Goal: Task Accomplishment & Management: Use online tool/utility

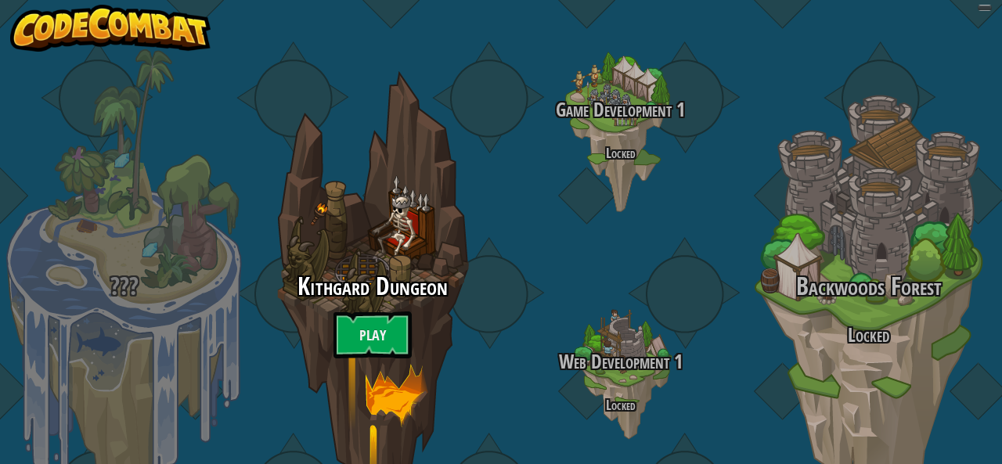
select select "es-ES"
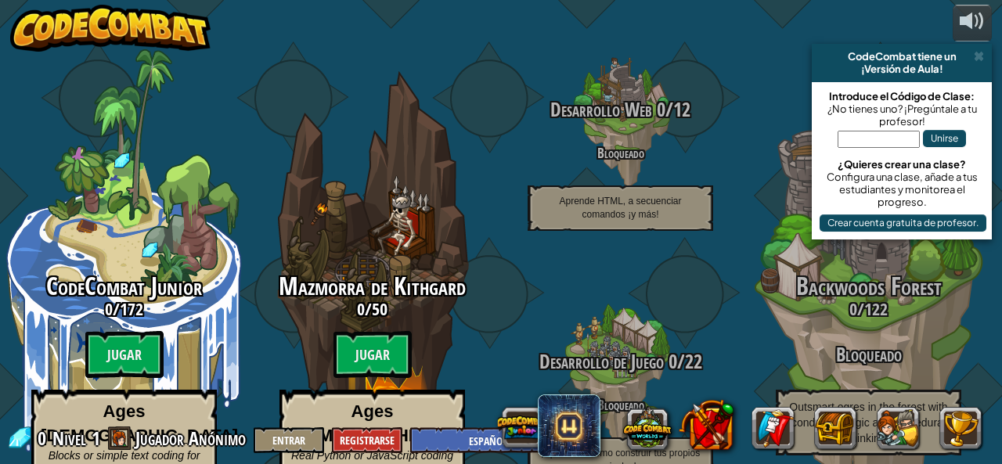
click at [872, 145] on input "text" at bounding box center [878, 139] width 82 height 17
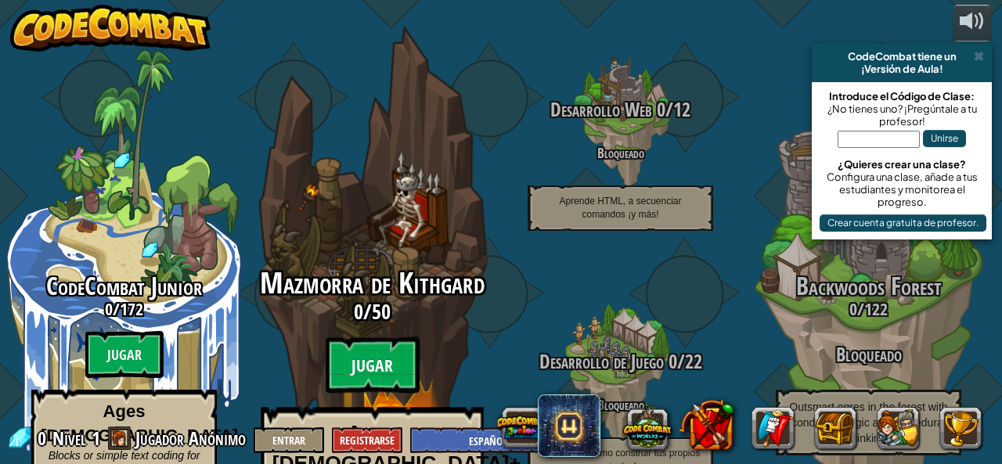
click at [392, 337] on btn "Jugar" at bounding box center [373, 365] width 94 height 56
select select "es-ES"
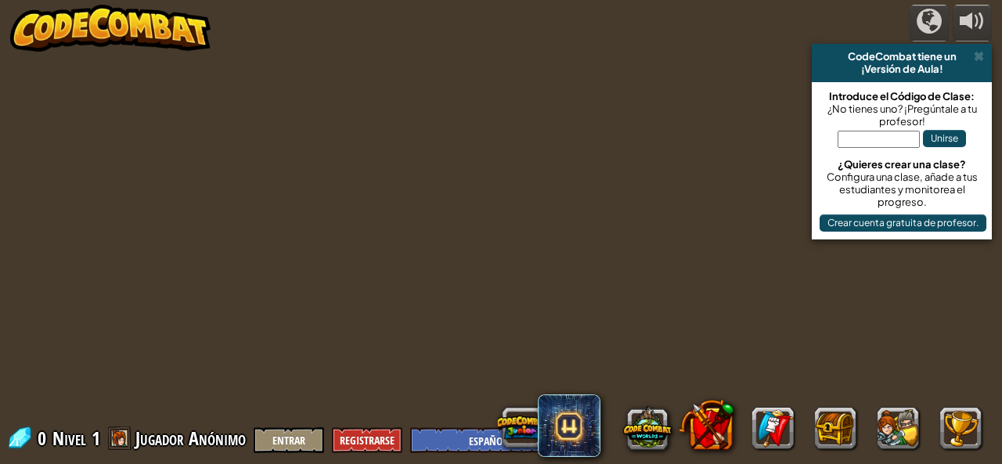
select select "es-ES"
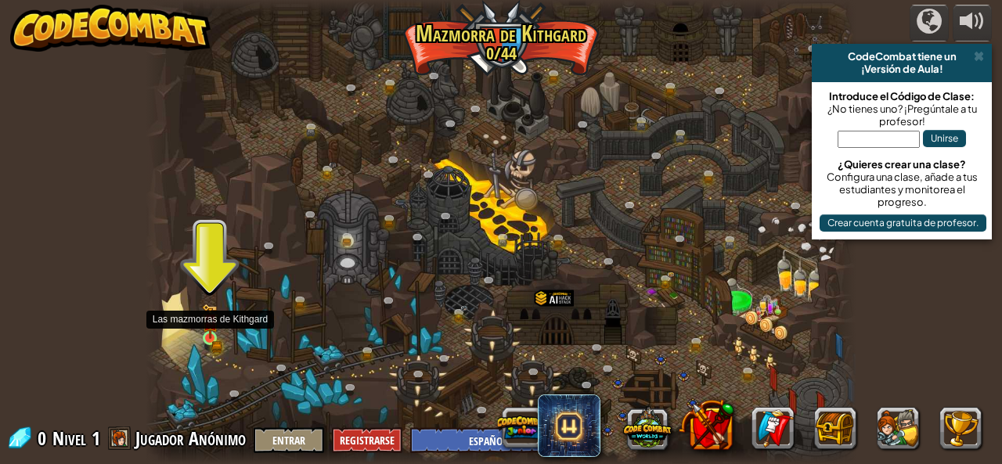
click at [216, 328] on img at bounding box center [210, 321] width 16 height 35
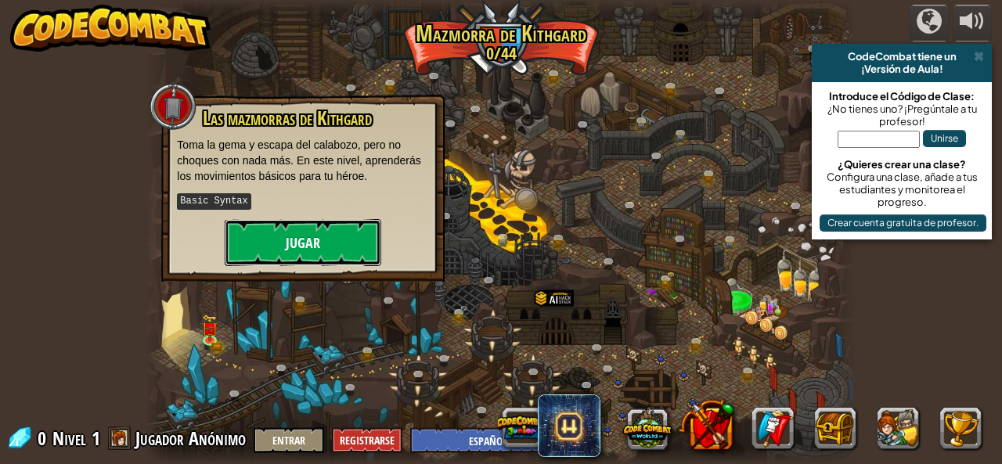
click at [277, 239] on button "Jugar" at bounding box center [303, 242] width 157 height 47
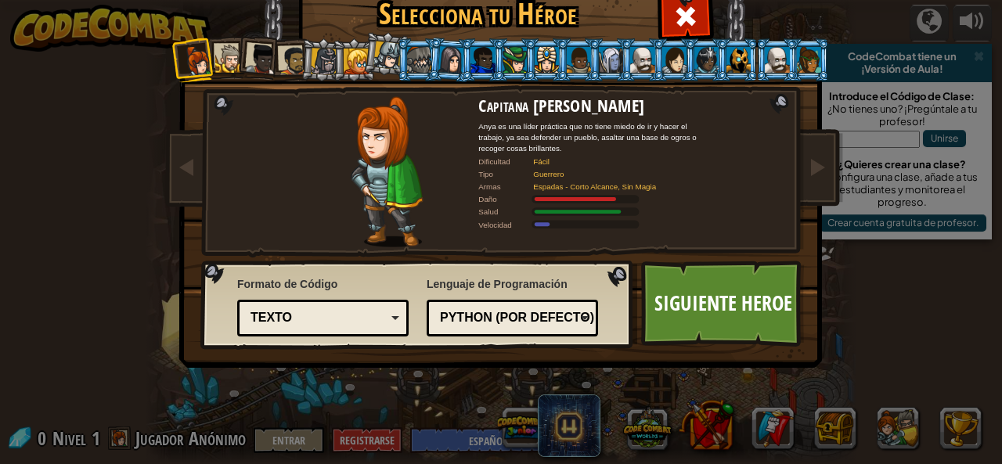
click at [363, 63] on li at bounding box center [386, 53] width 46 height 47
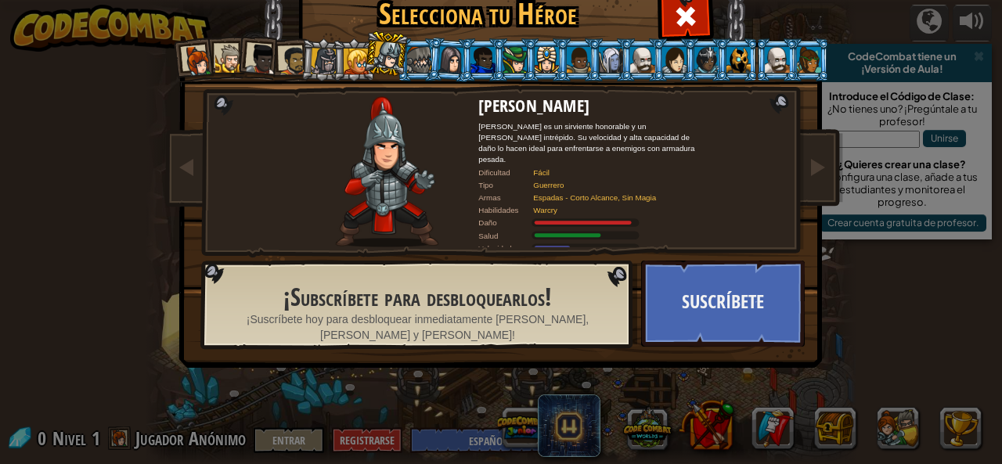
click at [379, 56] on div at bounding box center [388, 55] width 28 height 28
drag, startPoint x: 412, startPoint y: 52, endPoint x: 402, endPoint y: 57, distance: 10.5
click at [407, 56] on div at bounding box center [419, 59] width 24 height 25
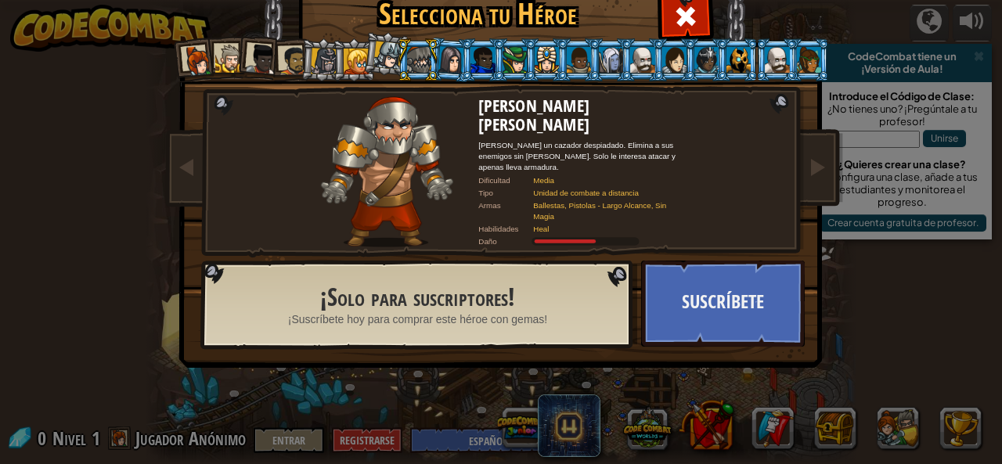
click at [451, 57] on div at bounding box center [451, 59] width 26 height 27
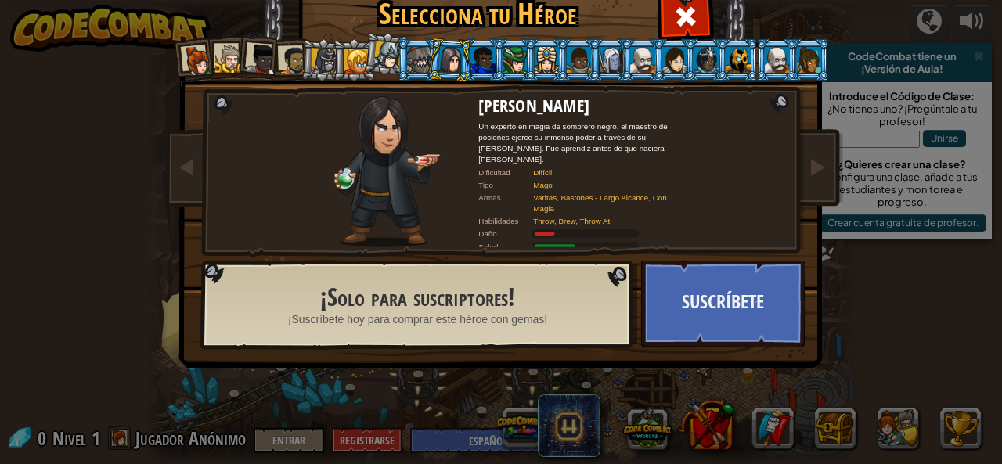
click at [236, 60] on li at bounding box center [259, 57] width 46 height 46
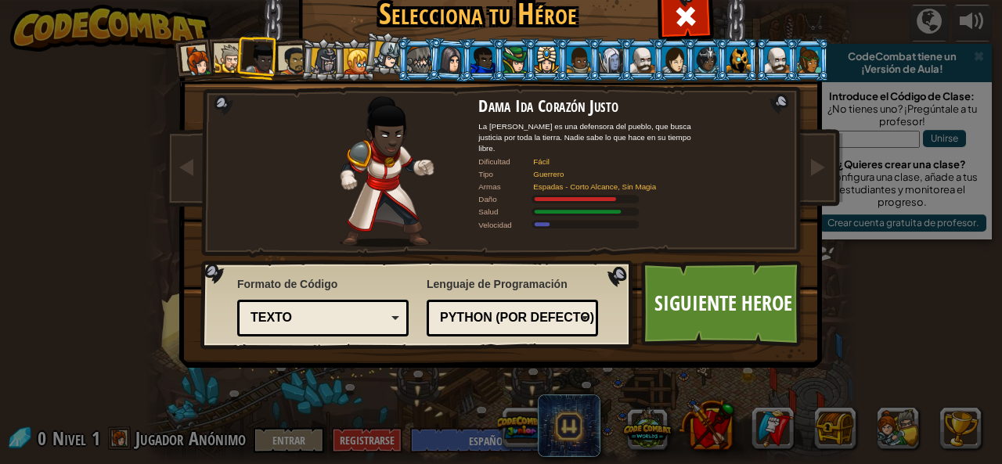
click at [281, 56] on div at bounding box center [293, 60] width 29 height 29
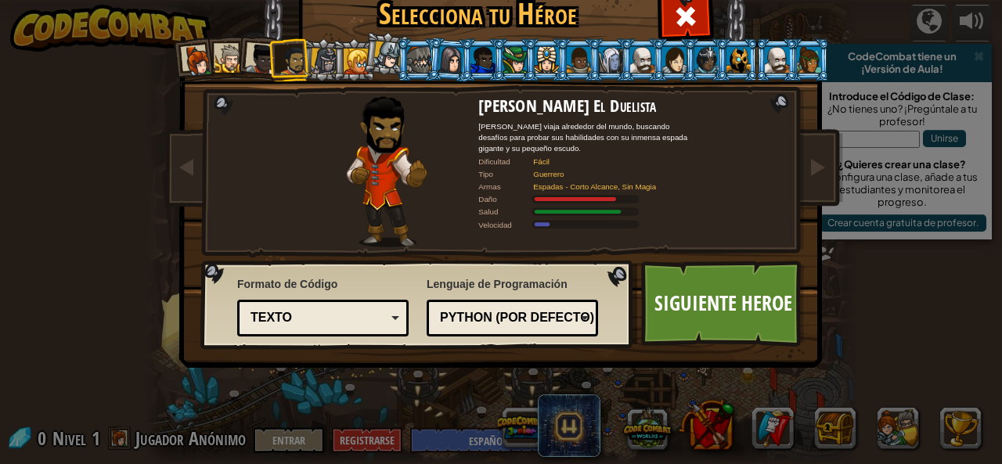
click at [258, 63] on div at bounding box center [261, 59] width 31 height 31
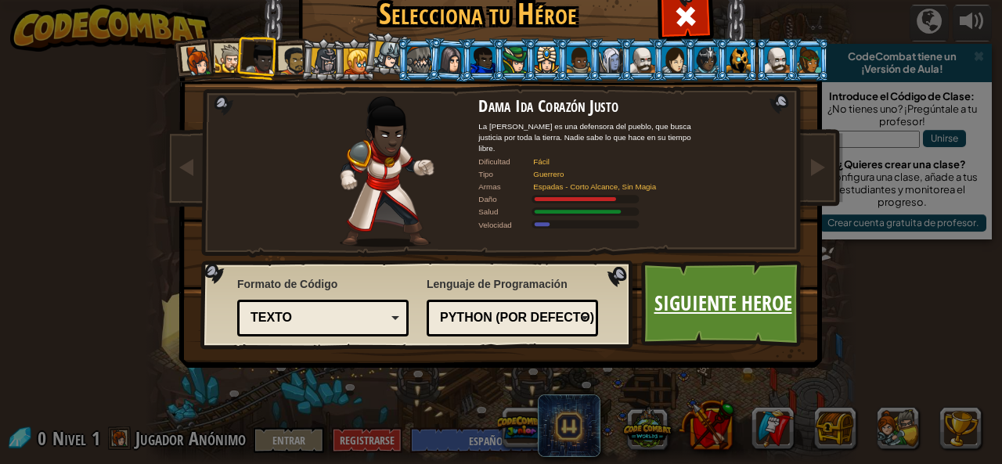
click at [724, 290] on link "Siguiente Heroe" at bounding box center [723, 304] width 164 height 86
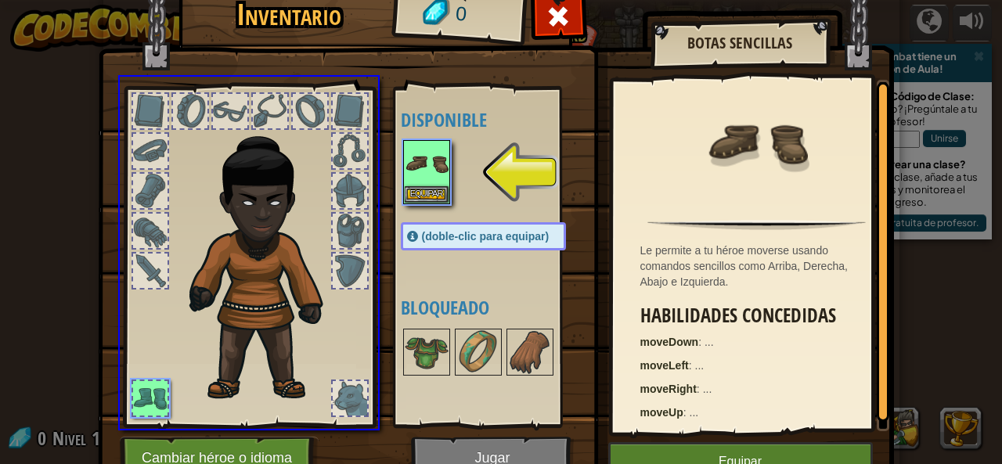
drag, startPoint x: 438, startPoint y: 174, endPoint x: 359, endPoint y: 218, distance: 90.4
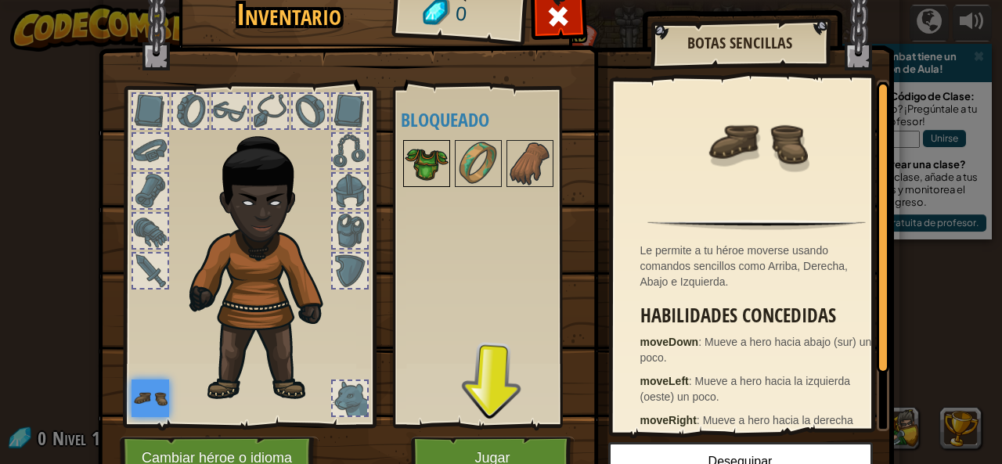
click at [429, 170] on img at bounding box center [427, 164] width 44 height 44
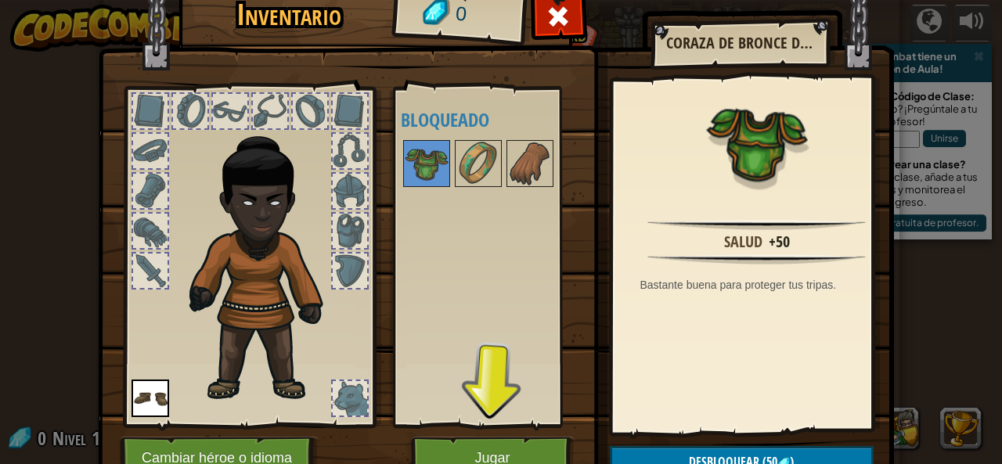
scroll to position [75, 0]
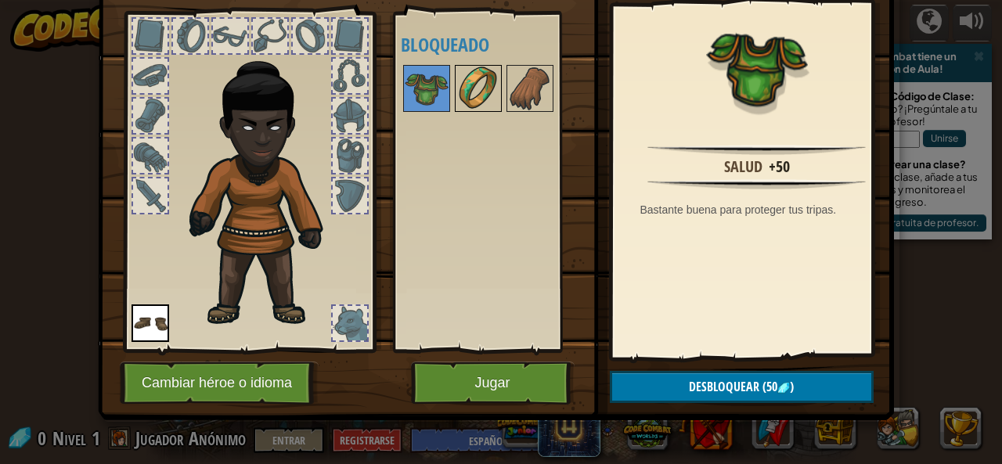
click at [474, 68] on img at bounding box center [478, 89] width 44 height 44
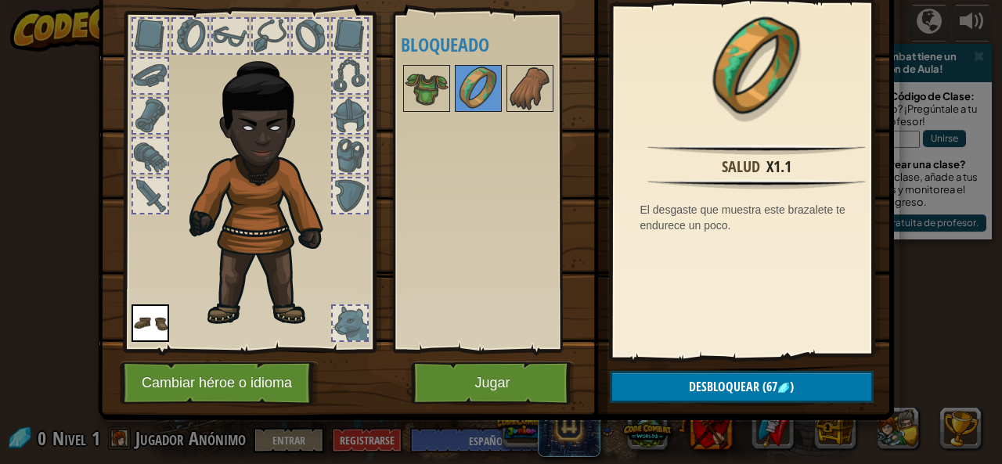
click at [496, 76] on div at bounding box center [499, 89] width 196 height 52
click at [508, 77] on img at bounding box center [530, 89] width 44 height 44
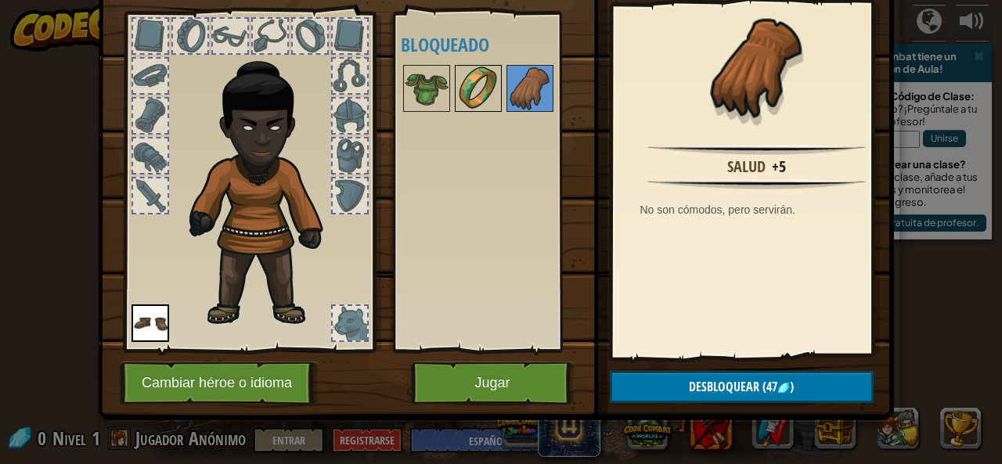
click at [459, 83] on img at bounding box center [478, 89] width 44 height 44
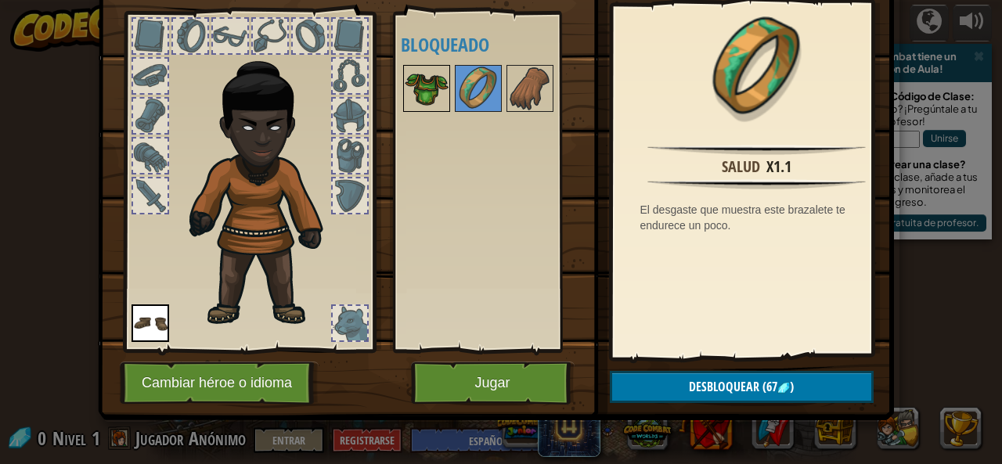
drag, startPoint x: 382, startPoint y: 92, endPoint x: 404, endPoint y: 94, distance: 22.0
click at [387, 93] on div "Inventario 0 Disponible Equipar (doble-clic para equipar) Bloqueado Brazalete d…" at bounding box center [501, 163] width 796 height 517
click at [405, 94] on img at bounding box center [427, 89] width 44 height 44
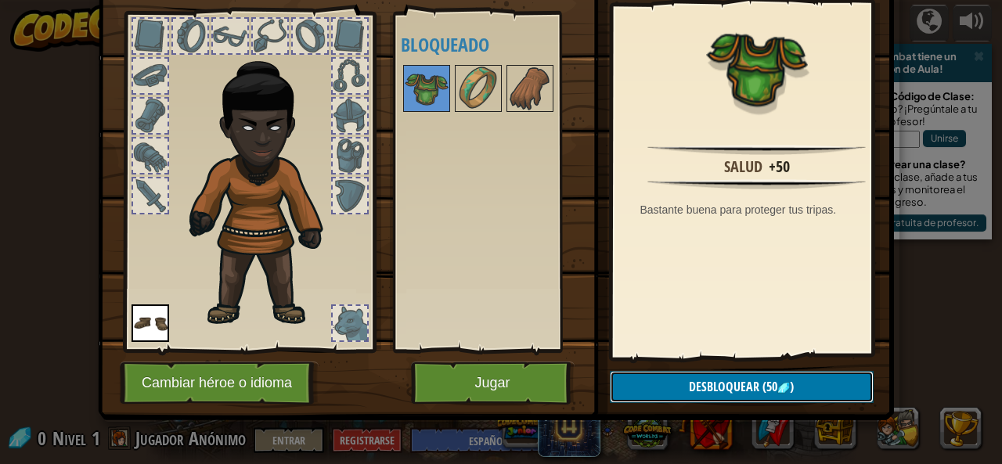
click at [726, 371] on button "Desbloquear (50 )" at bounding box center [742, 387] width 264 height 32
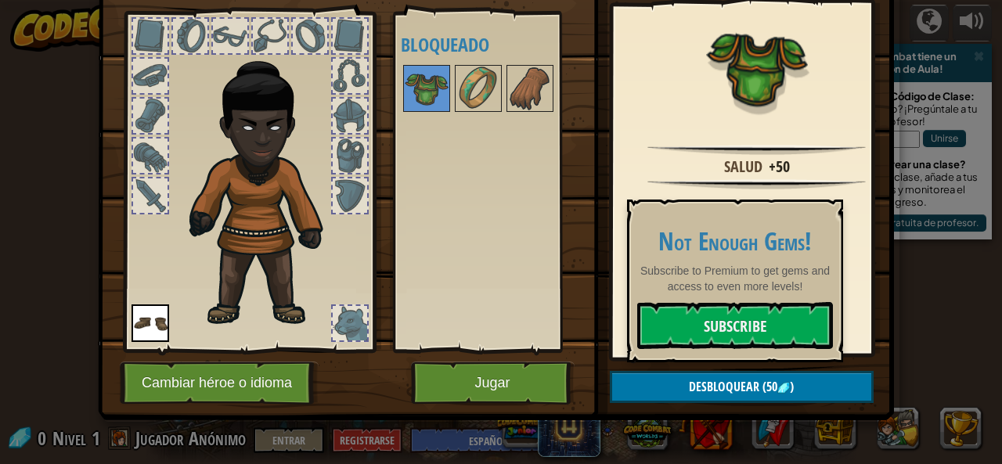
click at [536, 168] on div "Disponible Equipar (doble-clic para equipar) Bloqueado" at bounding box center [499, 182] width 196 height 326
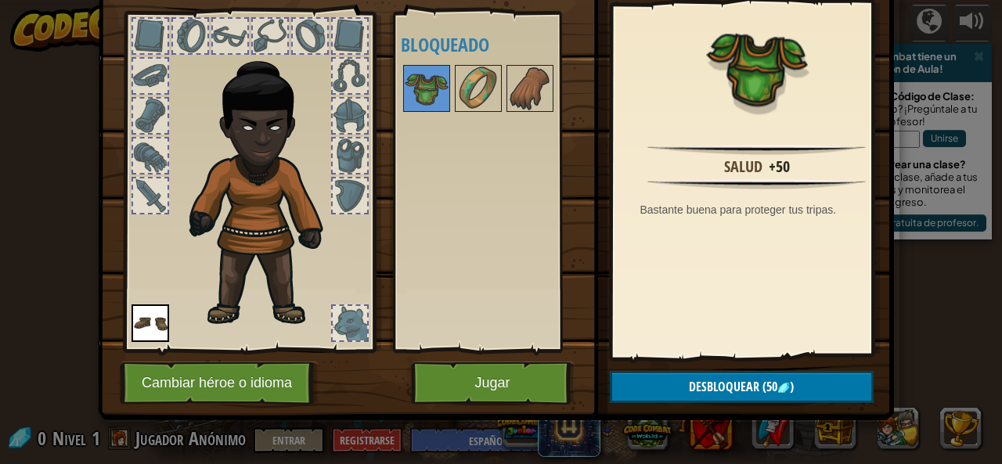
click at [253, 33] on div at bounding box center [270, 36] width 34 height 34
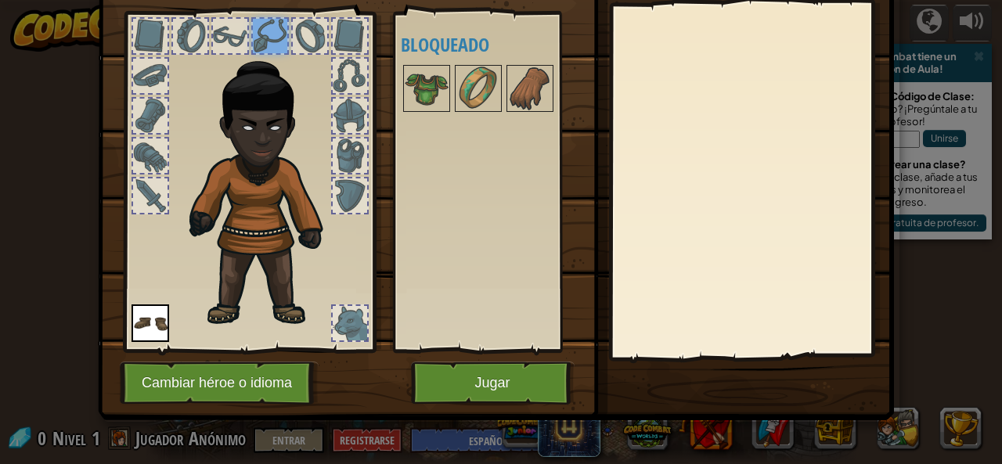
click at [235, 34] on div at bounding box center [230, 36] width 34 height 34
drag, startPoint x: 169, startPoint y: 41, endPoint x: 138, endPoint y: 46, distance: 31.7
click at [149, 45] on div at bounding box center [249, 178] width 258 height 352
click at [141, 38] on div at bounding box center [150, 36] width 34 height 34
click at [142, 85] on div at bounding box center [150, 76] width 34 height 34
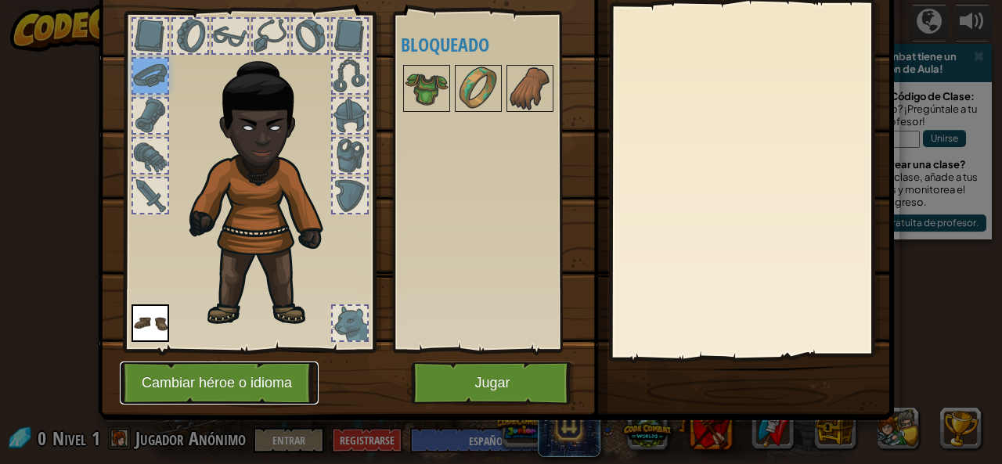
click at [252, 390] on button "Cambiar héroe o idioma" at bounding box center [219, 383] width 199 height 43
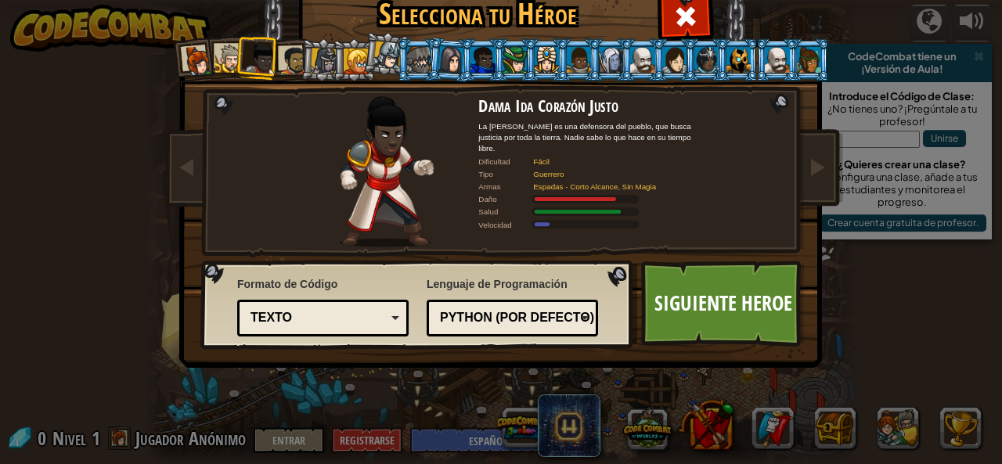
click at [205, 59] on li at bounding box center [194, 60] width 46 height 46
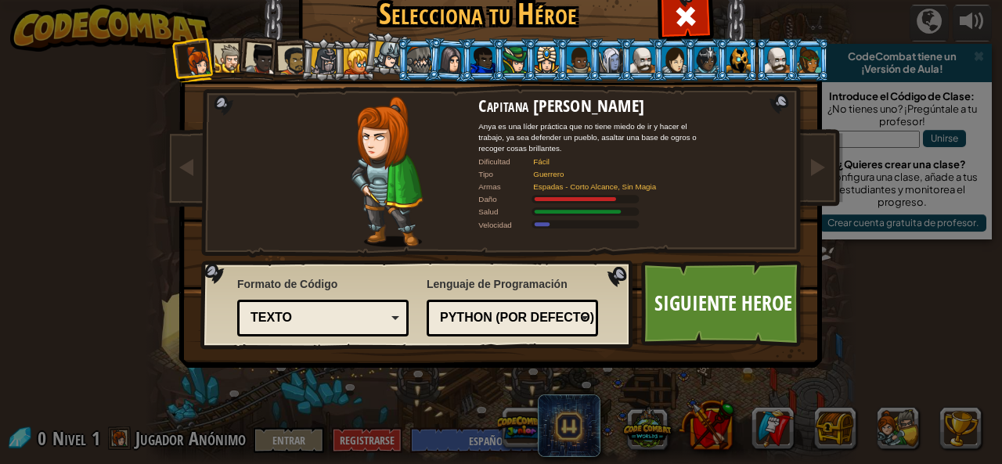
click at [217, 59] on div at bounding box center [229, 59] width 29 height 29
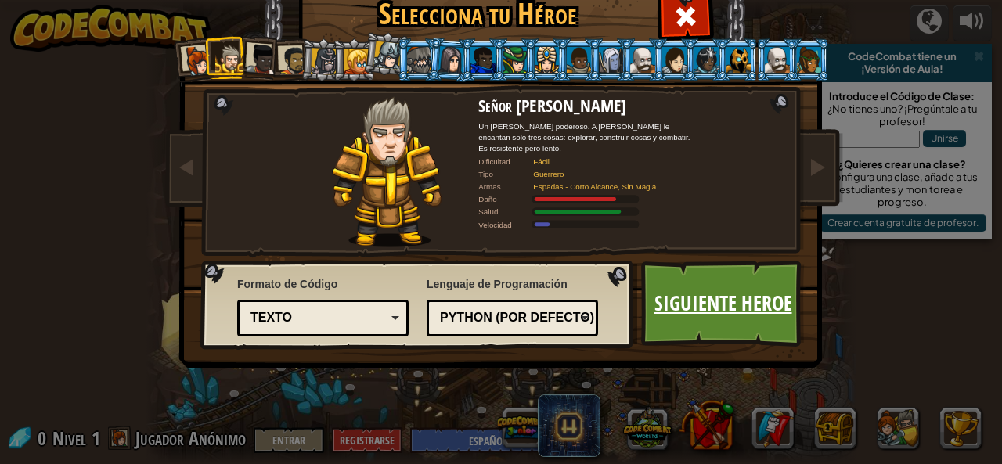
click at [682, 296] on link "Siguiente Heroe" at bounding box center [723, 304] width 164 height 86
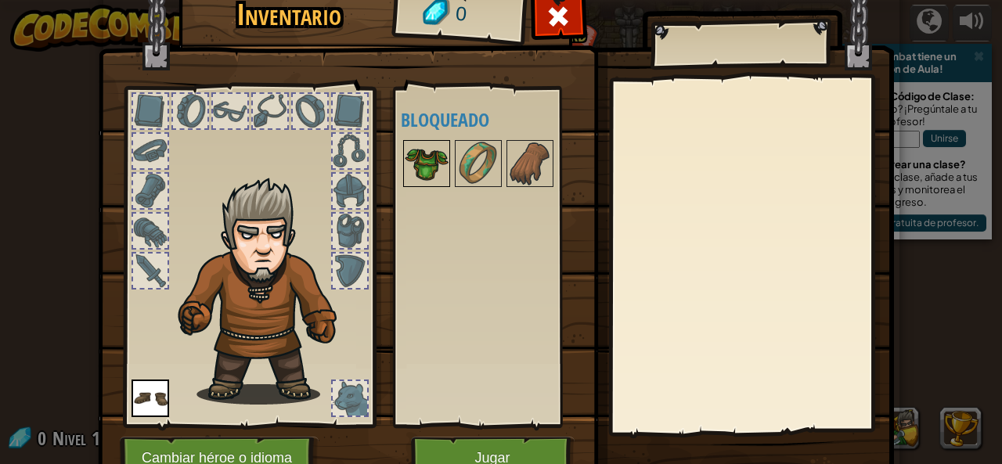
click at [412, 165] on img at bounding box center [427, 164] width 44 height 44
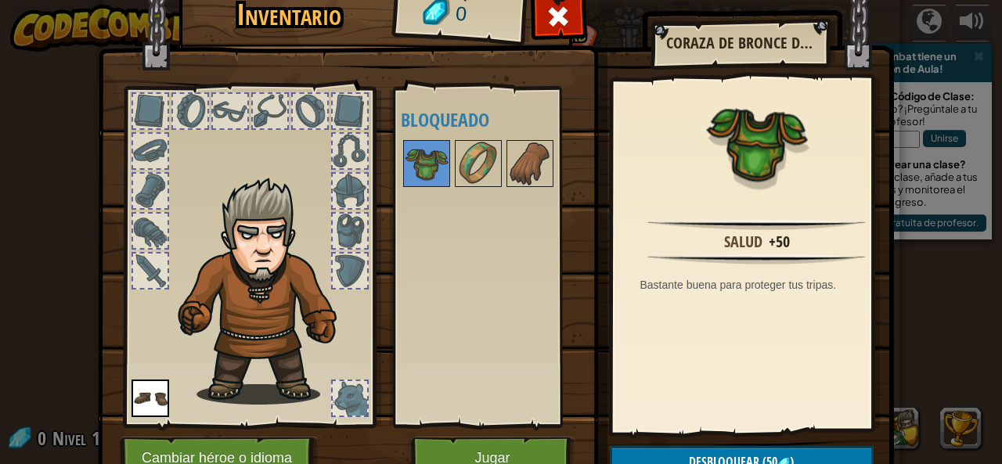
click at [338, 153] on div at bounding box center [350, 151] width 34 height 34
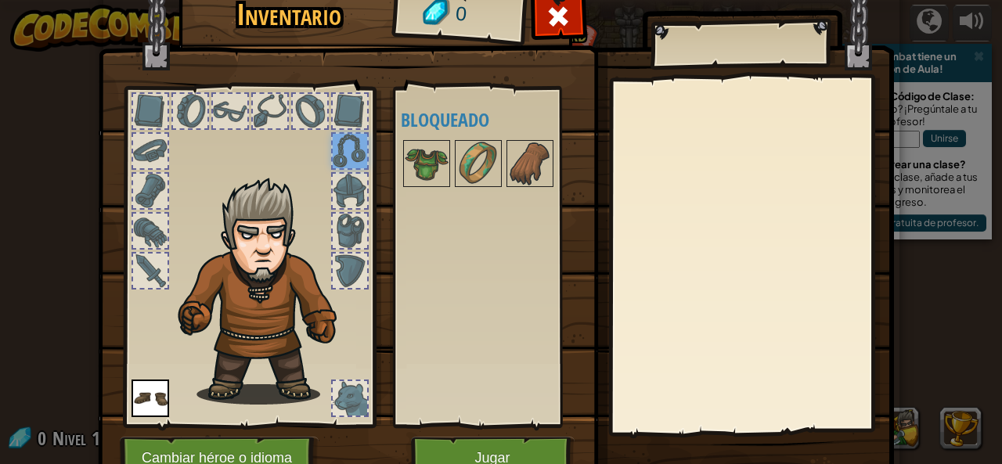
click at [340, 179] on div at bounding box center [350, 191] width 34 height 34
drag, startPoint x: 339, startPoint y: 200, endPoint x: 336, endPoint y: 218, distance: 19.0
click at [339, 203] on div at bounding box center [350, 191] width 34 height 34
click at [336, 218] on div at bounding box center [350, 231] width 34 height 34
drag, startPoint x: 338, startPoint y: 228, endPoint x: 345, endPoint y: 243, distance: 16.5
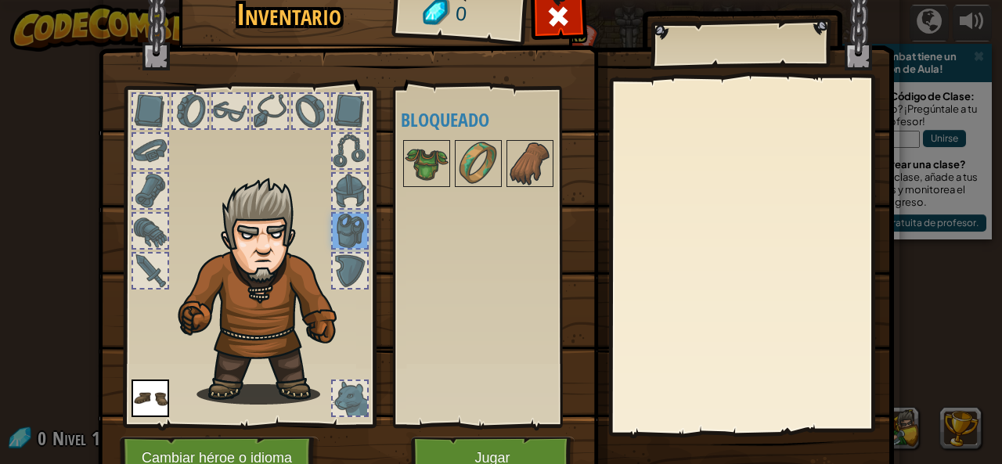
click at [344, 237] on div at bounding box center [350, 231] width 34 height 34
click at [347, 250] on div at bounding box center [249, 253] width 258 height 352
click at [355, 276] on div at bounding box center [350, 271] width 34 height 34
drag, startPoint x: 355, startPoint y: 273, endPoint x: 343, endPoint y: 262, distance: 16.1
click at [355, 272] on div at bounding box center [350, 271] width 34 height 34
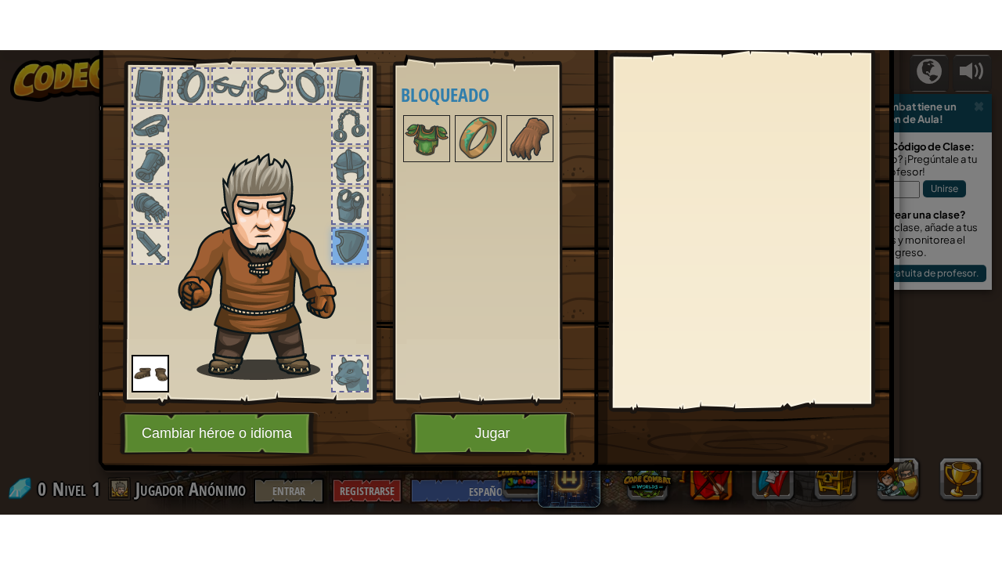
scroll to position [0, 0]
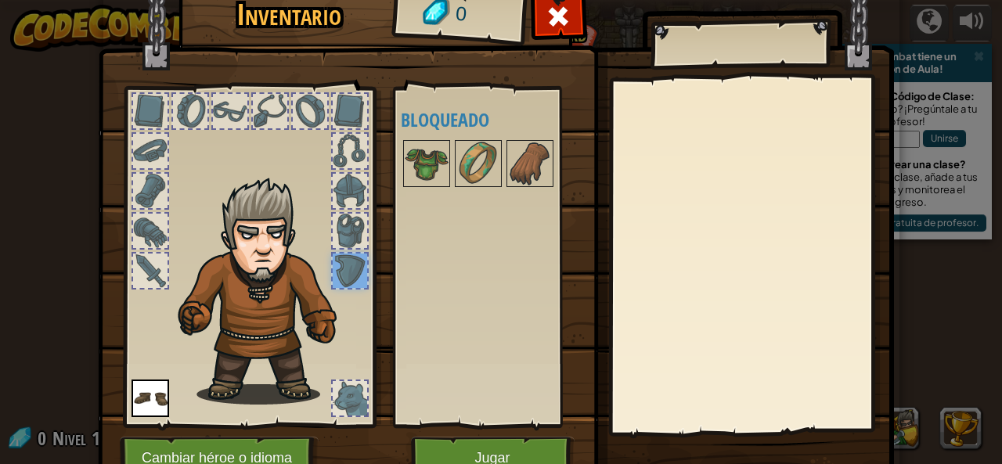
click at [665, 43] on div at bounding box center [739, 44] width 178 height 39
click at [211, 132] on div at bounding box center [249, 253] width 258 height 352
click at [213, 113] on div at bounding box center [230, 111] width 34 height 34
drag, startPoint x: 185, startPoint y: 121, endPoint x: 189, endPoint y: 129, distance: 9.2
click at [189, 129] on div at bounding box center [190, 111] width 38 height 38
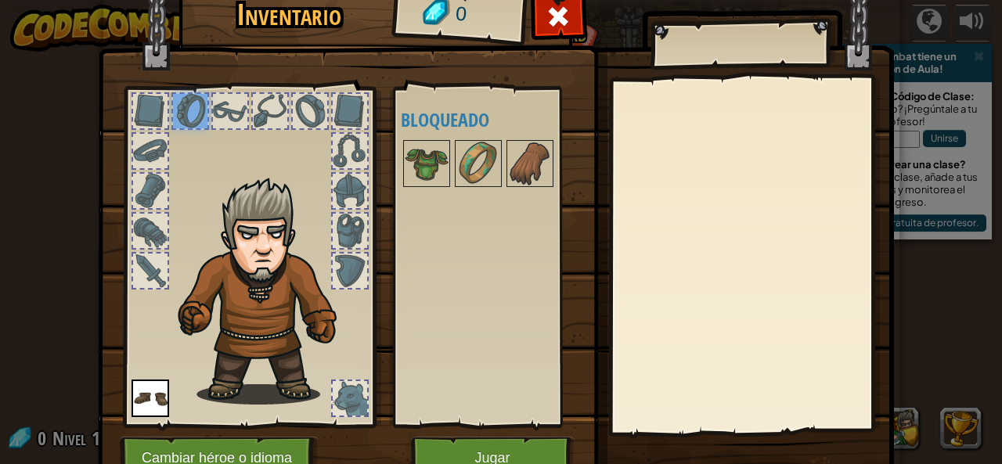
click at [350, 396] on div at bounding box center [350, 398] width 34 height 34
click at [488, 459] on button "Jugar" at bounding box center [493, 458] width 164 height 43
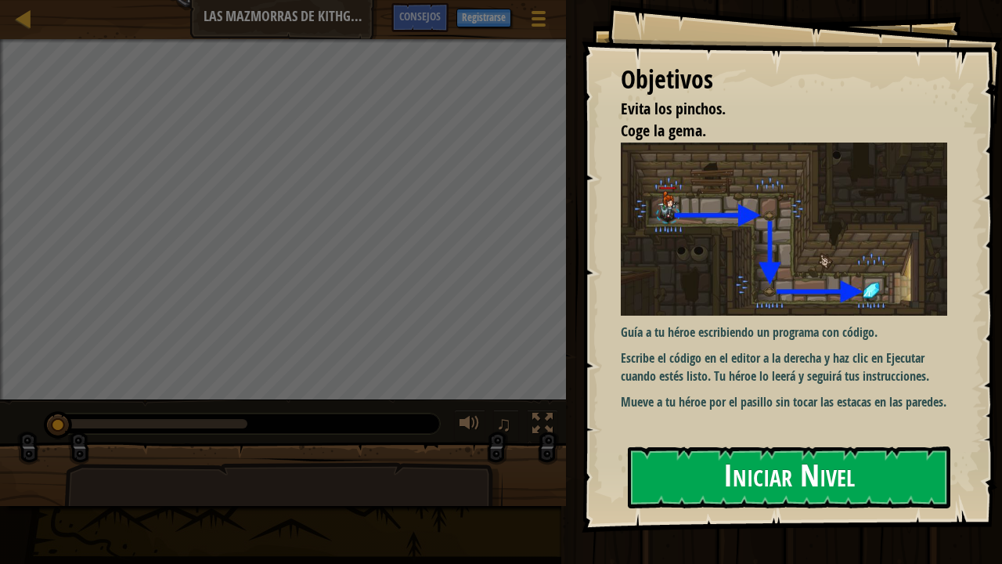
click at [852, 463] on button "Iniciar Nivel" at bounding box center [789, 477] width 322 height 62
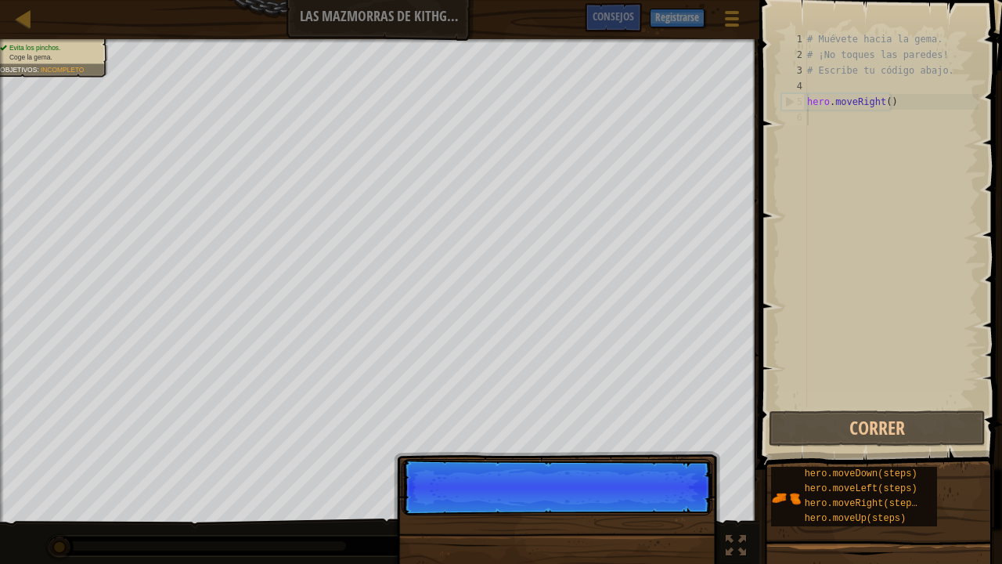
click at [686, 463] on p "Continuar" at bounding box center [557, 487] width 311 height 56
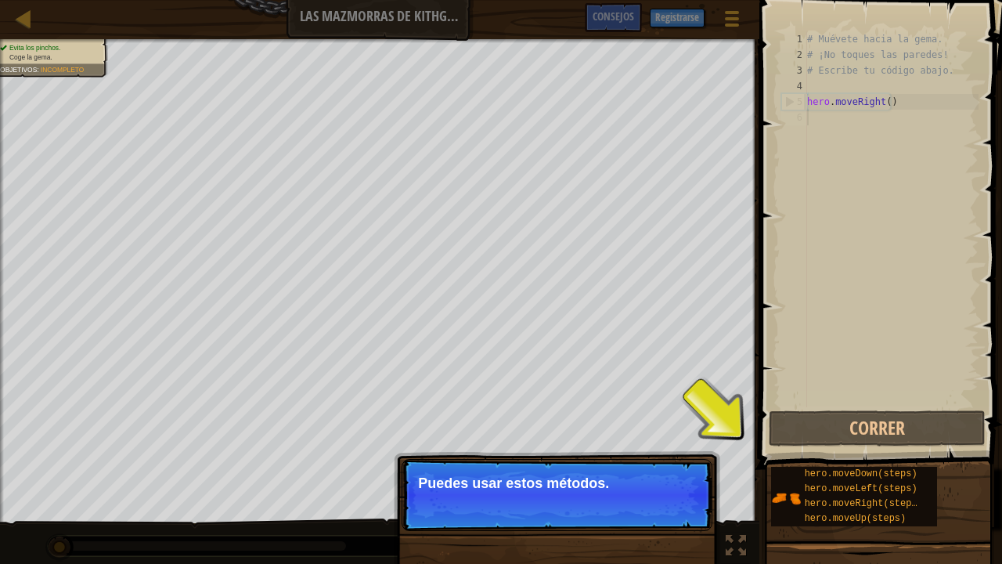
click at [547, 463] on p "Puedes usar estos métodos." at bounding box center [557, 483] width 278 height 16
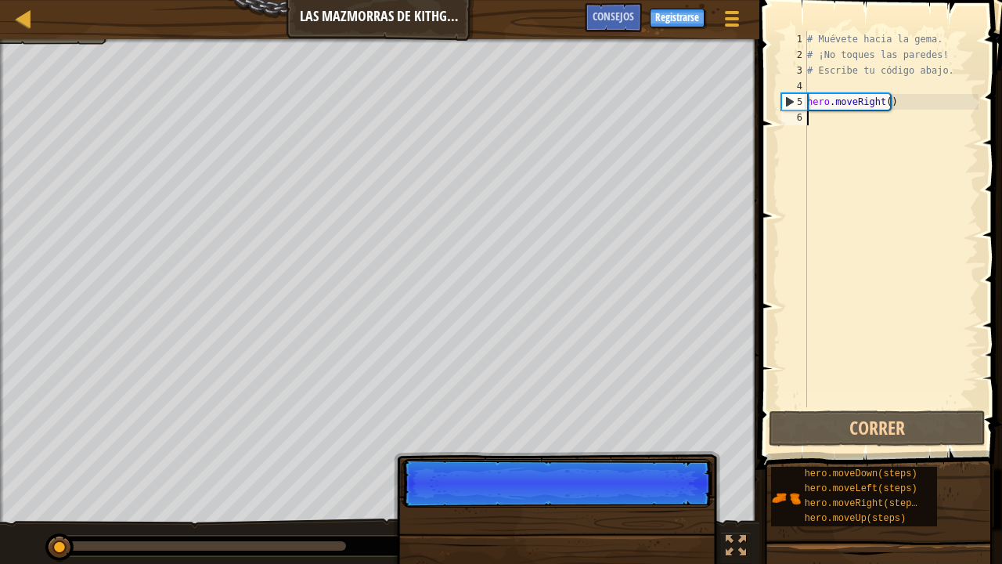
scroll to position [7, 0]
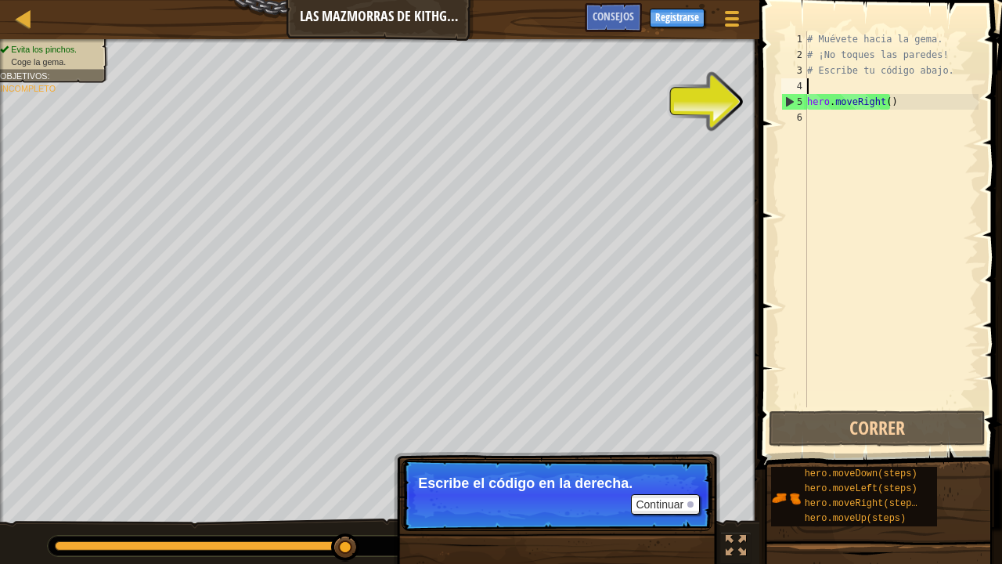
drag, startPoint x: 825, startPoint y: 87, endPoint x: 822, endPoint y: 66, distance: 21.4
click at [827, 83] on div "# Muévete hacia la gema. # ¡No toques las paredes! # Escribe tu código abajo. h…" at bounding box center [891, 234] width 175 height 407
click at [787, 99] on div "5" at bounding box center [794, 102] width 25 height 16
type textarea "hero.moveRight()"
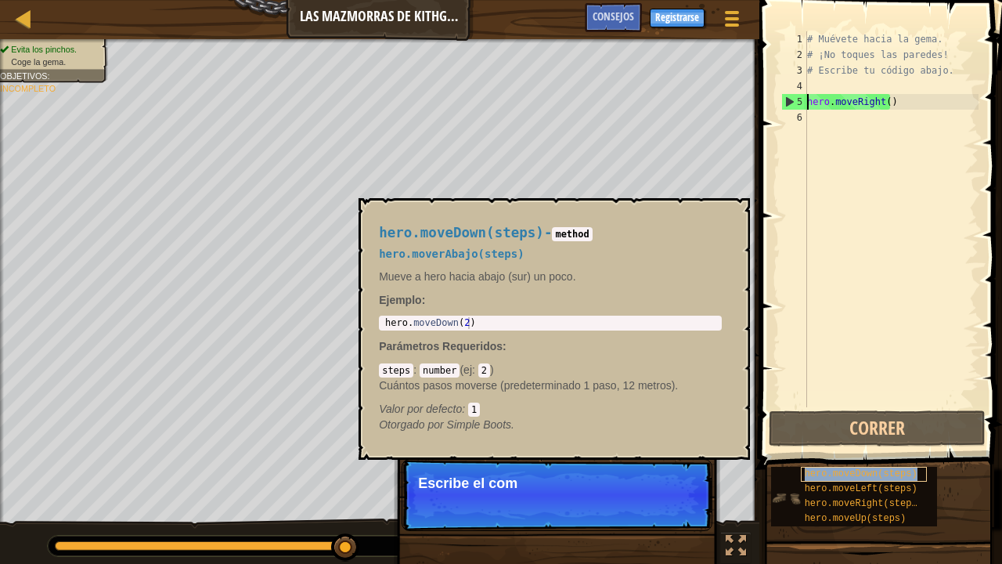
click at [870, 463] on div "hero.moveDown(steps)" at bounding box center [864, 473] width 126 height 15
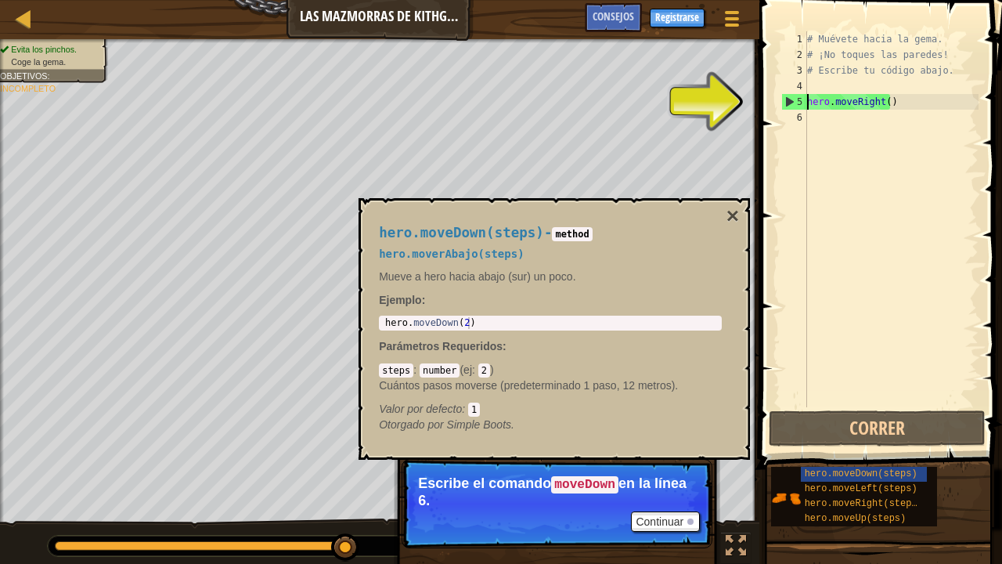
click at [844, 133] on div "# Muévete hacia la gema. # ¡No toques las paredes! # Escribe tu código abajo. h…" at bounding box center [891, 234] width 175 height 407
click at [839, 102] on div "# Muévete hacia la gema. # ¡No toques las paredes! # Escribe tu código abajo. h…" at bounding box center [891, 234] width 175 height 407
type textarea "hero.moveRight()"
click at [889, 103] on div "# Muévete hacia la gema. # ¡No toques las paredes! # Escribe tu código abajo. h…" at bounding box center [891, 234] width 175 height 407
click at [897, 124] on div "# Muévete hacia la gema. # ¡No toques las paredes! # Escribe tu código abajo. h…" at bounding box center [891, 234] width 175 height 407
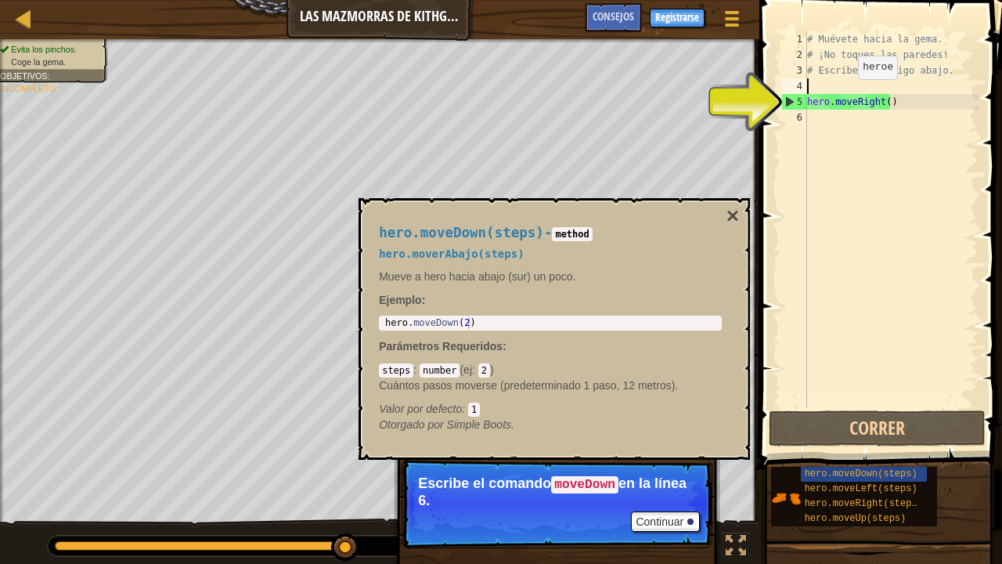
click at [845, 95] on div "# Muévete hacia la gema. # ¡No toques las paredes! # Escribe tu código abajo. h…" at bounding box center [891, 234] width 175 height 407
click at [873, 96] on div "# Muévete hacia la gema. # ¡No toques las paredes! # Escribe tu código abajo. h…" at bounding box center [891, 234] width 175 height 407
type textarea "hero.moveRight()"
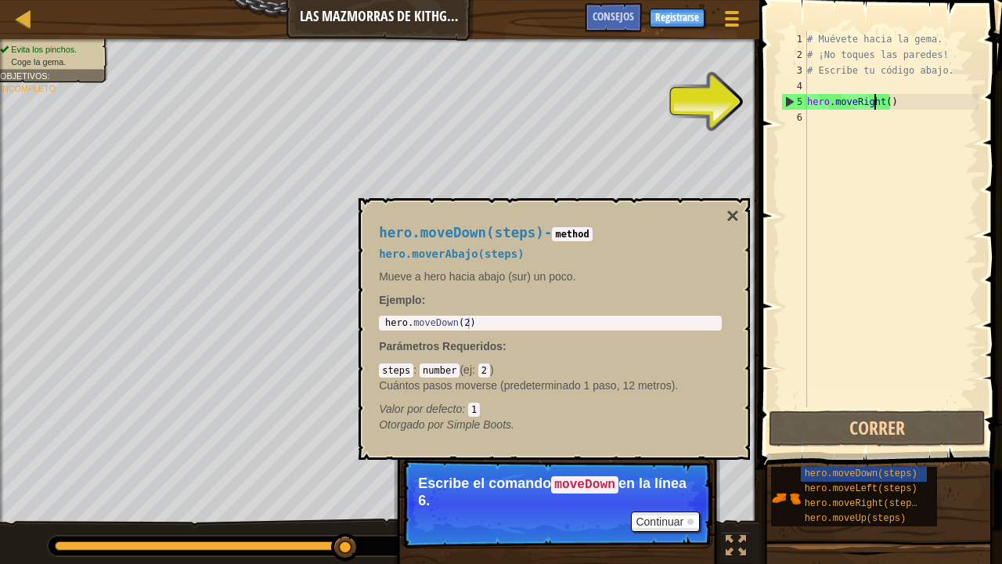
click at [852, 78] on div "# Muévete hacia la gema. # ¡No toques las paredes! # Escribe tu código abajo. h…" at bounding box center [891, 234] width 175 height 407
click at [796, 124] on div "6" at bounding box center [794, 118] width 26 height 16
drag, startPoint x: 662, startPoint y: 520, endPoint x: 669, endPoint y: 515, distance: 8.5
click at [668, 463] on button "Continuar" at bounding box center [665, 521] width 69 height 20
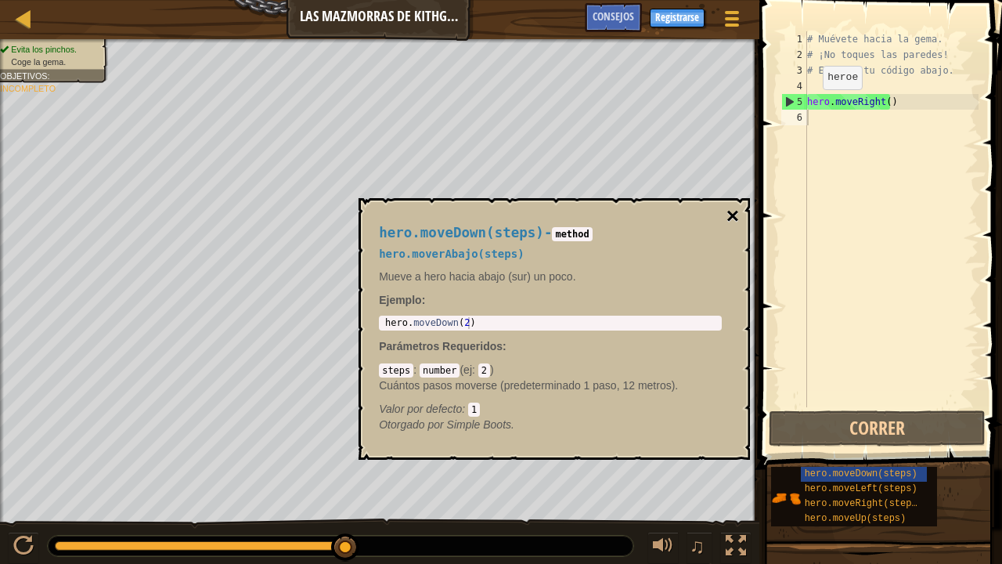
click at [732, 222] on button "×" at bounding box center [732, 216] width 13 height 22
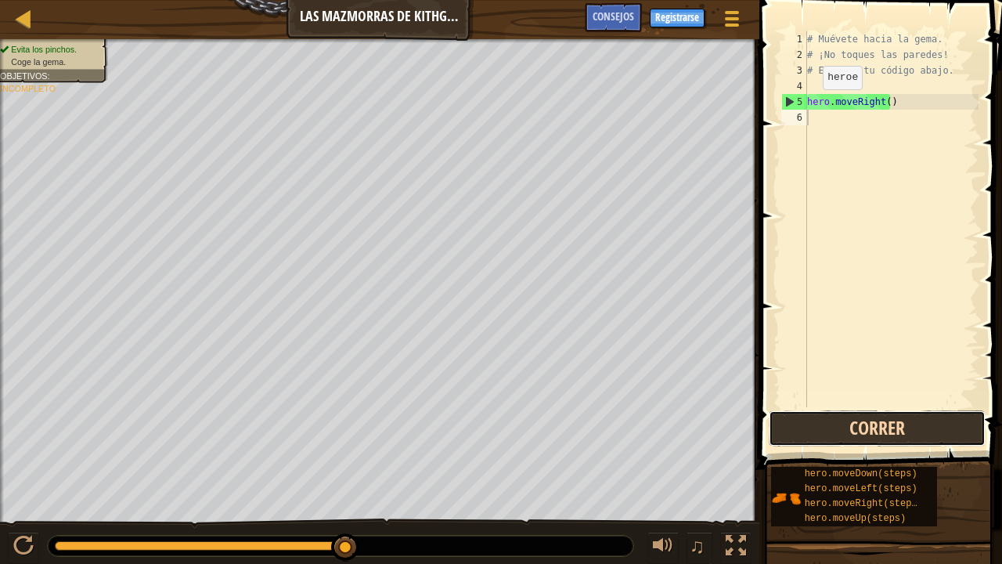
click at [784, 418] on button "Correr" at bounding box center [877, 428] width 217 height 36
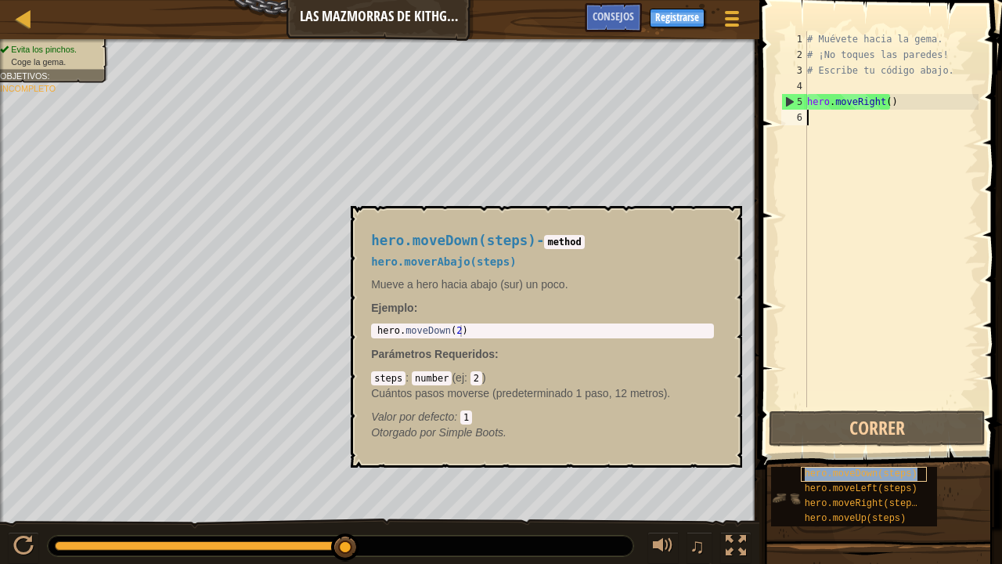
click at [857, 463] on div "hero.moveDown(steps)" at bounding box center [864, 473] width 126 height 15
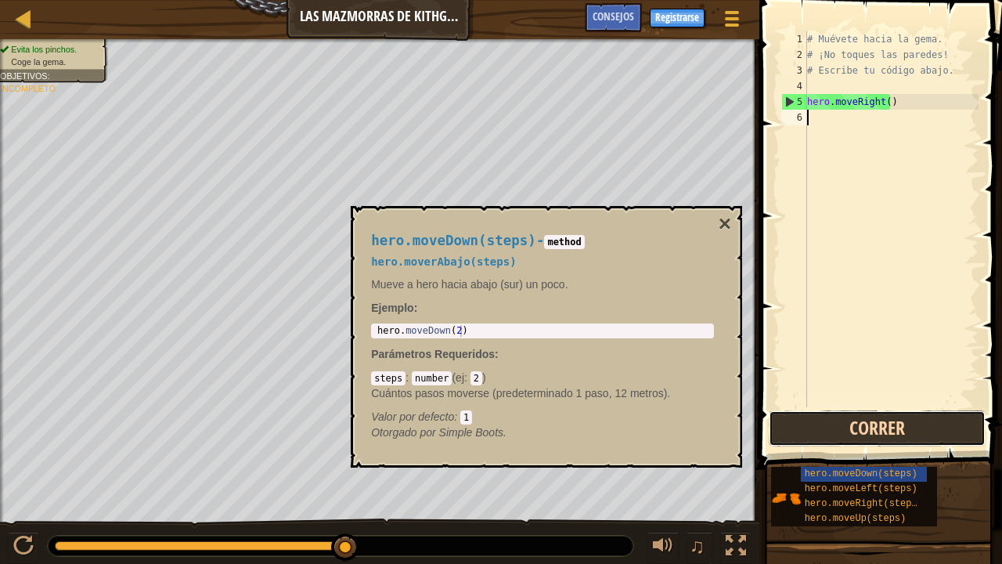
click at [850, 415] on button "Correr" at bounding box center [877, 428] width 217 height 36
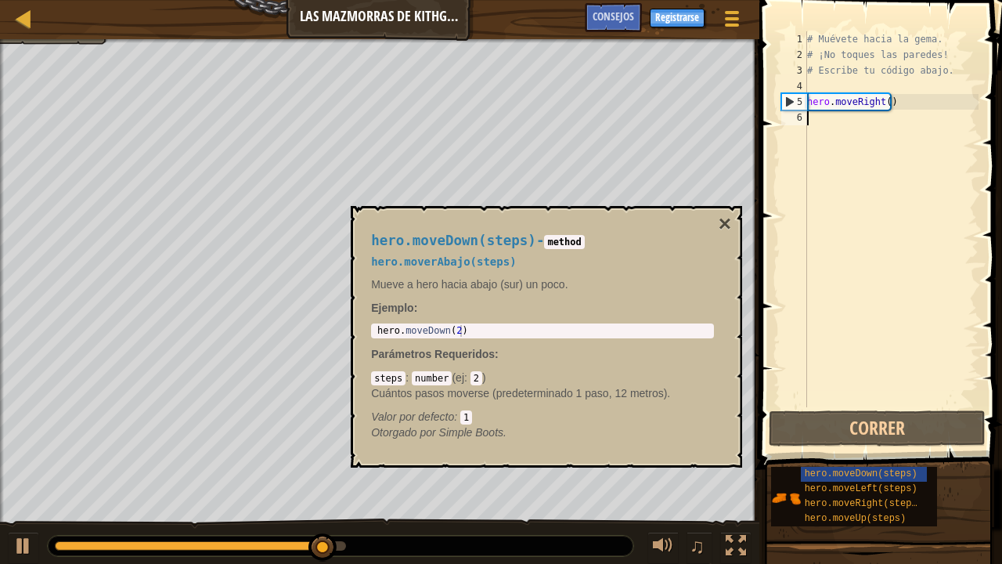
type textarea "hero.moveDown(2)"
click at [510, 330] on div "hero . moveDown ( 2 )" at bounding box center [542, 342] width 337 height 35
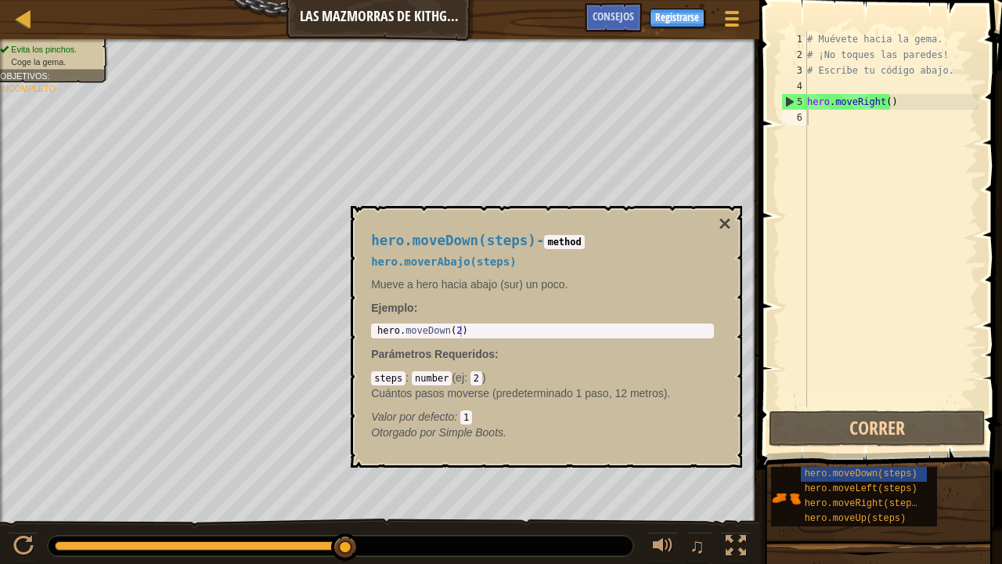
drag, startPoint x: 501, startPoint y: 318, endPoint x: 490, endPoint y: 320, distance: 11.2
click at [492, 319] on div "hero.moveDown(steps) - method hero.moverAbajo(steps) Mueve a hero hacia abajo (…" at bounding box center [542, 336] width 365 height 236
drag, startPoint x: 478, startPoint y: 326, endPoint x: 366, endPoint y: 329, distance: 112.0
click at [366, 329] on div "hero.moveDown(steps) - method hero.moverAbajo(steps) Mueve a hero hacia abajo (…" at bounding box center [542, 336] width 365 height 236
click at [719, 222] on button "×" at bounding box center [725, 224] width 13 height 22
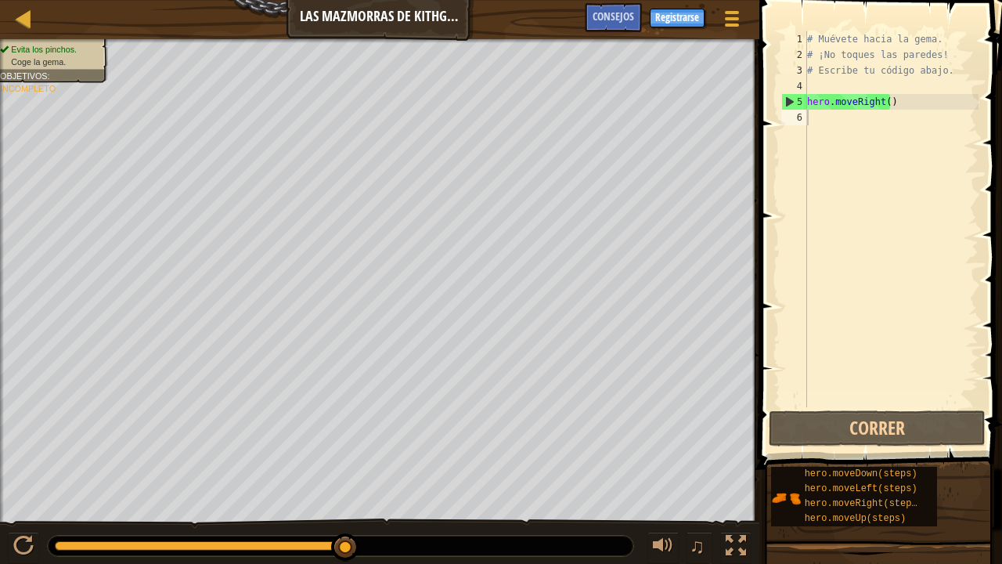
click at [844, 138] on div "# Muévete hacia la gema. # ¡No toques las paredes! # Escribe tu código abajo. h…" at bounding box center [891, 234] width 175 height 407
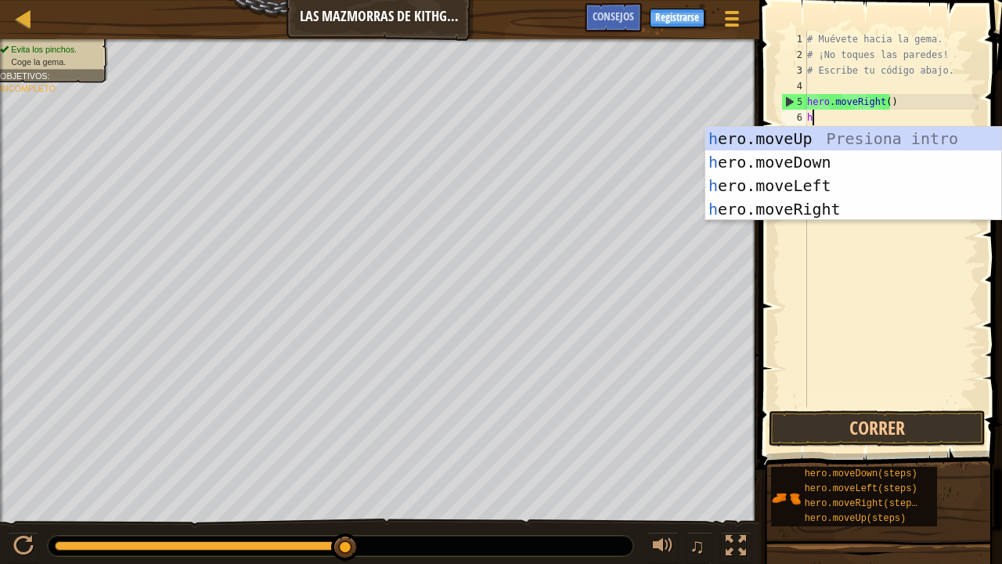
type textarea "he"
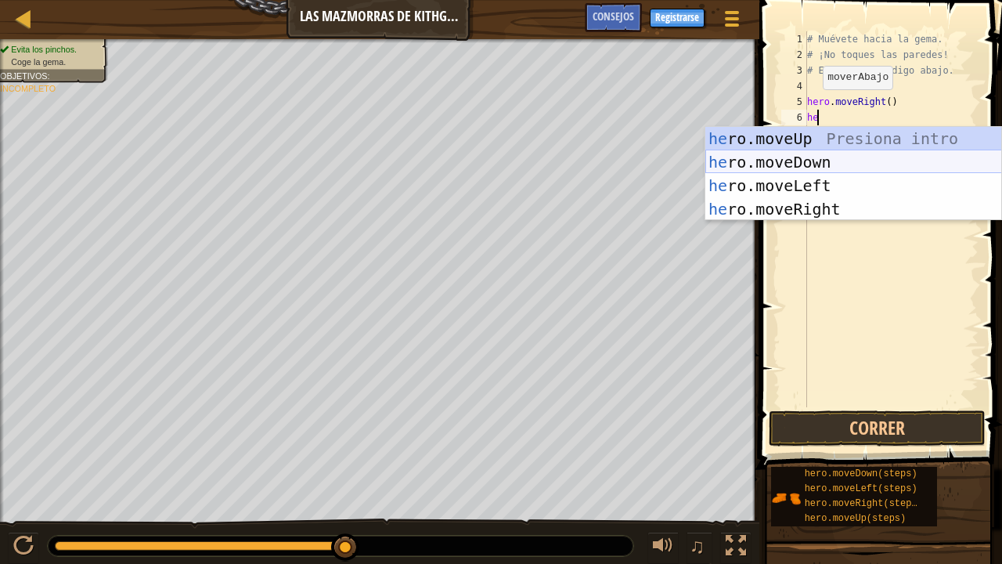
click at [834, 151] on div "he ro.moveUp Presiona intro he ro.moveDown Presiona intro he ro.moveLeft Presio…" at bounding box center [853, 197] width 297 height 141
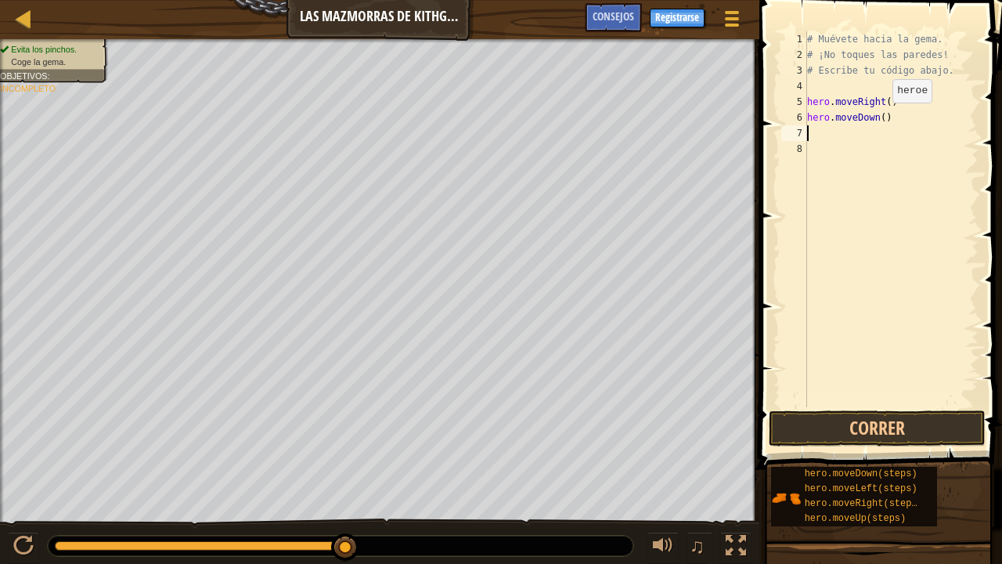
click at [879, 118] on div "# Muévete hacia la gema. # ¡No toques las paredes! # Escribe tu código abajo. h…" at bounding box center [891, 234] width 175 height 407
type textarea "hero.moveDown()"
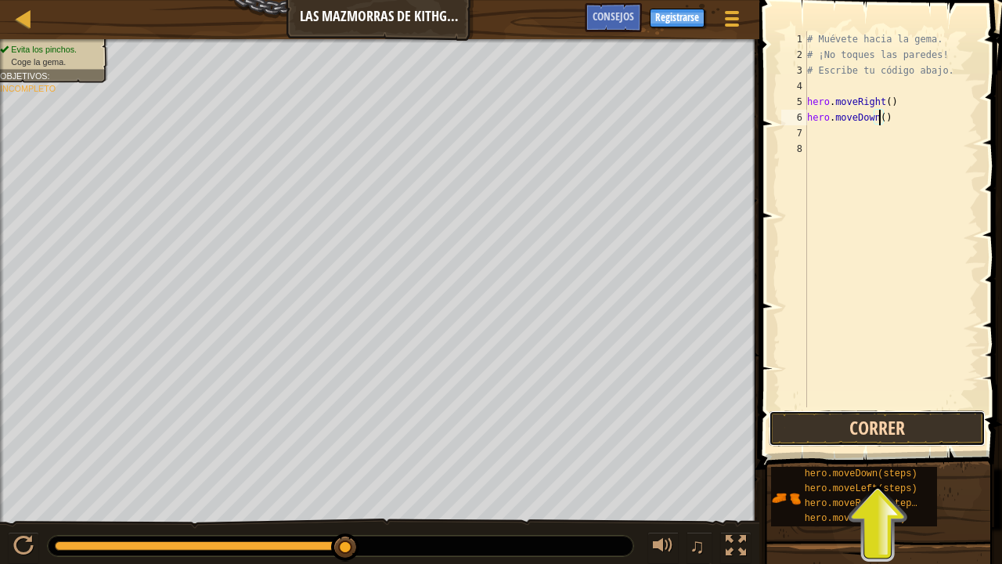
click at [888, 431] on button "Correr" at bounding box center [877, 428] width 217 height 36
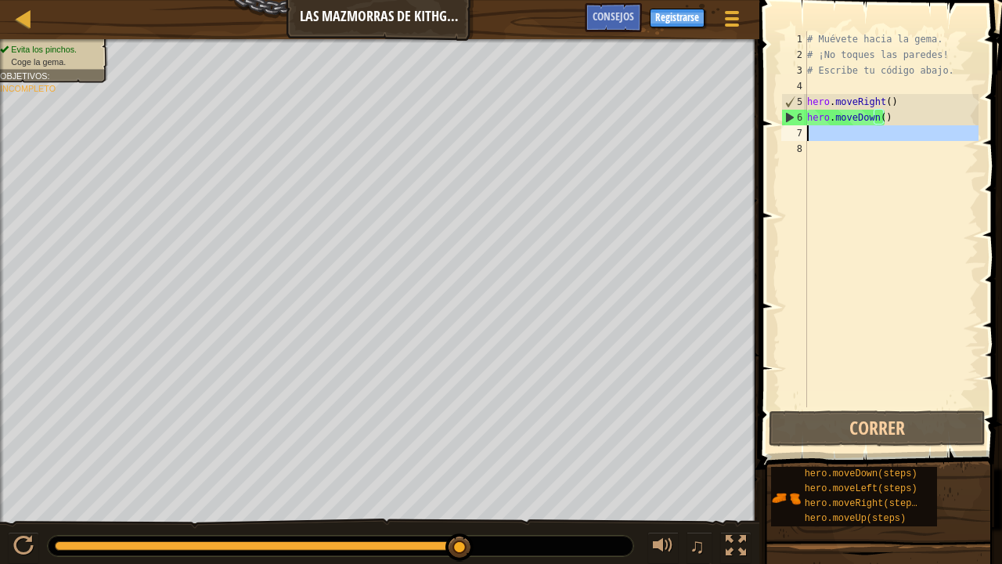
click at [792, 131] on div "7" at bounding box center [794, 133] width 26 height 16
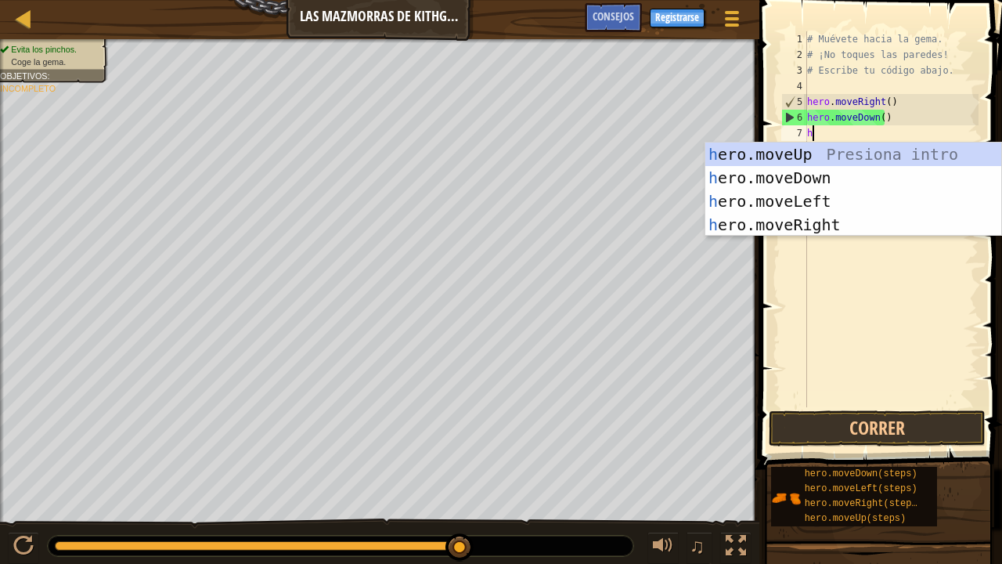
type textarea "he"
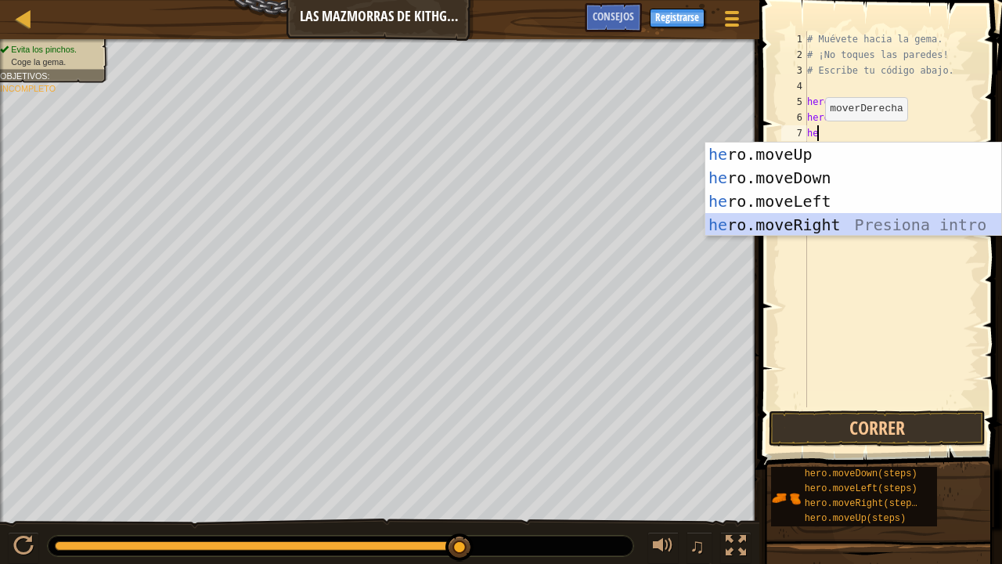
click at [800, 230] on div "he ro.moveUp Presiona intro he ro.moveDown Presiona intro he ro.moveLeft Presio…" at bounding box center [853, 212] width 297 height 141
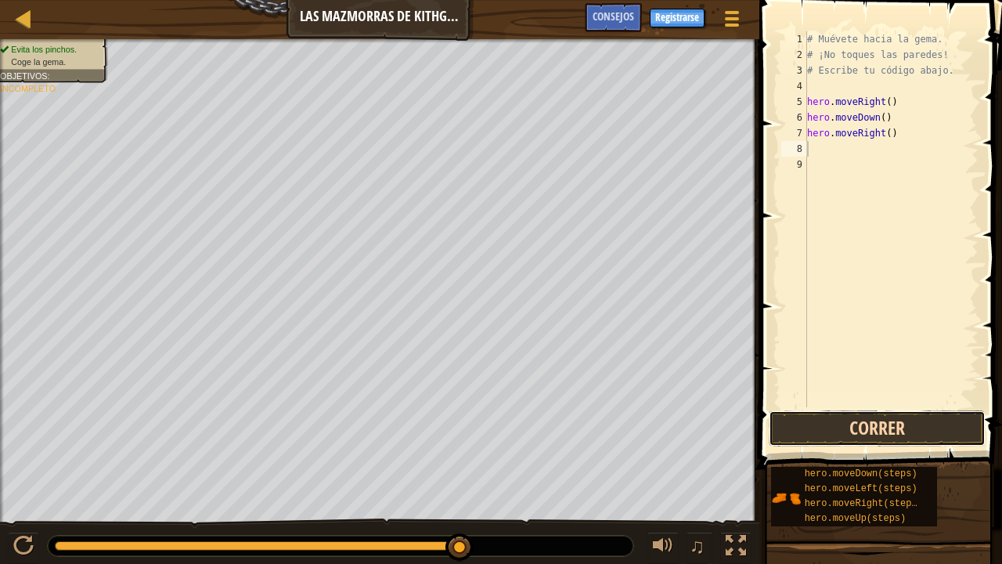
click at [855, 430] on button "Correr" at bounding box center [877, 428] width 217 height 36
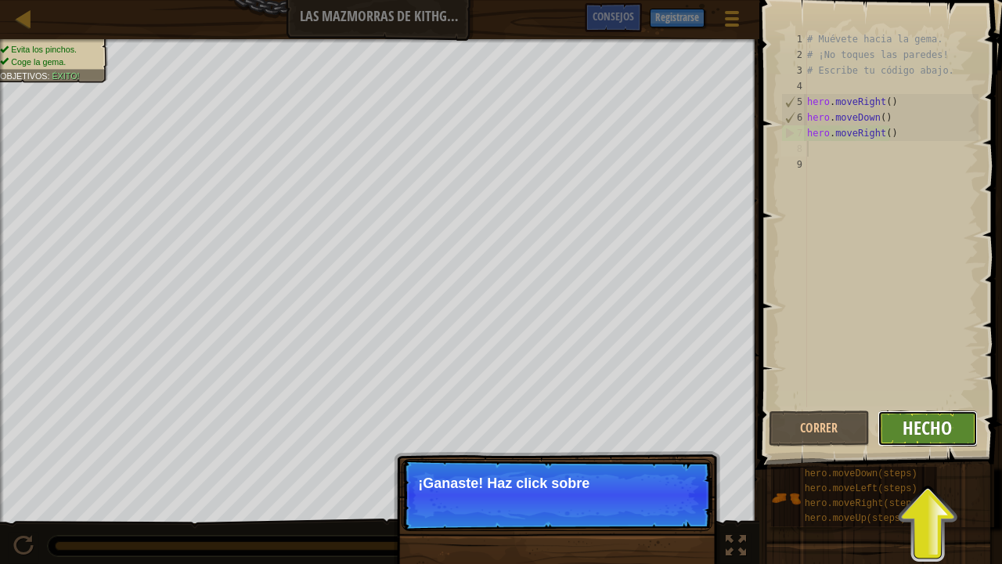
click at [939, 423] on span "Hecho" at bounding box center [926, 427] width 49 height 25
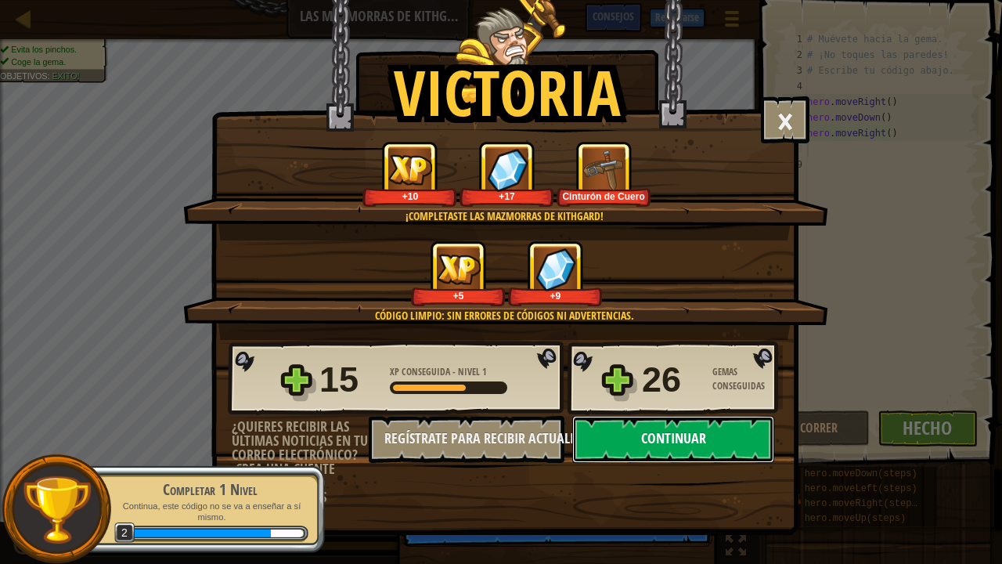
click at [688, 438] on button "Continuar" at bounding box center [673, 439] width 202 height 47
select select "es-ES"
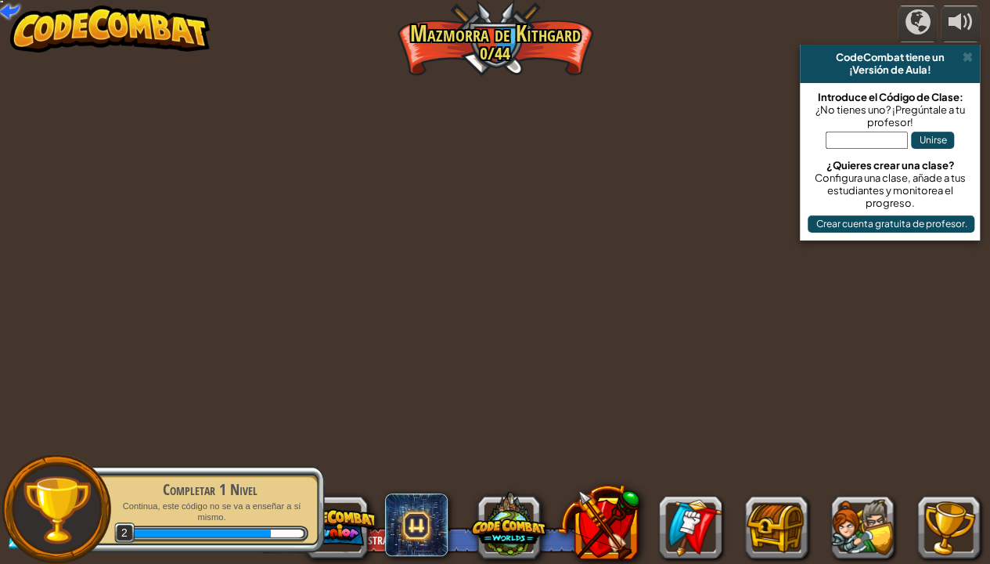
select select "es-ES"
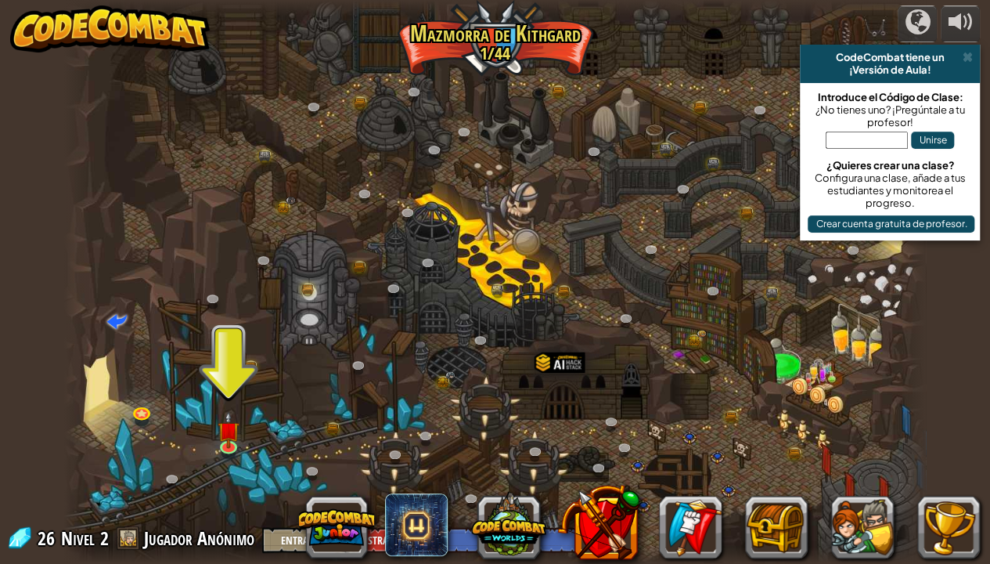
click at [240, 381] on div at bounding box center [495, 282] width 863 height 564
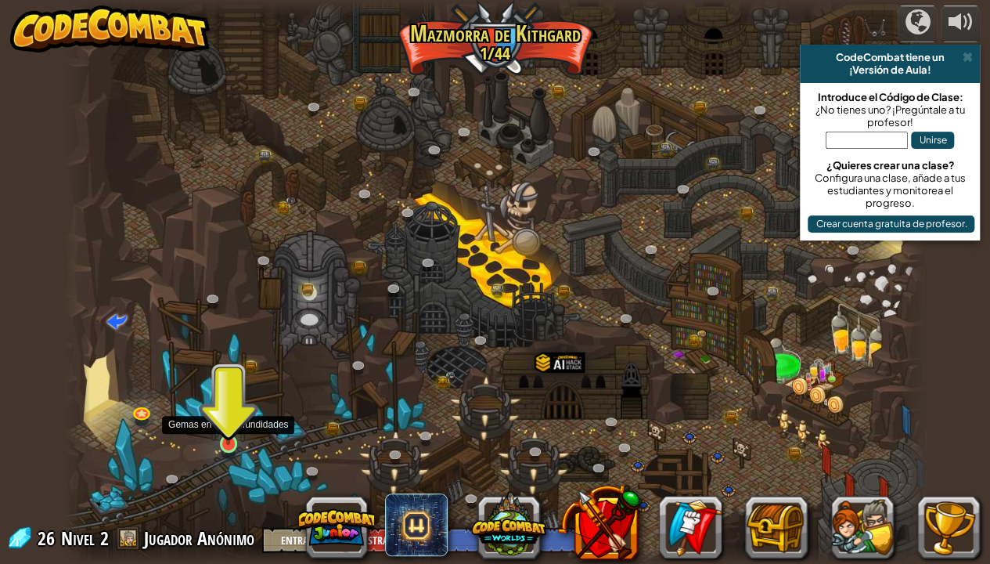
click at [230, 437] on img at bounding box center [228, 420] width 21 height 49
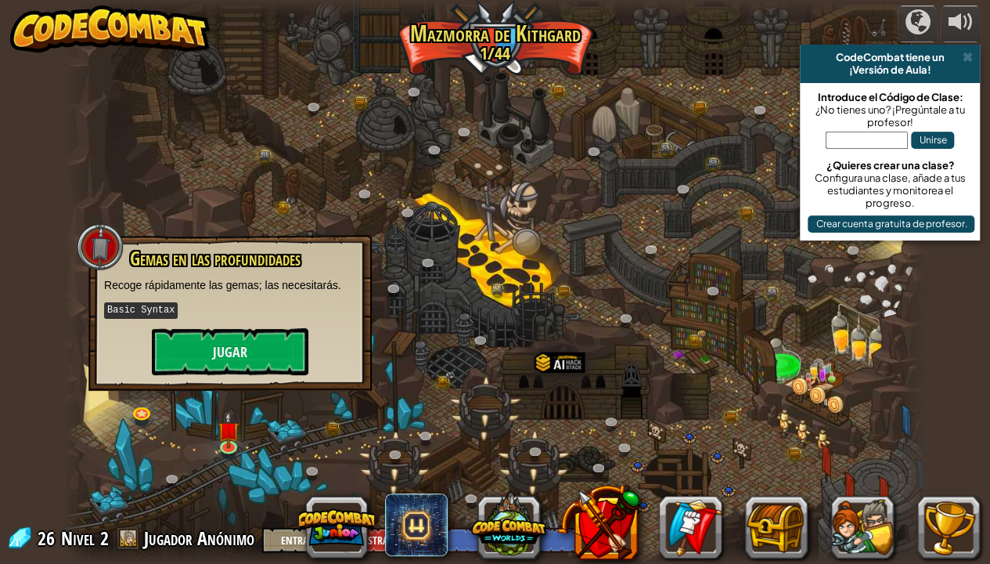
click at [252, 320] on div "Gemas en las profundidades Recoge rápidamente las gemas; las necesitarás. Basic…" at bounding box center [230, 311] width 252 height 127
click at [254, 348] on button "Jugar" at bounding box center [230, 351] width 157 height 47
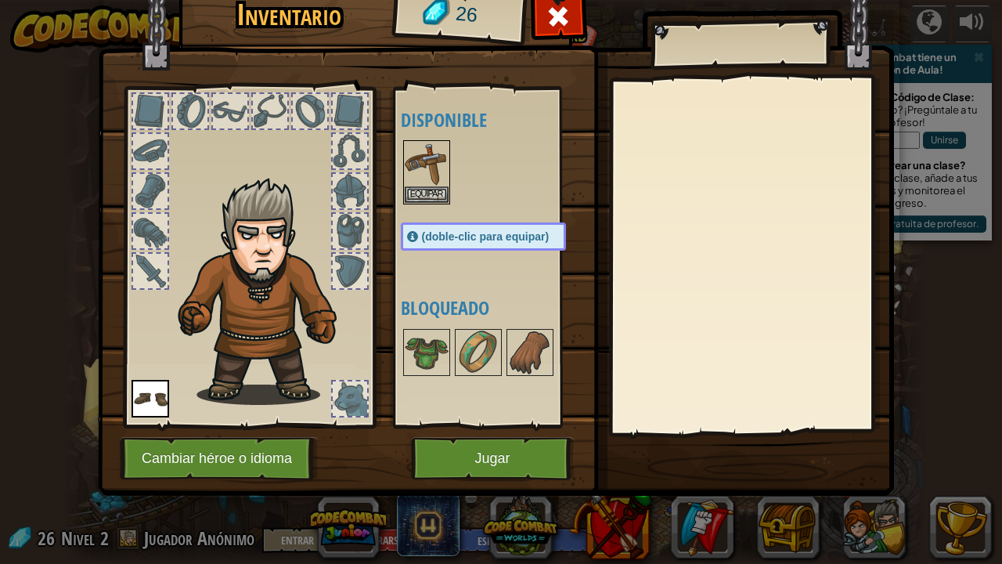
drag, startPoint x: 312, startPoint y: 106, endPoint x: 330, endPoint y: 116, distance: 21.4
click at [316, 110] on div at bounding box center [310, 111] width 34 height 34
click at [420, 148] on img at bounding box center [427, 164] width 44 height 44
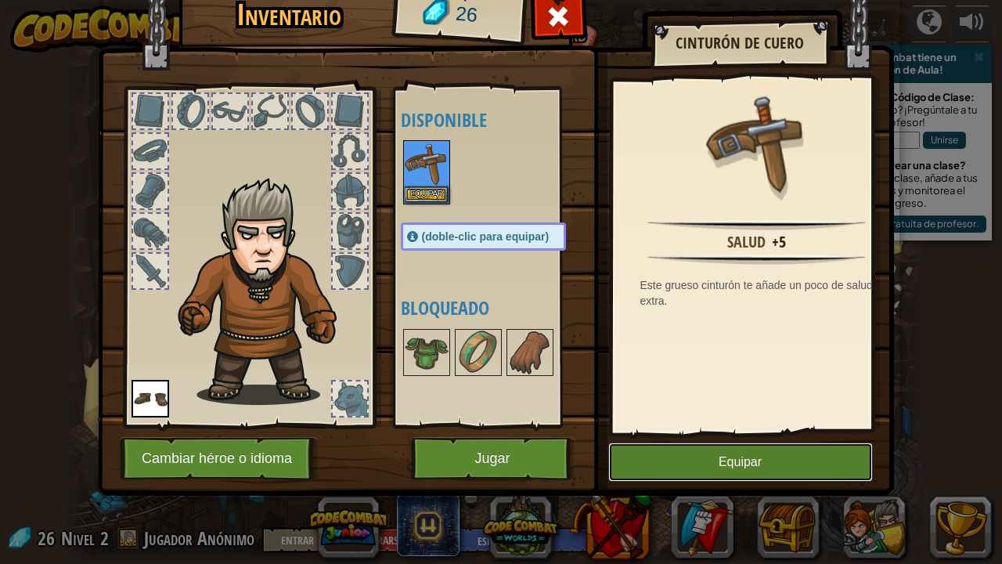
click at [716, 454] on button "Equipar" at bounding box center [740, 461] width 265 height 39
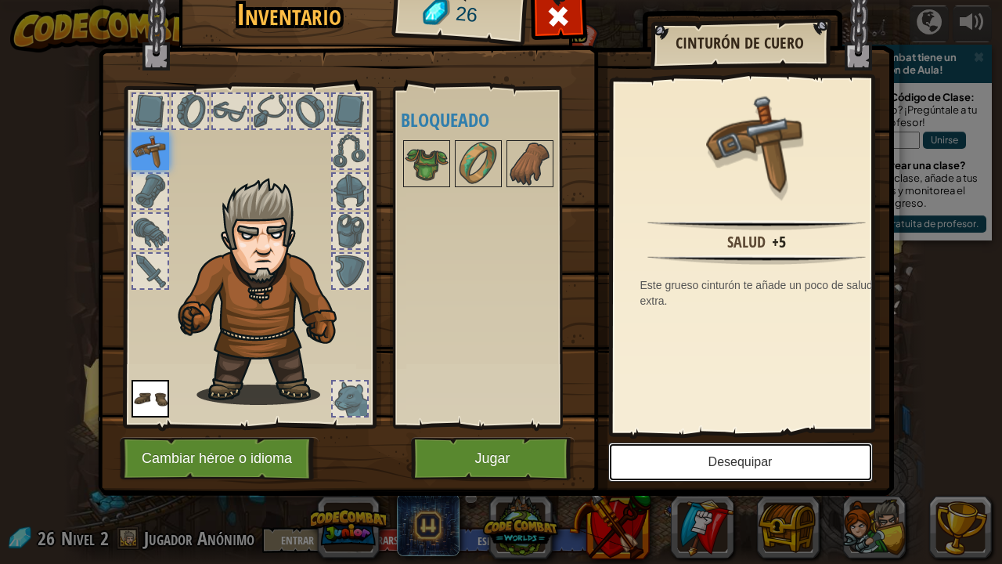
click at [687, 459] on button "Desequipar" at bounding box center [740, 461] width 265 height 39
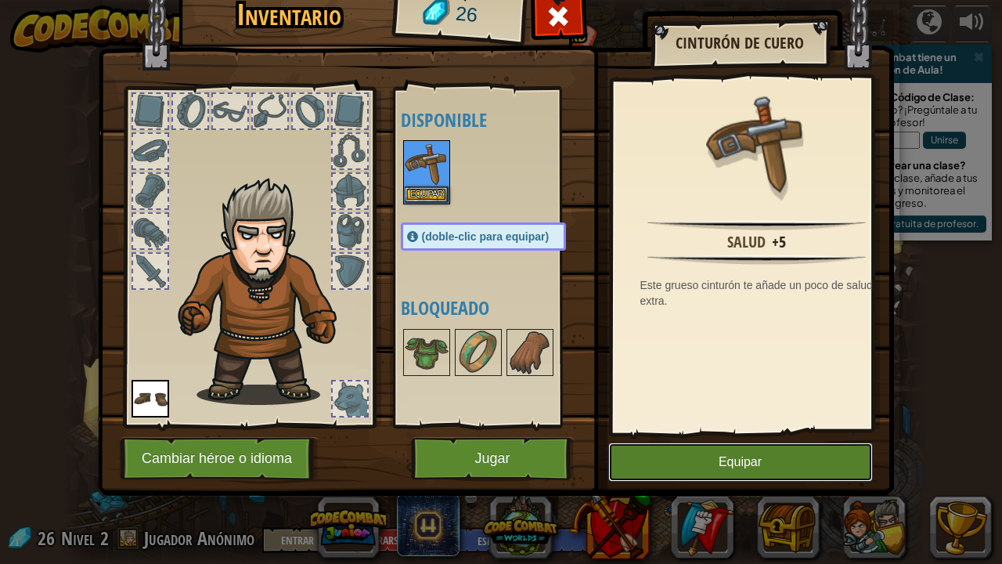
click at [681, 459] on button "Equipar" at bounding box center [740, 461] width 265 height 39
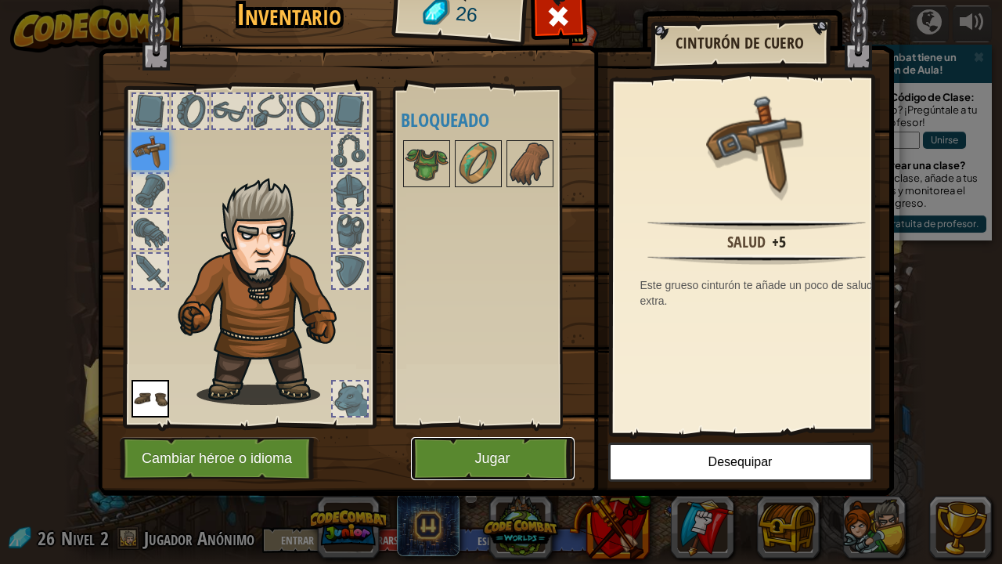
click at [494, 463] on button "Jugar" at bounding box center [493, 458] width 164 height 43
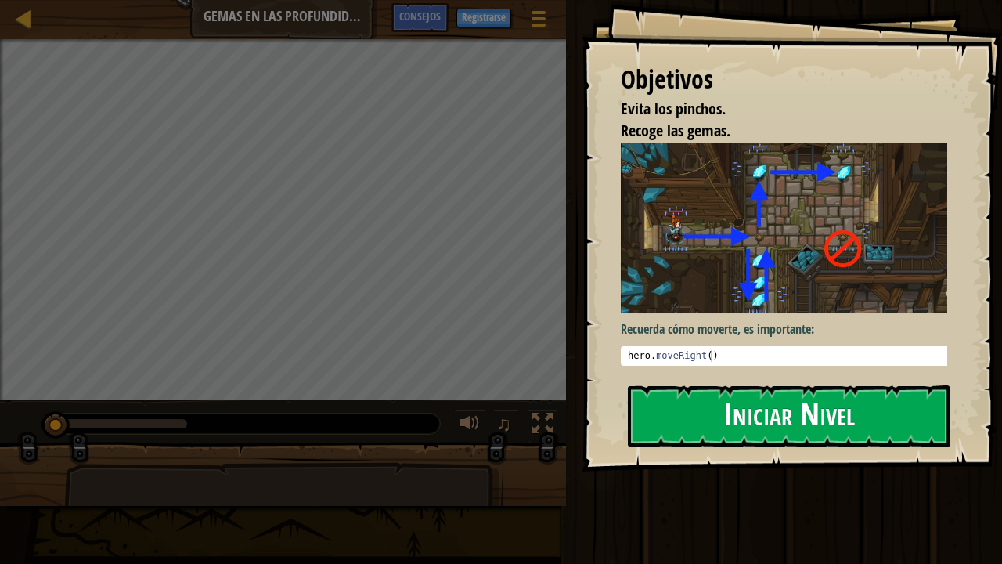
click at [764, 415] on button "Iniciar Nivel" at bounding box center [789, 416] width 322 height 62
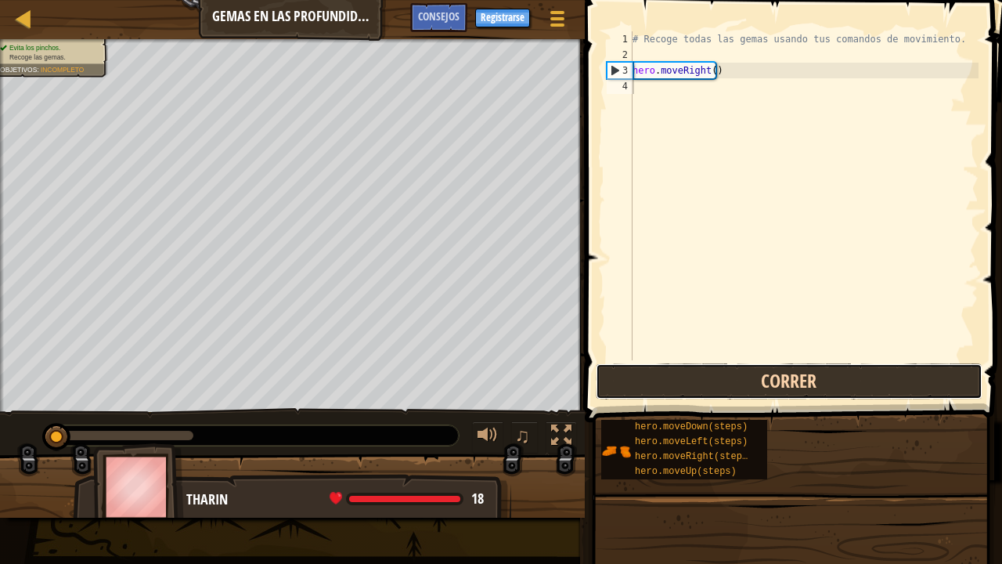
click at [761, 379] on button "Correr" at bounding box center [789, 381] width 387 height 36
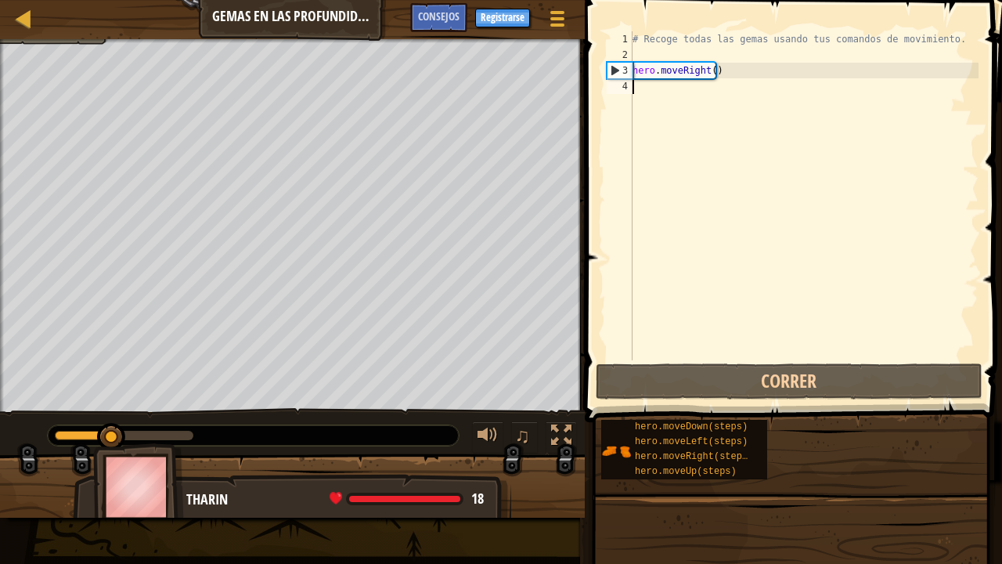
click at [654, 108] on div "# Recoge todas las gemas usando tus comandos de movimiento. hero . moveRight ( )" at bounding box center [803, 211] width 349 height 360
type textarea "m"
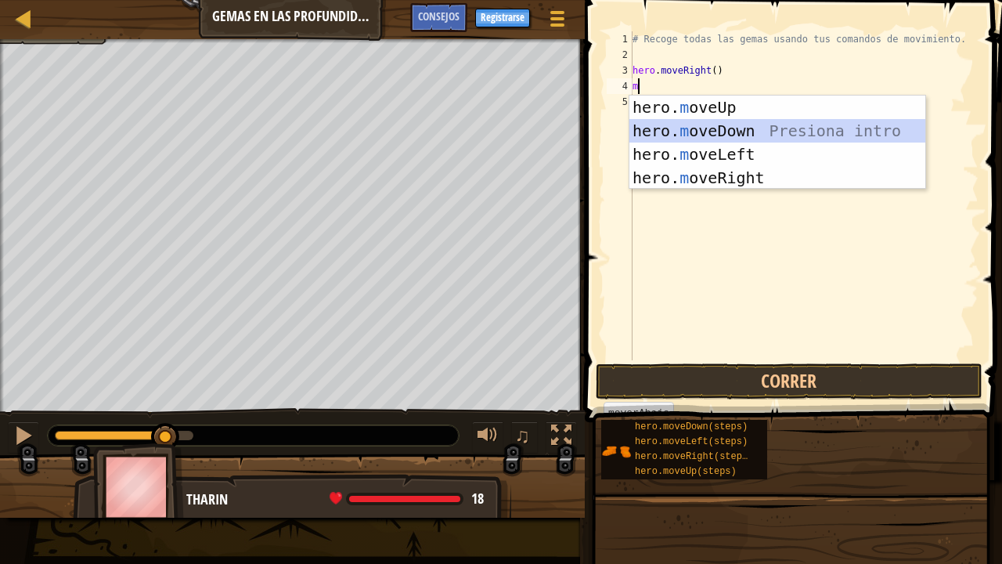
click at [795, 131] on div "hero. m oveUp Presiona intro hero. m oveDown Presiona intro hero. m oveLeft Pre…" at bounding box center [777, 165] width 297 height 141
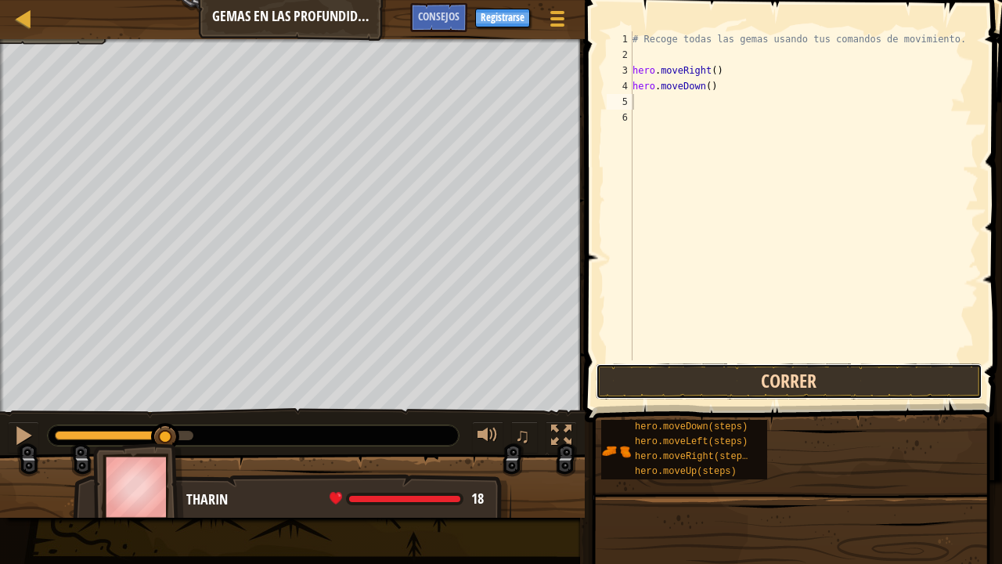
click at [762, 378] on button "Correr" at bounding box center [789, 381] width 387 height 36
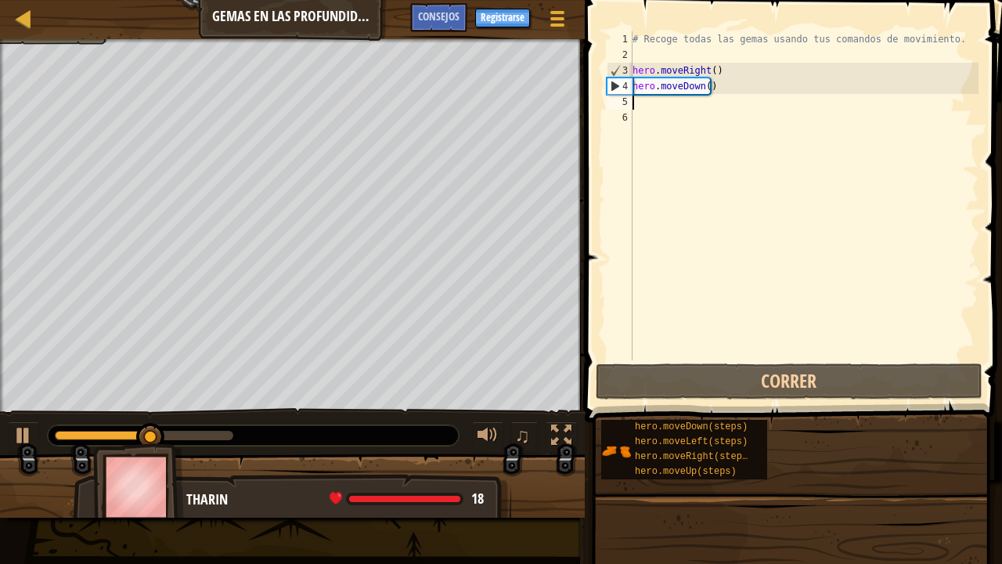
click at [679, 134] on div "# Recoge todas las gemas usando tus comandos de movimiento. hero . moveRight ( …" at bounding box center [803, 211] width 349 height 360
click at [659, 116] on div "# Recoge todas las gemas usando tus comandos de movimiento. hero . moveRight ( …" at bounding box center [803, 211] width 349 height 360
click at [658, 112] on div "# Recoge todas las gemas usando tus comandos de movimiento. hero . moveRight ( …" at bounding box center [803, 211] width 349 height 360
click at [658, 110] on div "# Recoge todas las gemas usando tus comandos de movimiento. hero . moveRight ( …" at bounding box center [803, 211] width 349 height 360
click at [656, 106] on div "# Recoge todas las gemas usando tus comandos de movimiento. hero . moveRight ( …" at bounding box center [803, 211] width 349 height 360
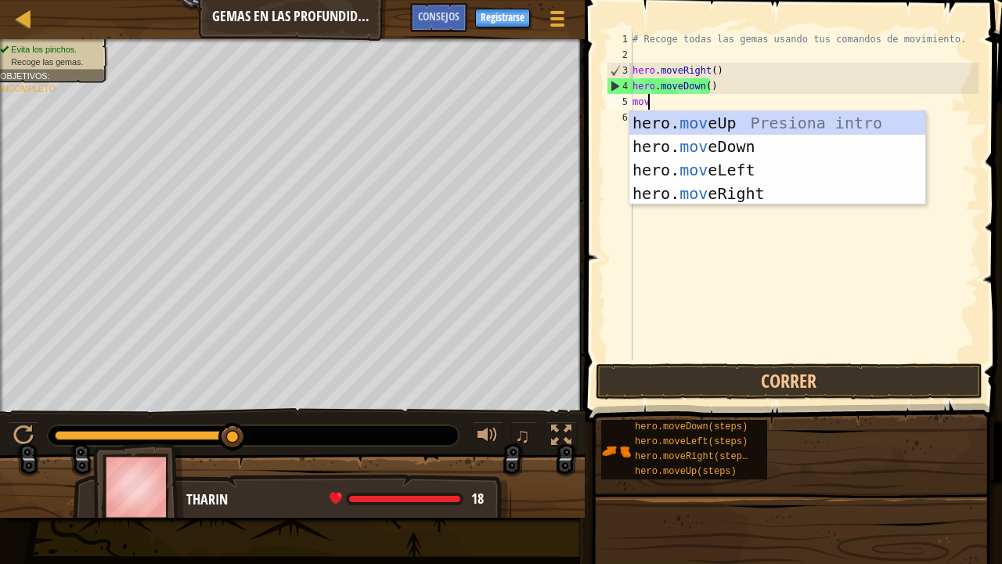
type textarea "move"
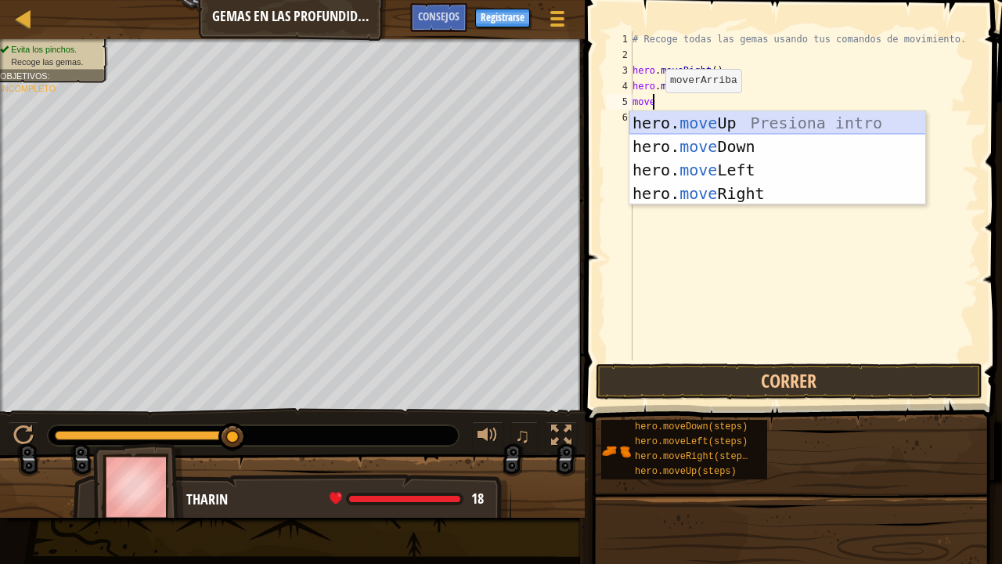
click at [659, 127] on div "hero. move Up Presiona intro hero. move Down Presiona intro hero. move Left Pre…" at bounding box center [777, 181] width 297 height 141
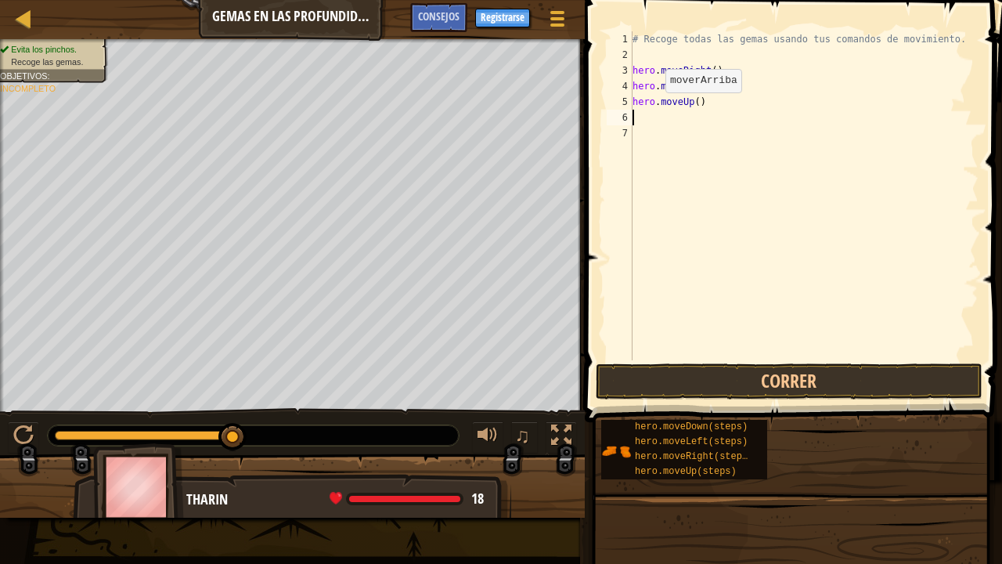
scroll to position [7, 0]
click at [680, 384] on button "Correr" at bounding box center [789, 381] width 387 height 36
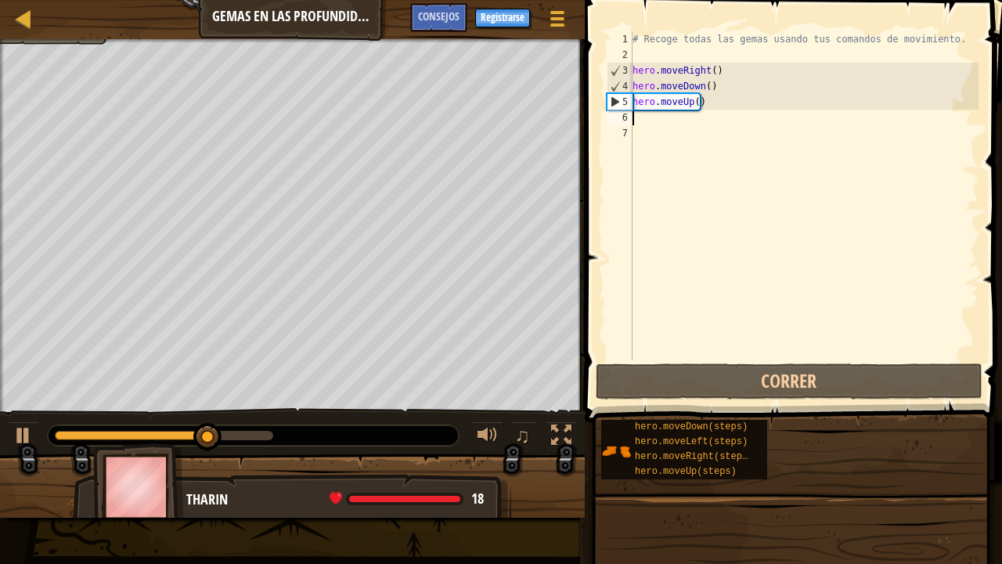
click at [658, 122] on div "# Recoge todas las gemas usando tus comandos de movimiento. hero . moveRight ( …" at bounding box center [803, 211] width 349 height 360
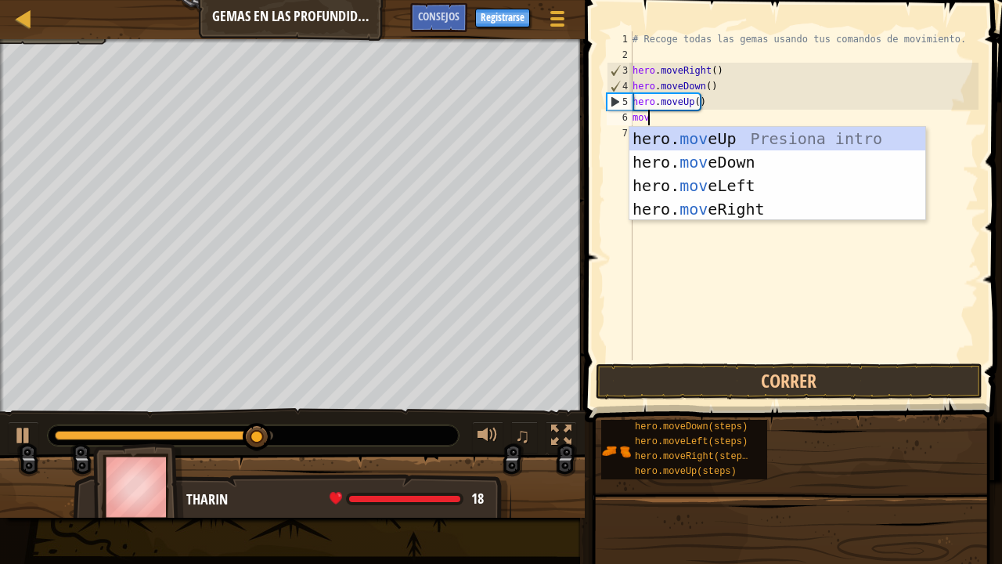
type textarea "move"
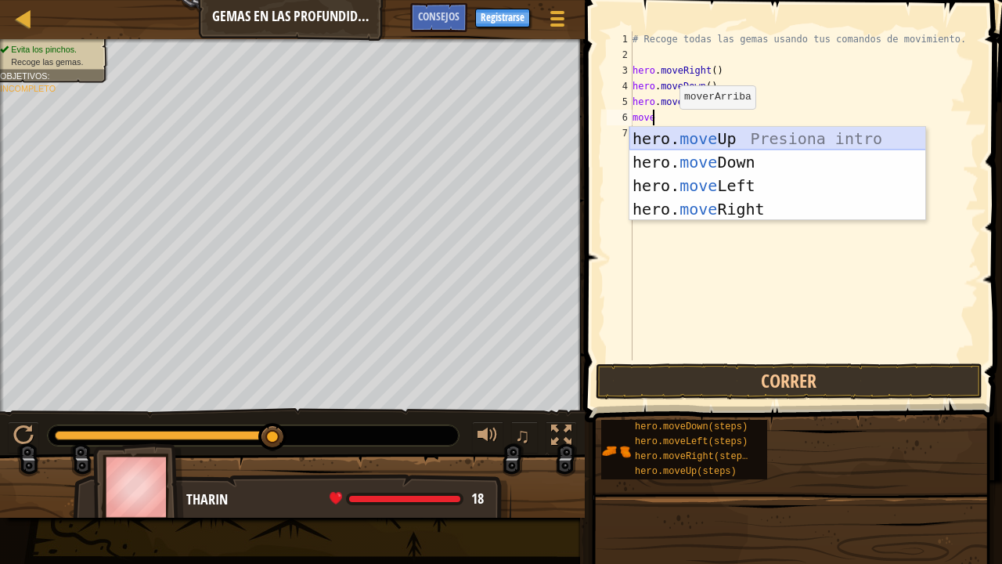
click at [689, 142] on div "hero. move Up Presiona intro hero. move Down Presiona intro hero. move Left Pre…" at bounding box center [777, 197] width 297 height 141
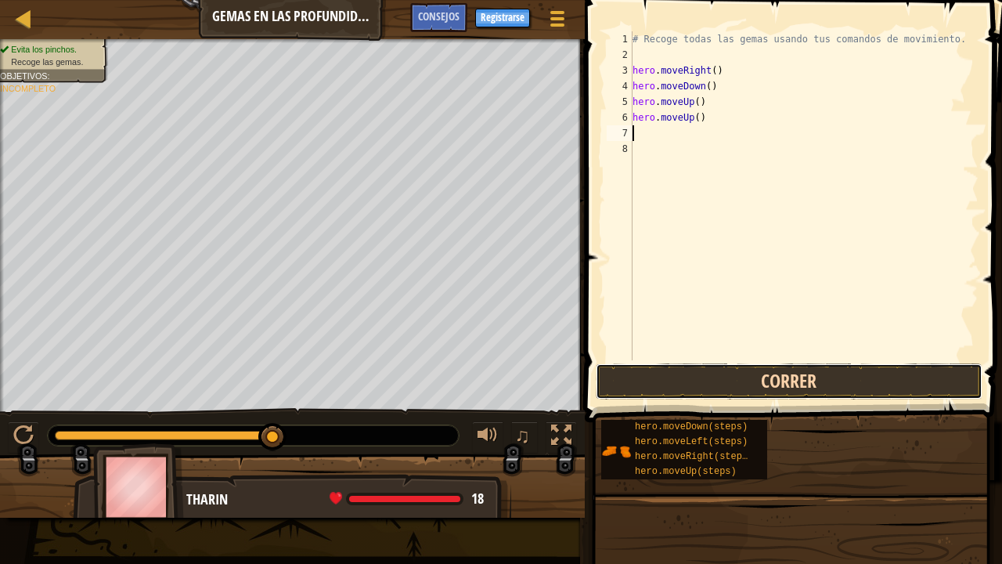
click at [755, 382] on button "Correr" at bounding box center [789, 381] width 387 height 36
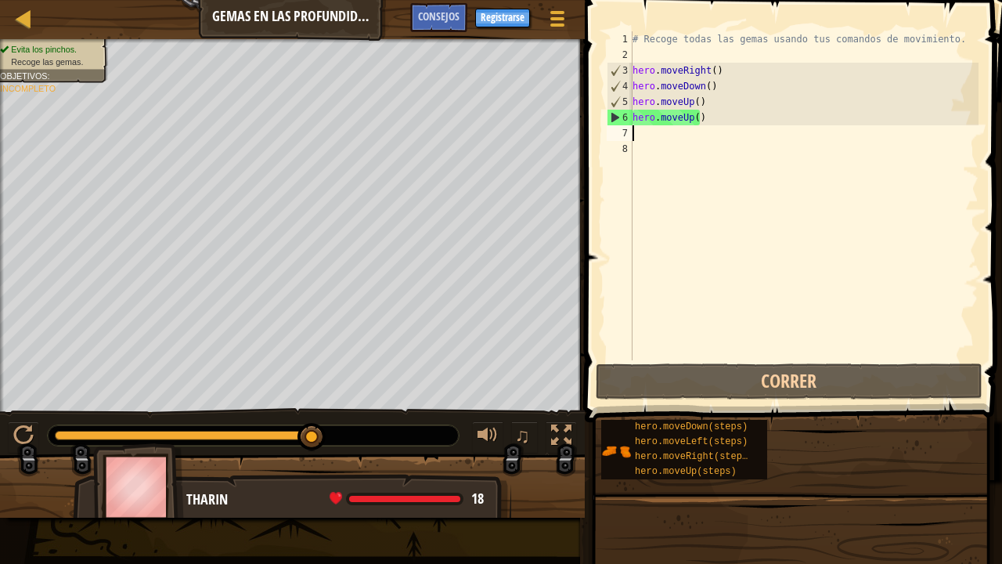
click at [657, 139] on div "# Recoge todas las gemas usando tus comandos de movimiento. hero . moveRight ( …" at bounding box center [803, 211] width 349 height 360
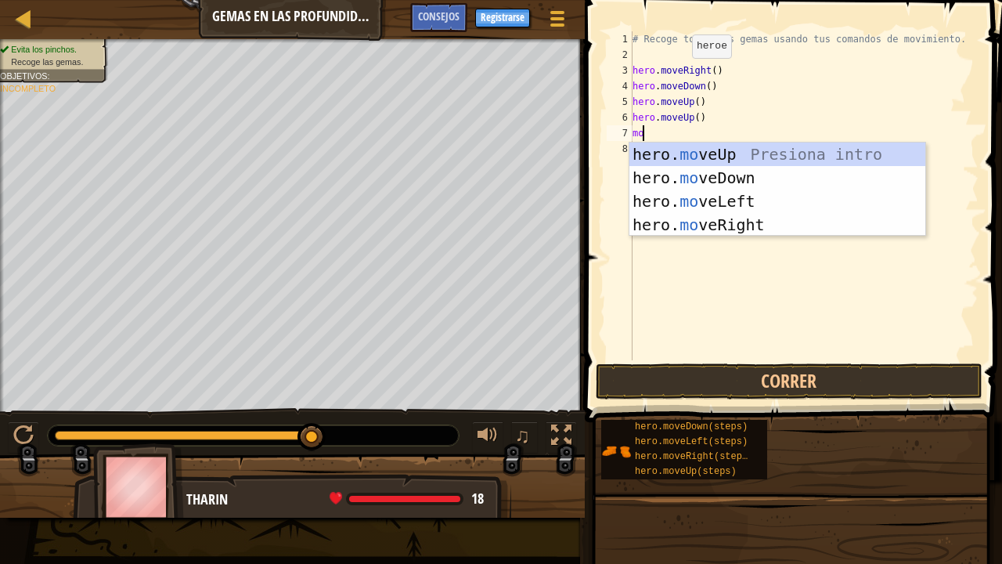
type textarea "move"
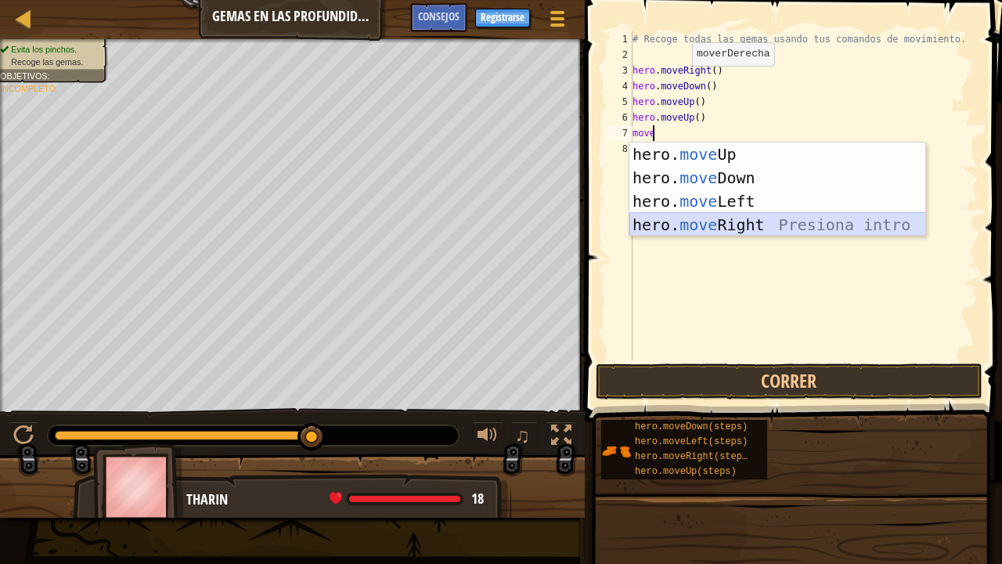
drag, startPoint x: 728, startPoint y: 220, endPoint x: 701, endPoint y: 230, distance: 28.5
click at [701, 230] on div "hero. move Up Presiona intro hero. move Down Presiona intro hero. move Left Pre…" at bounding box center [777, 212] width 297 height 141
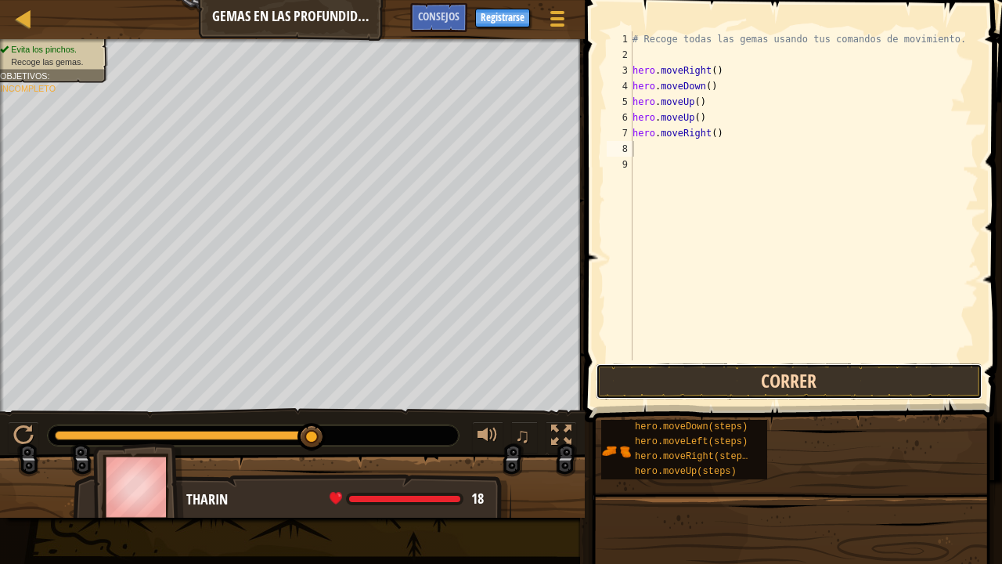
click at [808, 382] on button "Correr" at bounding box center [789, 381] width 387 height 36
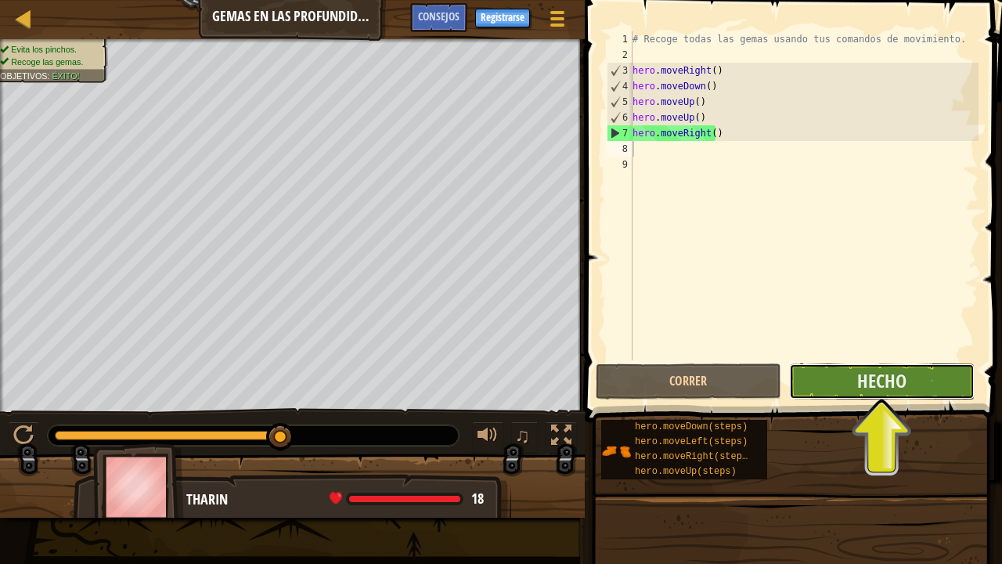
click at [855, 384] on button "Hecho" at bounding box center [881, 381] width 185 height 36
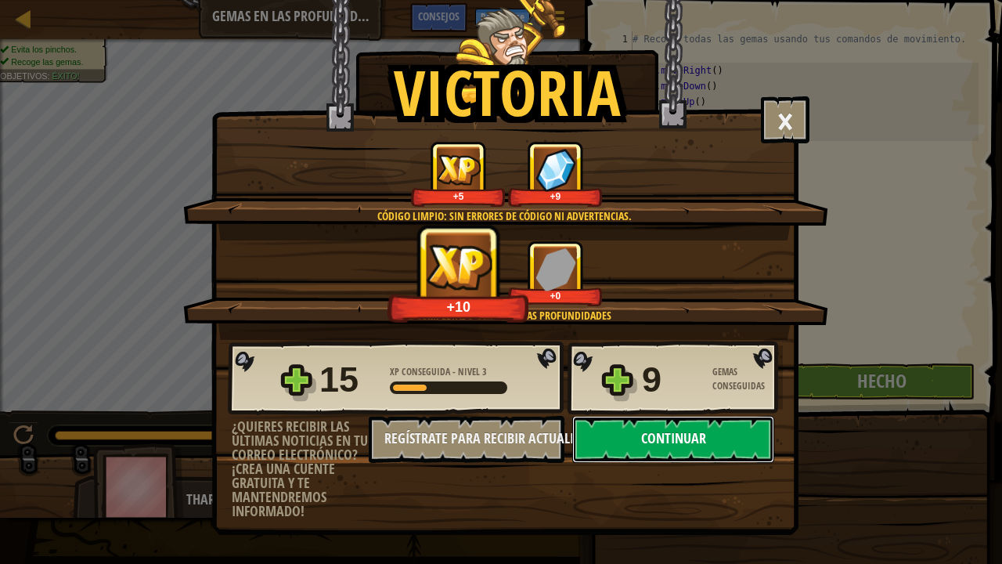
click at [690, 430] on button "Continuar" at bounding box center [673, 439] width 202 height 47
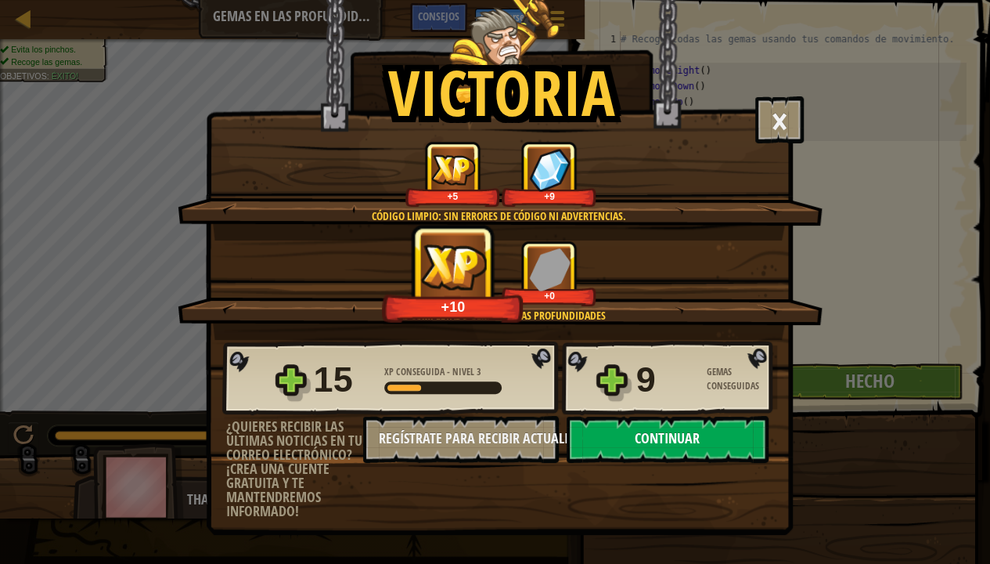
select select "es-ES"
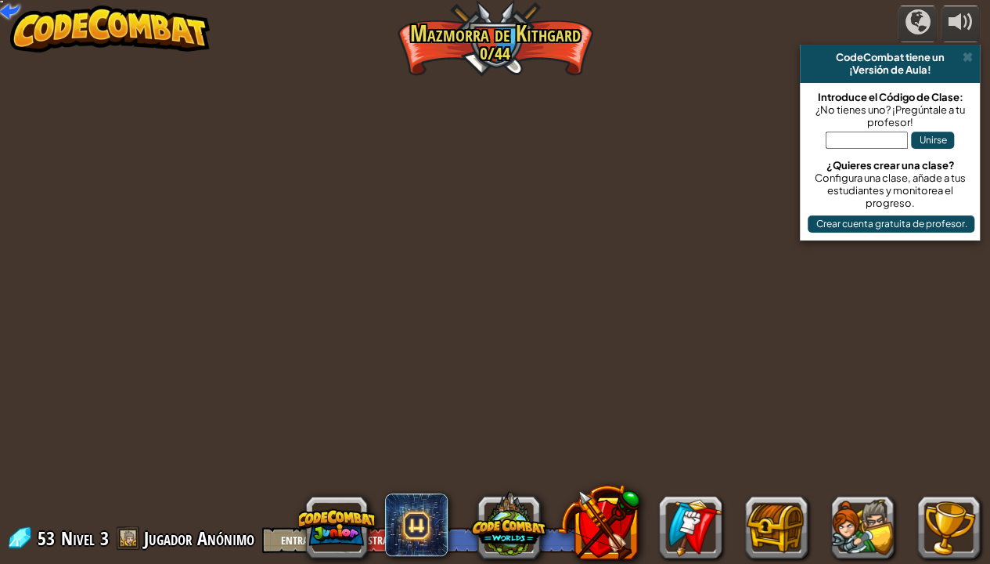
select select "es-ES"
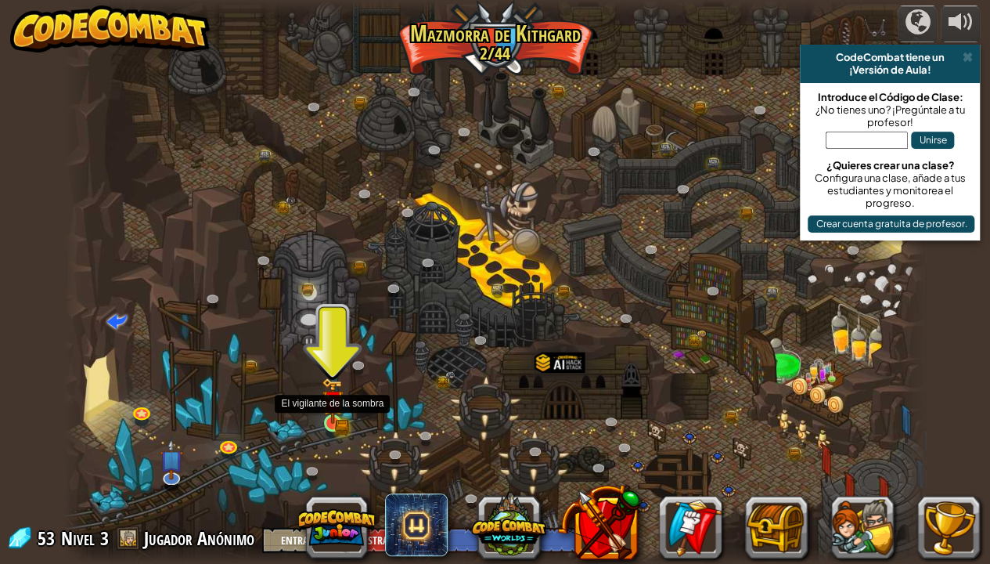
click at [327, 405] on img at bounding box center [332, 400] width 13 height 13
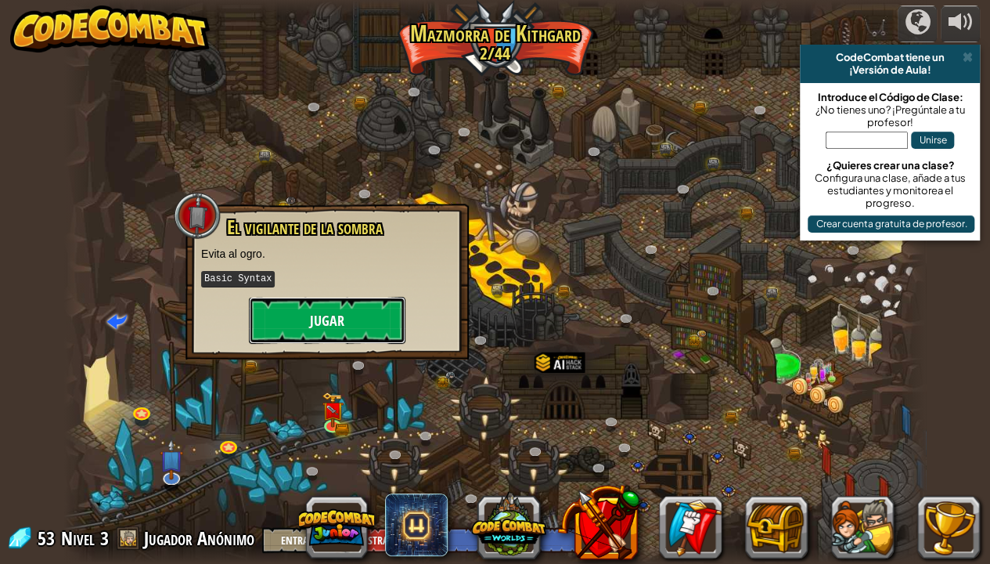
click at [332, 297] on button "Jugar" at bounding box center [327, 320] width 157 height 47
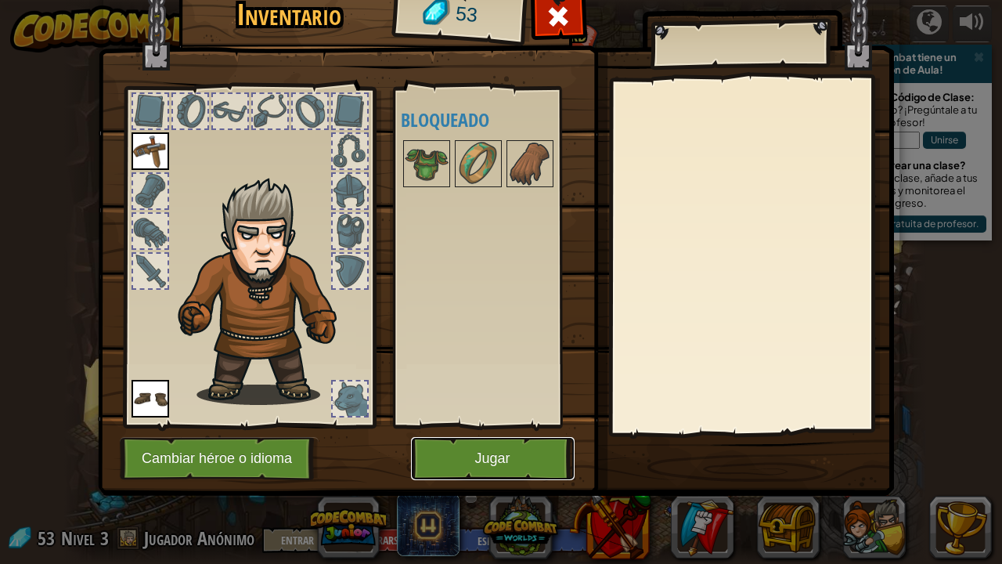
click at [454, 463] on button "Jugar" at bounding box center [493, 458] width 164 height 43
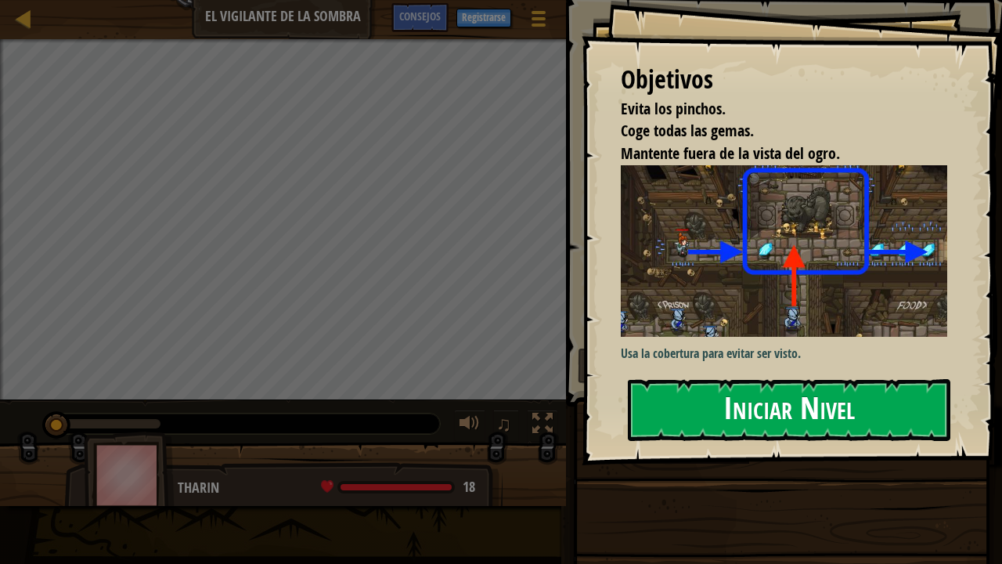
click at [756, 399] on button "Iniciar Nivel" at bounding box center [789, 410] width 322 height 62
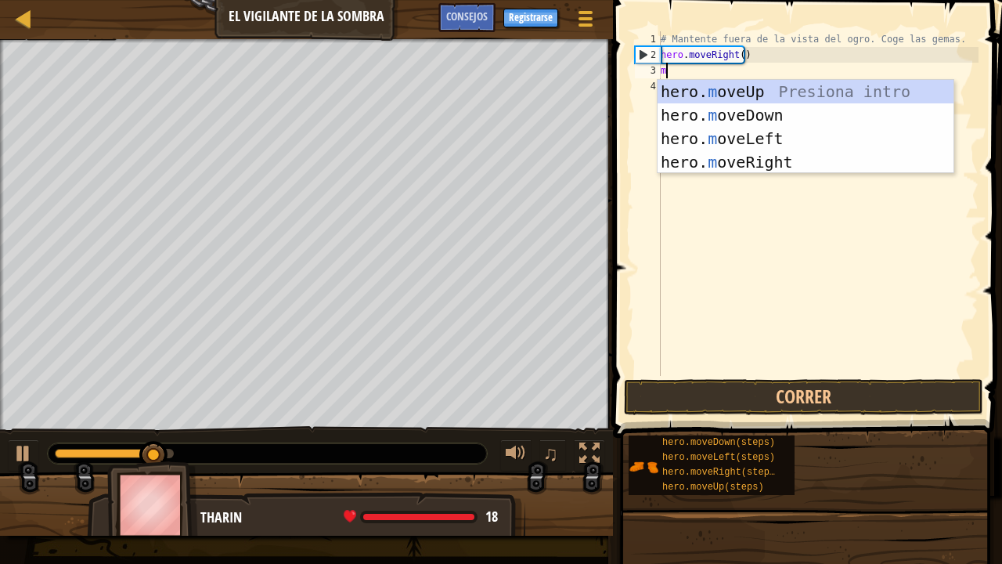
scroll to position [7, 0]
type textarea "mov"
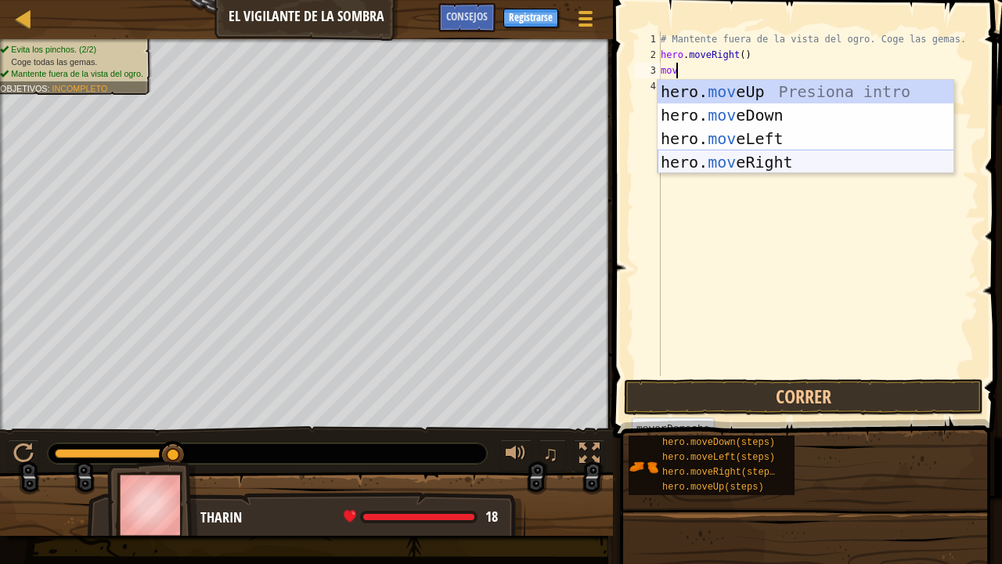
click at [741, 166] on div "hero. mov eUp Presiona intro hero. mov eDown Presiona intro hero. mov eLeft Pre…" at bounding box center [805, 150] width 297 height 141
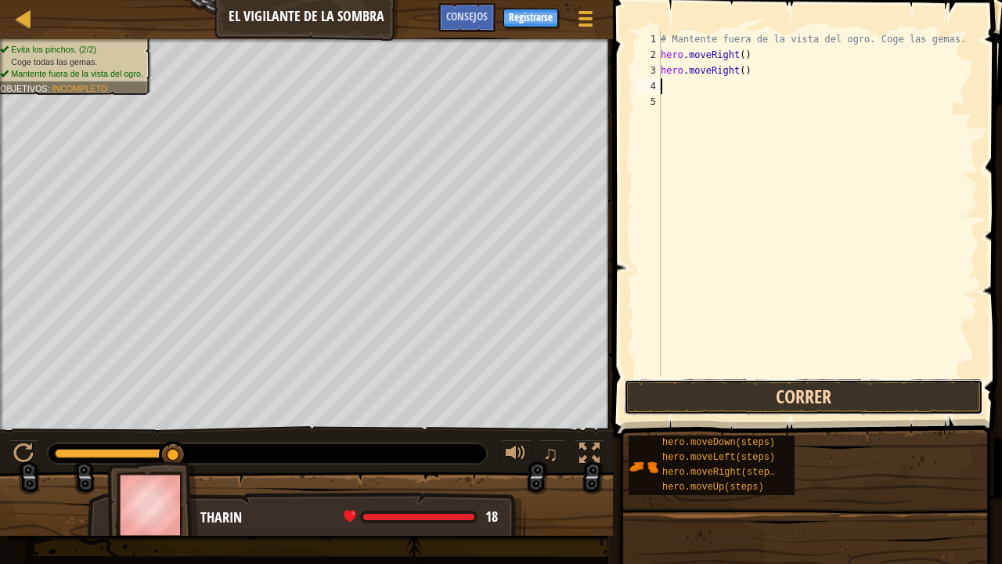
click at [739, 385] on button "Correr" at bounding box center [803, 397] width 359 height 36
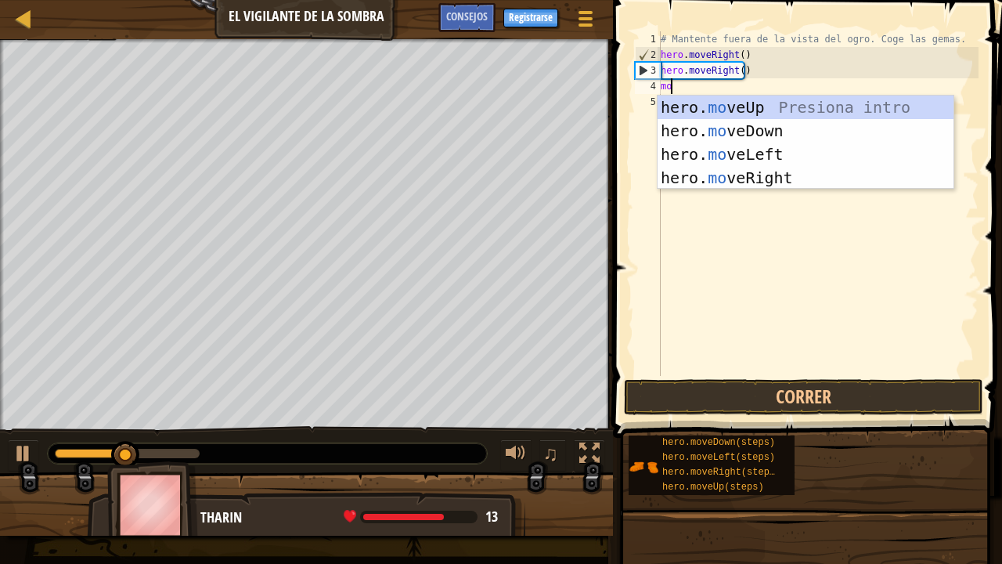
type textarea "move"
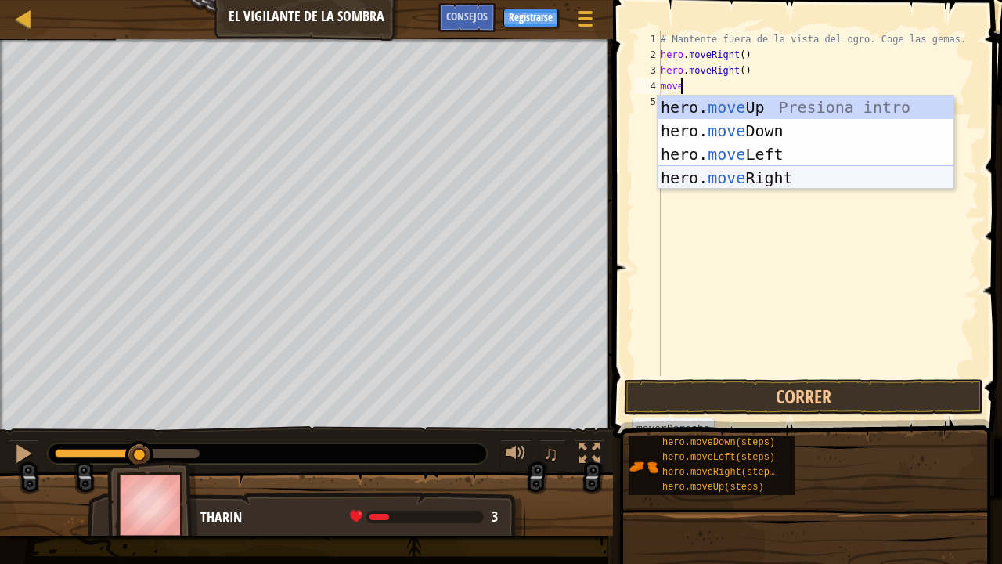
click at [704, 186] on div "hero. move Up Presiona intro hero. move Down Presiona intro hero. move Left Pre…" at bounding box center [805, 165] width 297 height 141
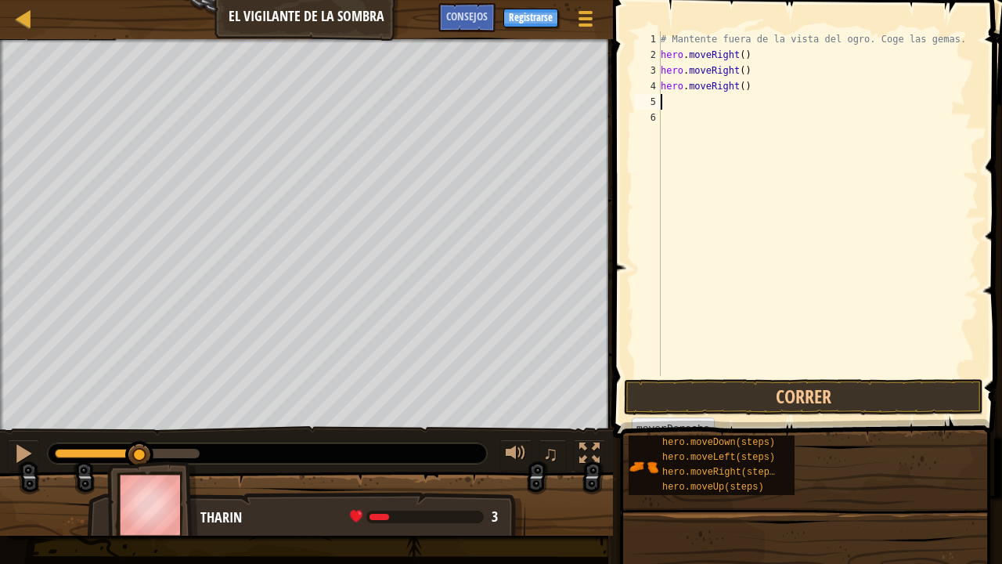
scroll to position [7, 0]
click at [751, 391] on button "Correr" at bounding box center [803, 397] width 359 height 36
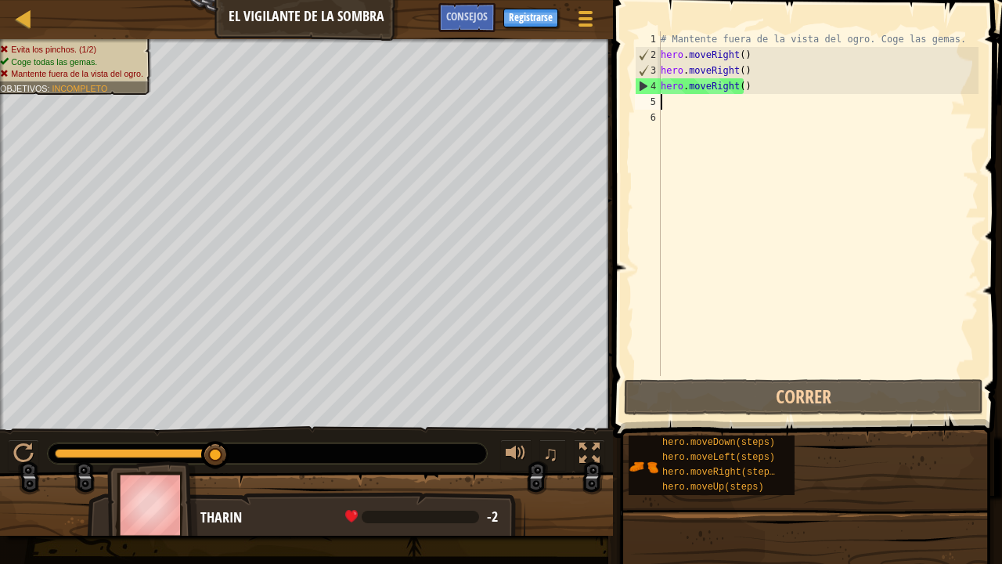
drag, startPoint x: 742, startPoint y: 80, endPoint x: 740, endPoint y: 95, distance: 15.8
click at [742, 83] on div "# Mantente fuera de la vista del ogro. Coge las gemas. hero . moveRight ( ) her…" at bounding box center [817, 219] width 321 height 376
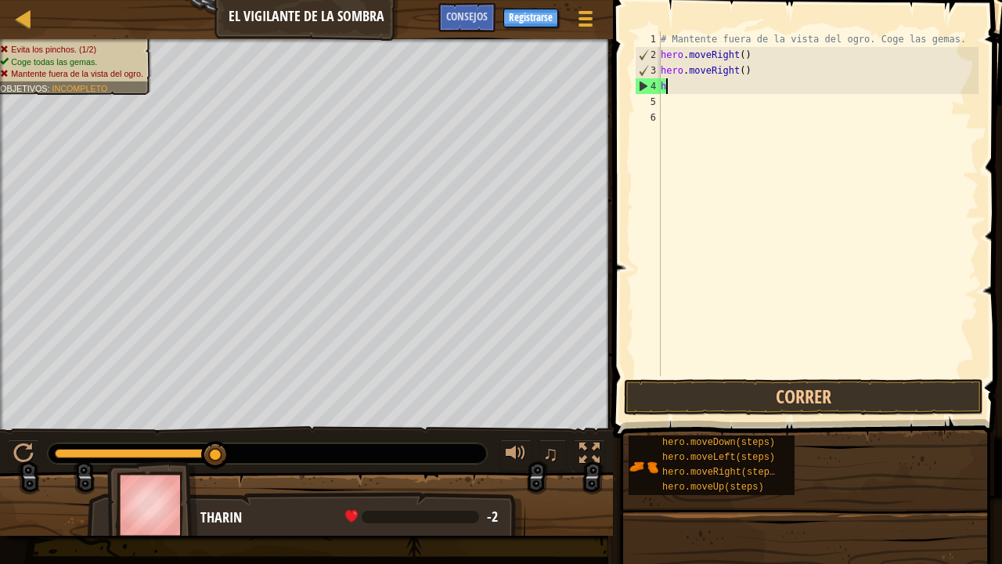
type textarea "h"
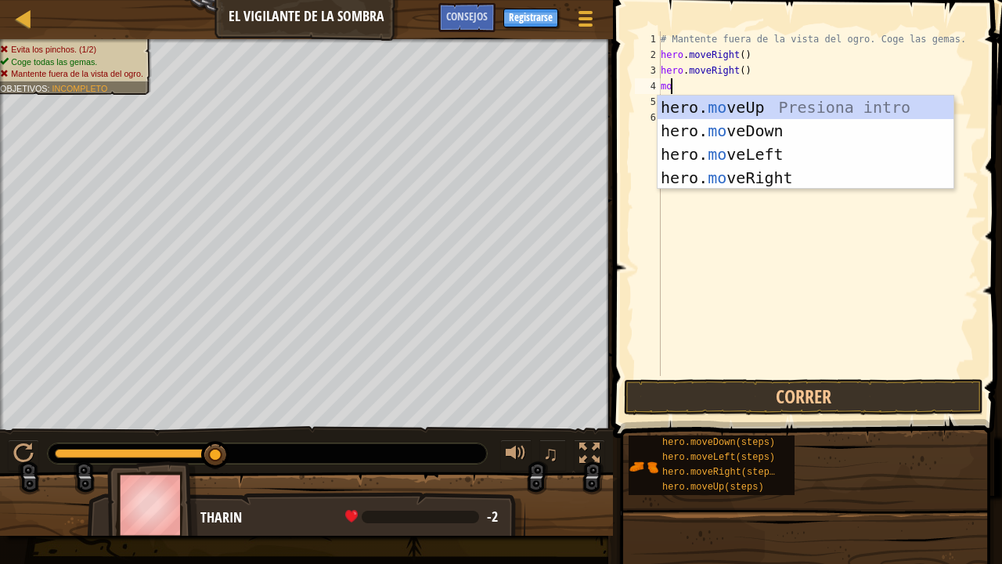
type textarea "move"
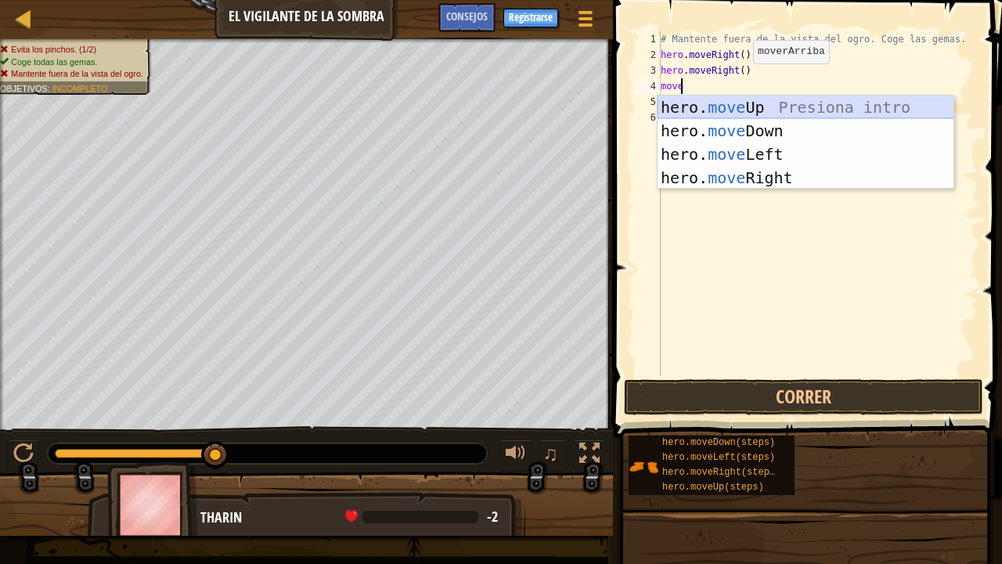
click at [722, 111] on div "hero. move Up Presiona intro hero. move Down Presiona intro hero. move Left Pre…" at bounding box center [805, 165] width 297 height 141
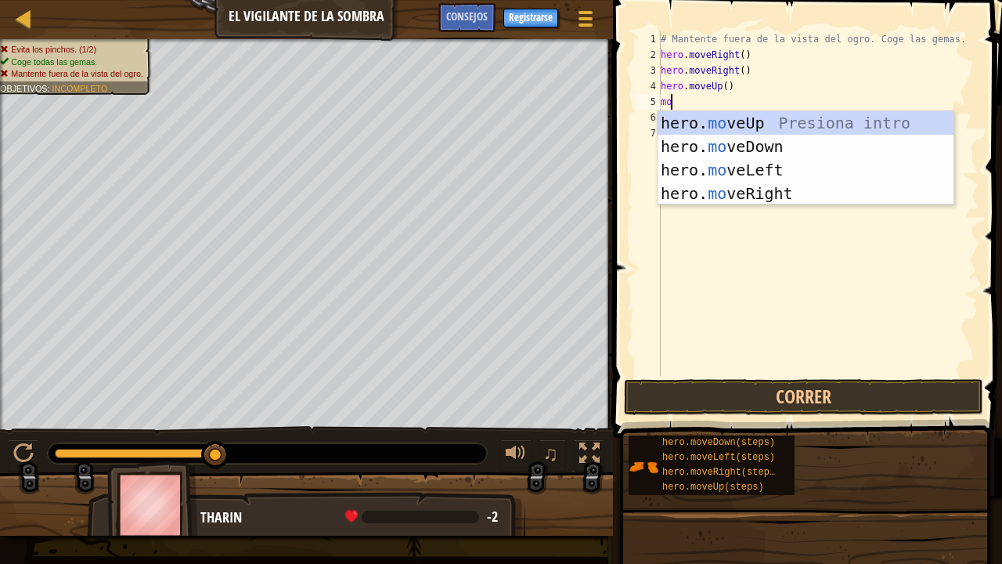
type textarea "move"
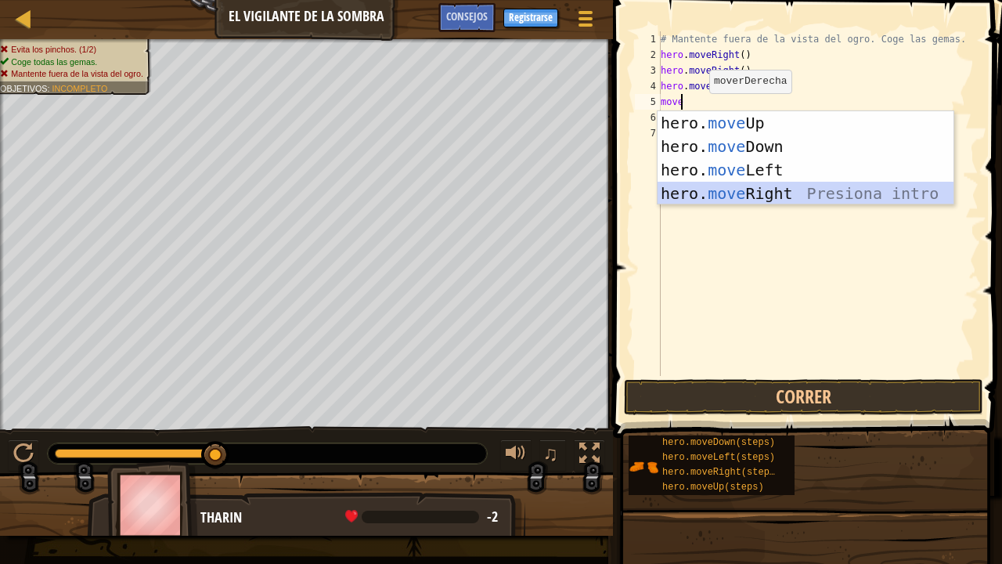
click at [722, 200] on div "hero. move Up Presiona intro hero. move Down Presiona intro hero. move Left Pre…" at bounding box center [805, 181] width 297 height 141
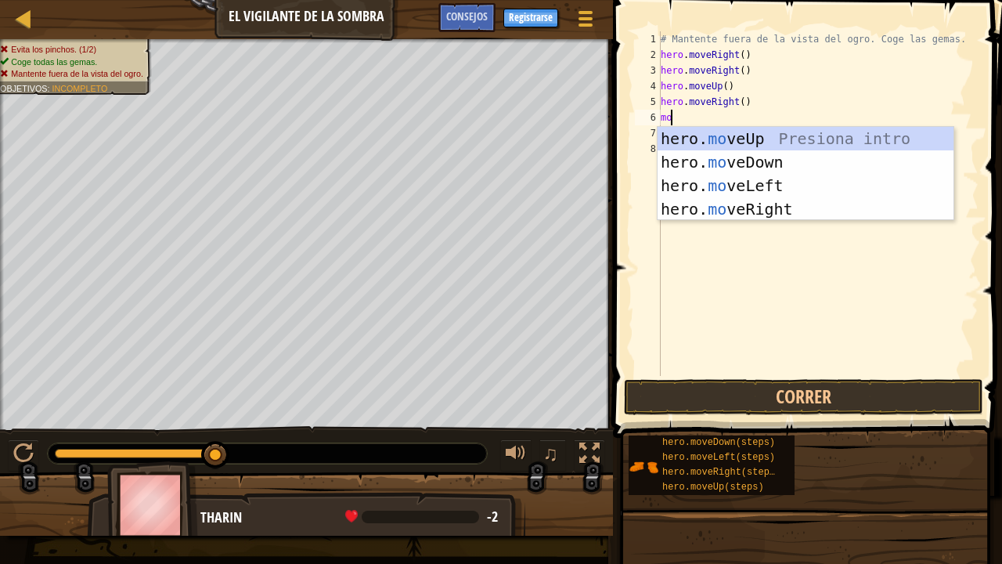
type textarea "mov"
click at [733, 160] on div "hero. mov eUp Presiona intro hero. mov eDown Presiona intro hero. mov eLeft Pre…" at bounding box center [805, 197] width 297 height 141
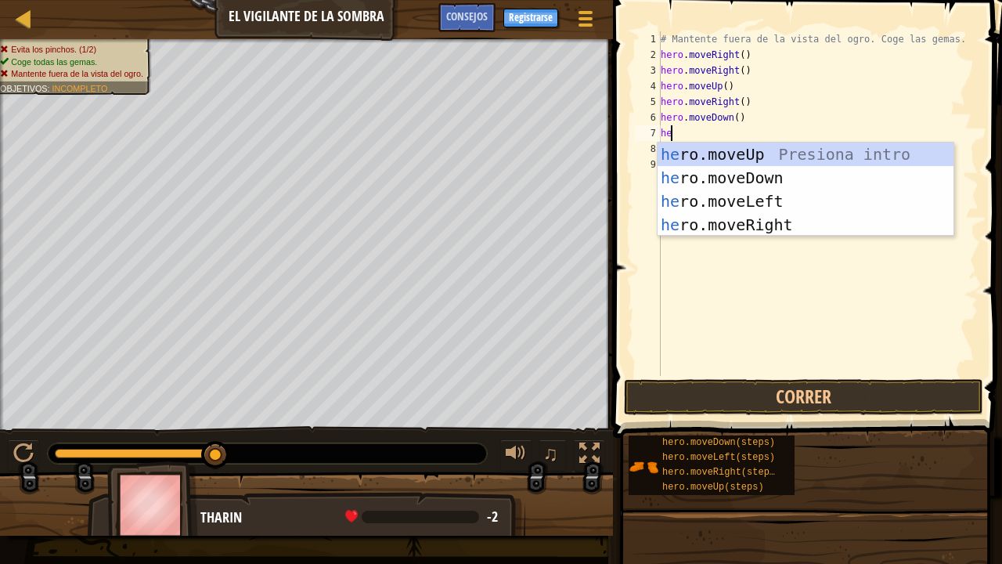
type textarea "hero"
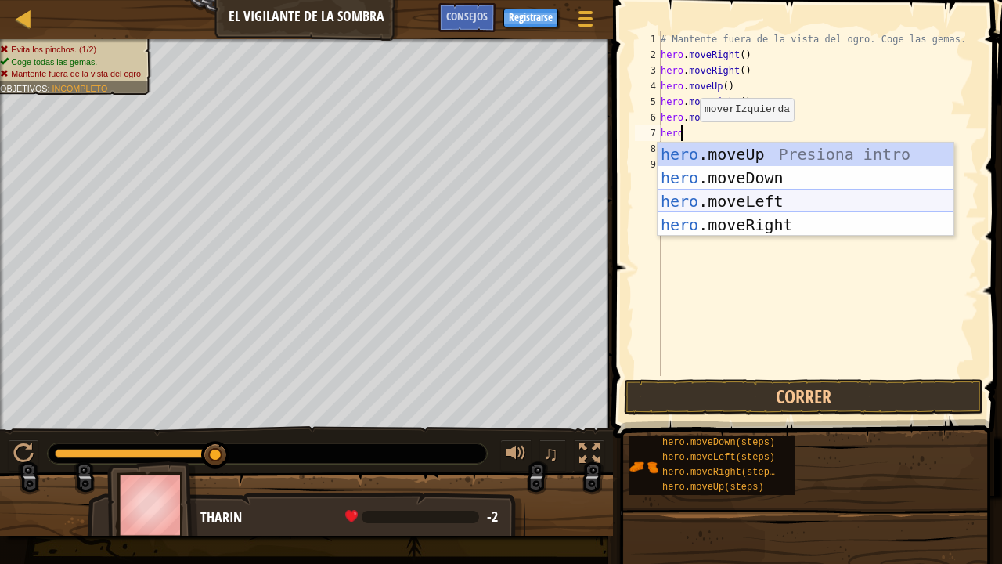
click at [692, 206] on div "hero .moveUp Presiona intro hero .moveDown Presiona intro hero .moveLeft Presio…" at bounding box center [805, 212] width 297 height 141
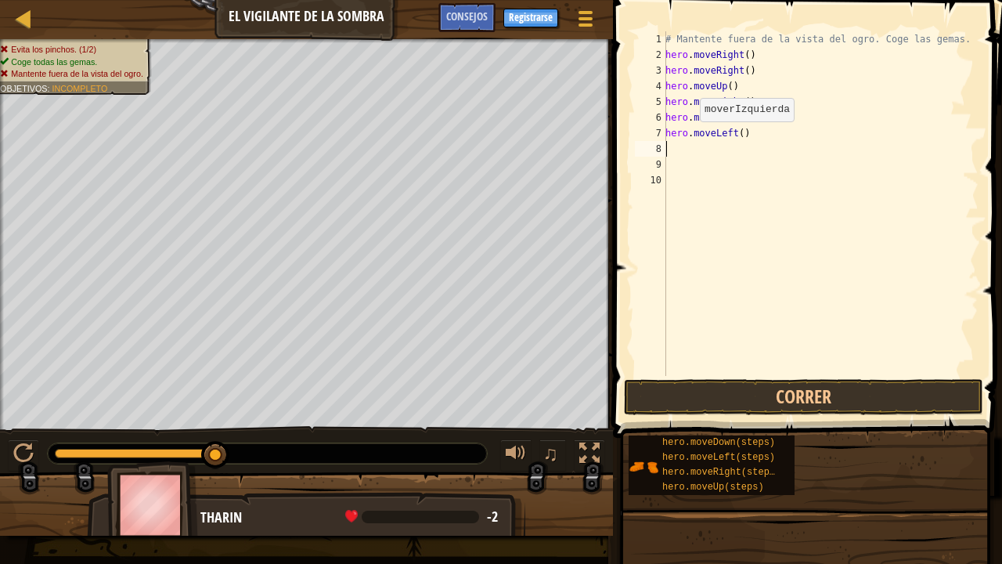
scroll to position [7, 0]
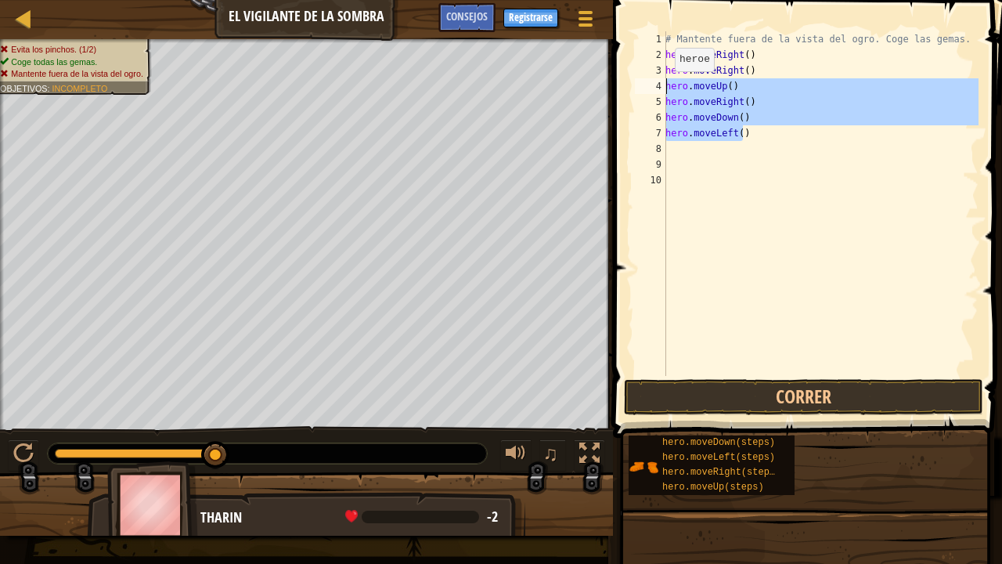
drag, startPoint x: 748, startPoint y: 139, endPoint x: 664, endPoint y: 88, distance: 98.7
click at [664, 88] on div "1 2 3 4 5 6 7 8 9 10 # Mantente fuera de la vista del ogro. Coge las gemas. her…" at bounding box center [805, 203] width 347 height 344
type textarea "hero.moveUp() hero.moveRight()"
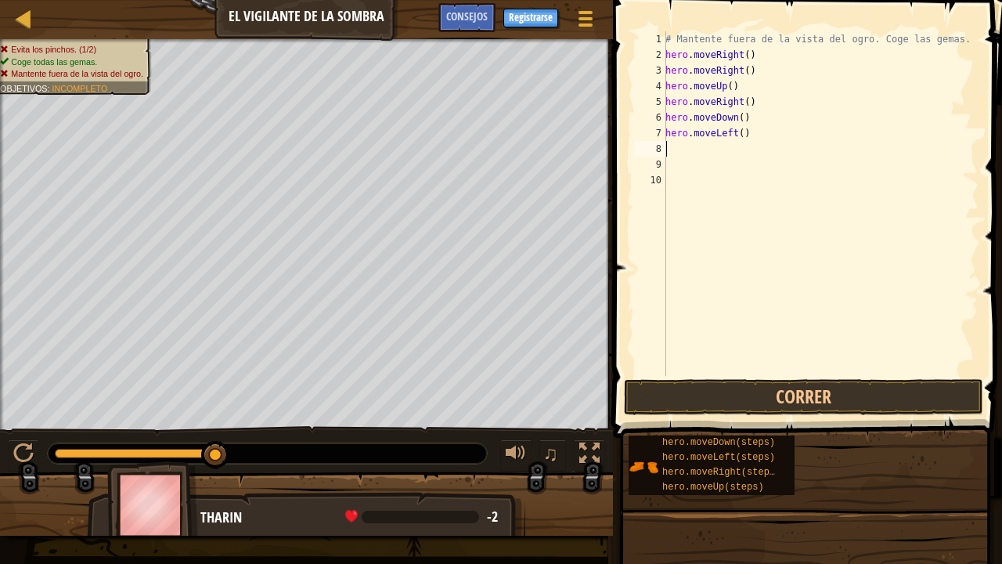
click at [670, 152] on div "# Mantente fuera de la vista del ogro. Coge las gemas. hero . moveRight ( ) her…" at bounding box center [820, 219] width 316 height 376
paste textarea "hero.moveLeft()"
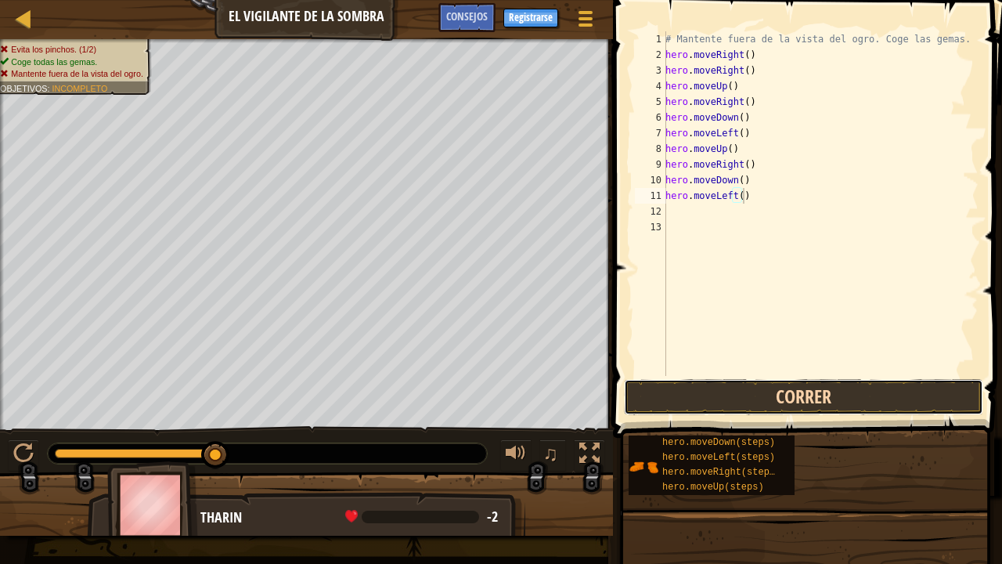
click at [737, 400] on button "Correr" at bounding box center [803, 397] width 359 height 36
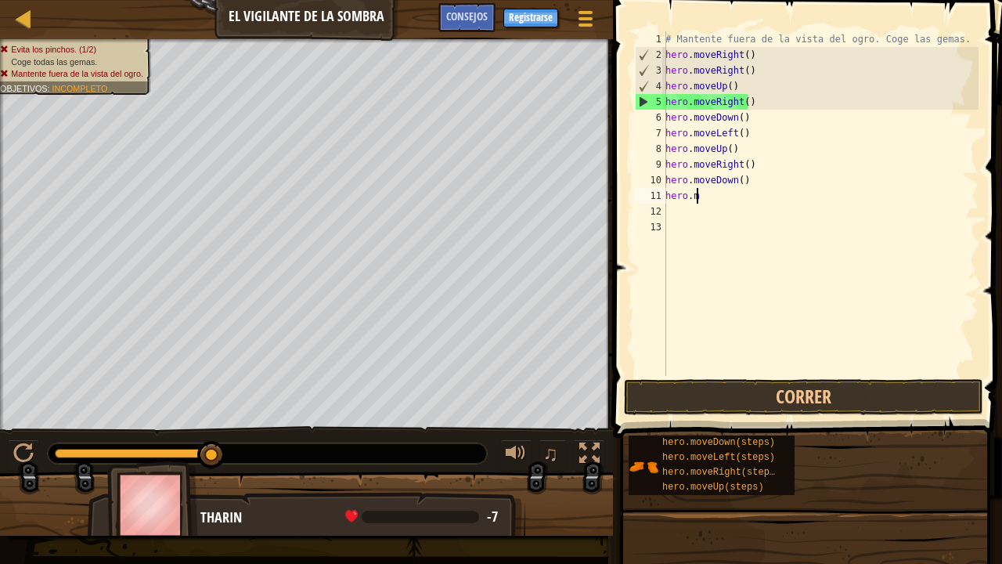
type textarea "h"
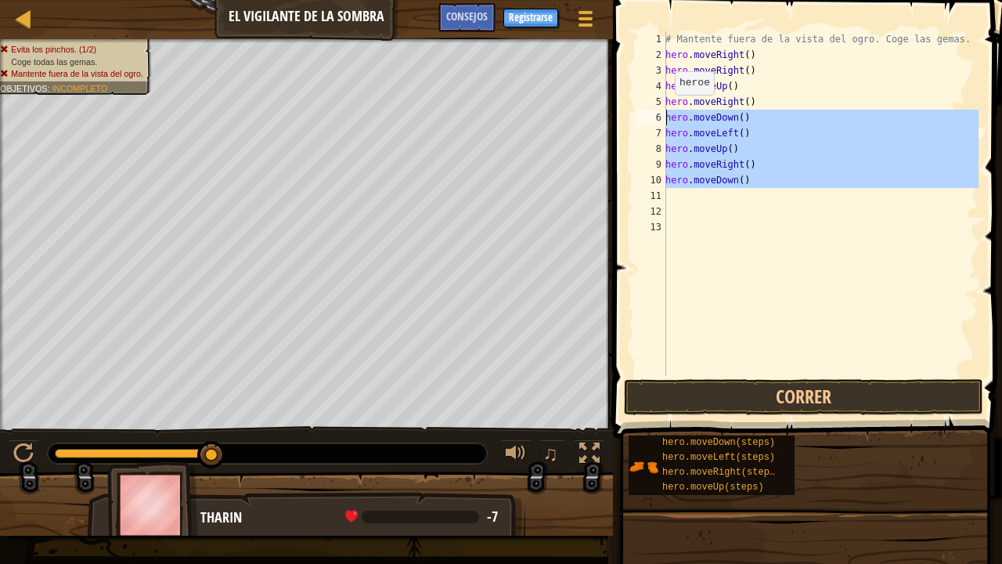
drag, startPoint x: 748, startPoint y: 189, endPoint x: 665, endPoint y: 110, distance: 115.7
click at [665, 110] on div "1 2 3 4 5 6 7 8 9 10 11 12 13 # Mantente fuera de la vista del ogro. Coge las g…" at bounding box center [805, 203] width 347 height 344
type textarea "hero.moveDown() hero.moveLeft()"
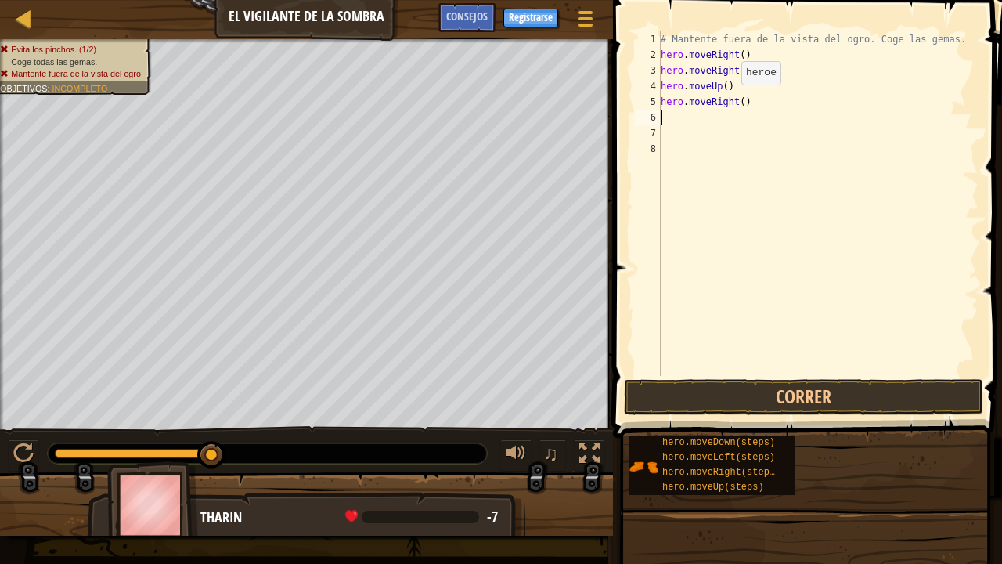
click at [727, 100] on div "# Mantente fuera de la vista del ogro. Coge las gemas. hero . moveRight ( ) her…" at bounding box center [817, 219] width 321 height 376
type textarea "hero.moveRigt()"
drag, startPoint x: 744, startPoint y: 103, endPoint x: 661, endPoint y: 103, distance: 82.2
click at [661, 102] on div "# Mantente fuera de la vista del ogro. Coge las gemas. hero . moveRight ( ) her…" at bounding box center [817, 219] width 321 height 376
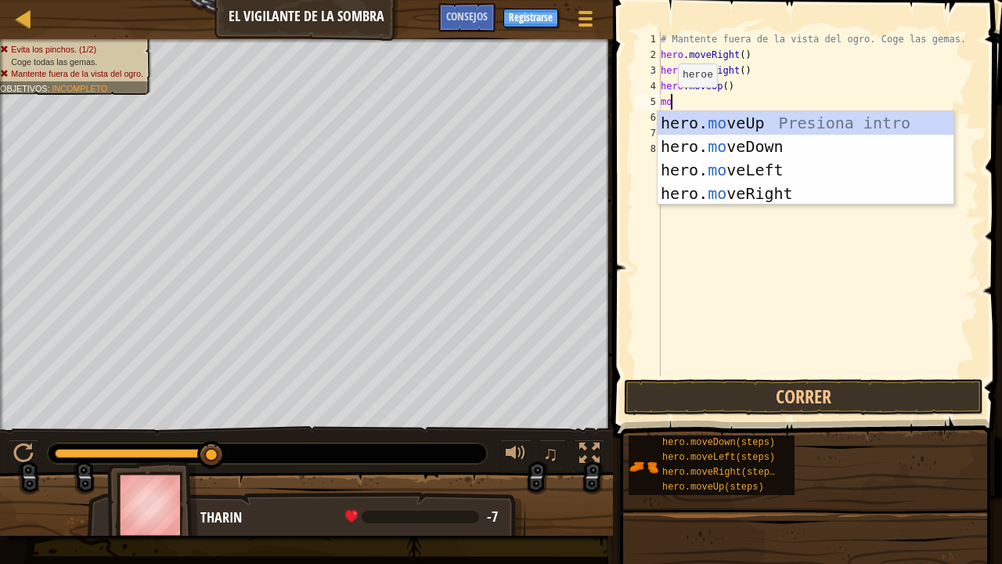
type textarea "move"
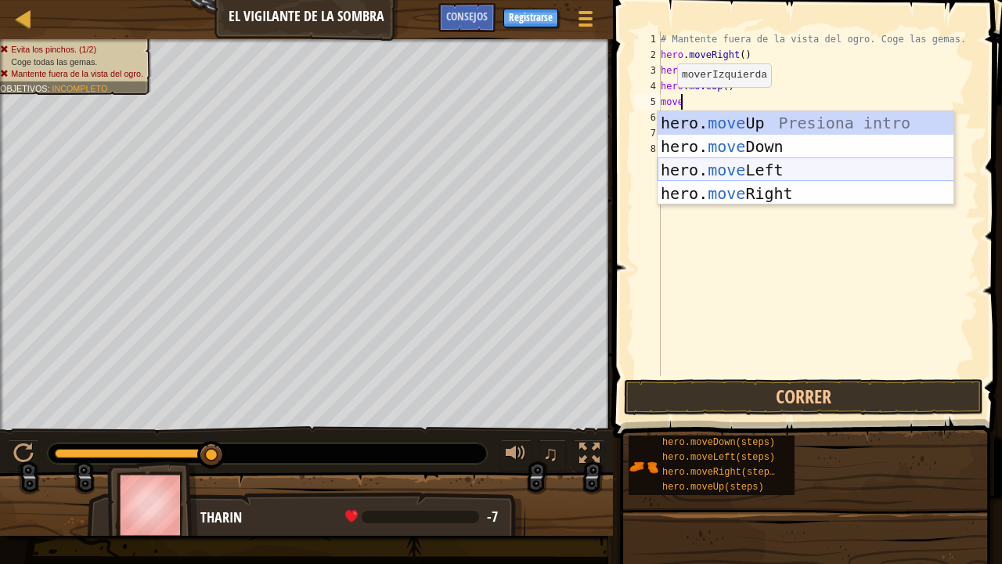
click at [766, 176] on div "hero. move Up Presiona intro hero. move Down Presiona intro hero. move Left Pre…" at bounding box center [805, 181] width 297 height 141
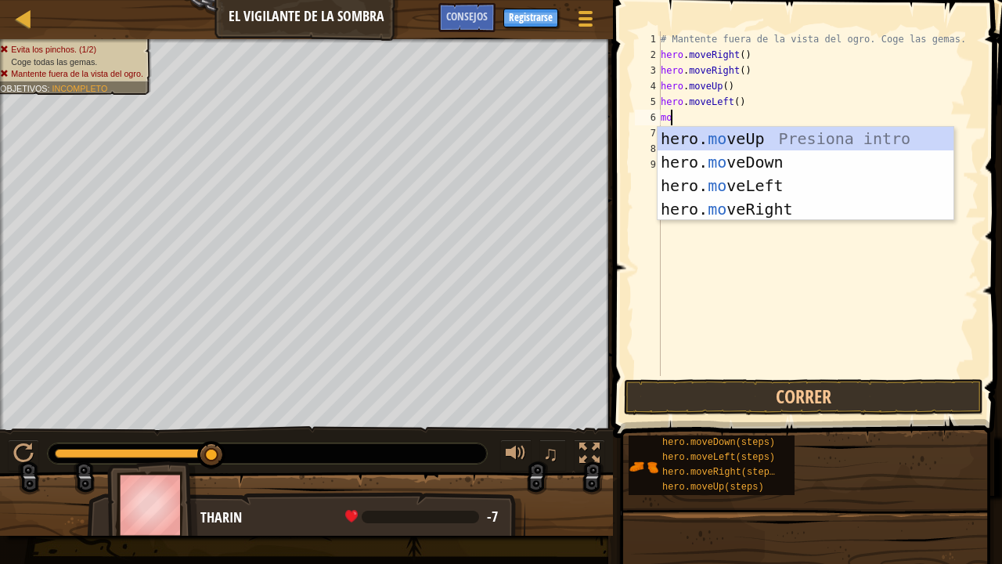
type textarea "move"
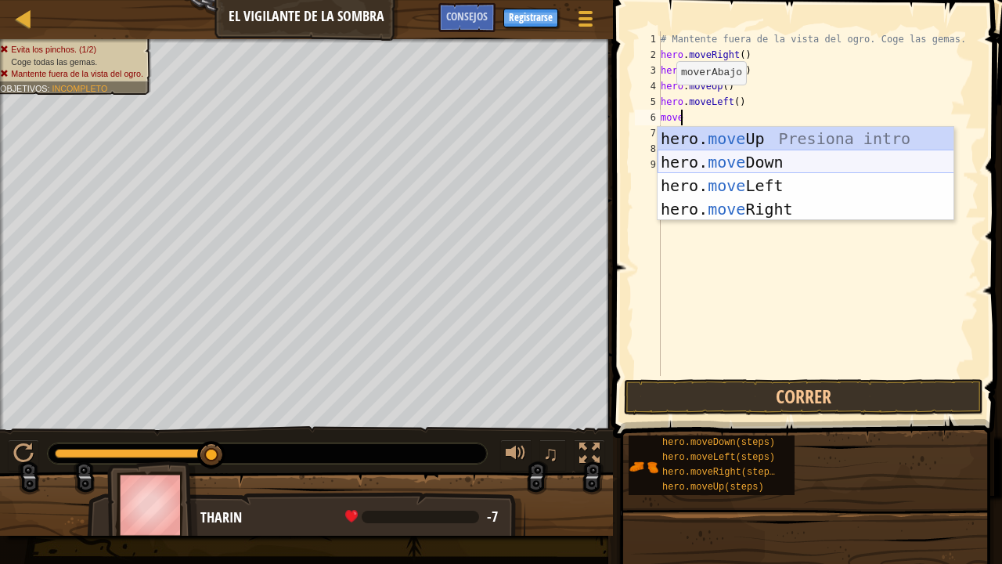
click at [760, 165] on div "hero. move Up Presiona intro hero. move Down Presiona intro hero. move Left Pre…" at bounding box center [805, 197] width 297 height 141
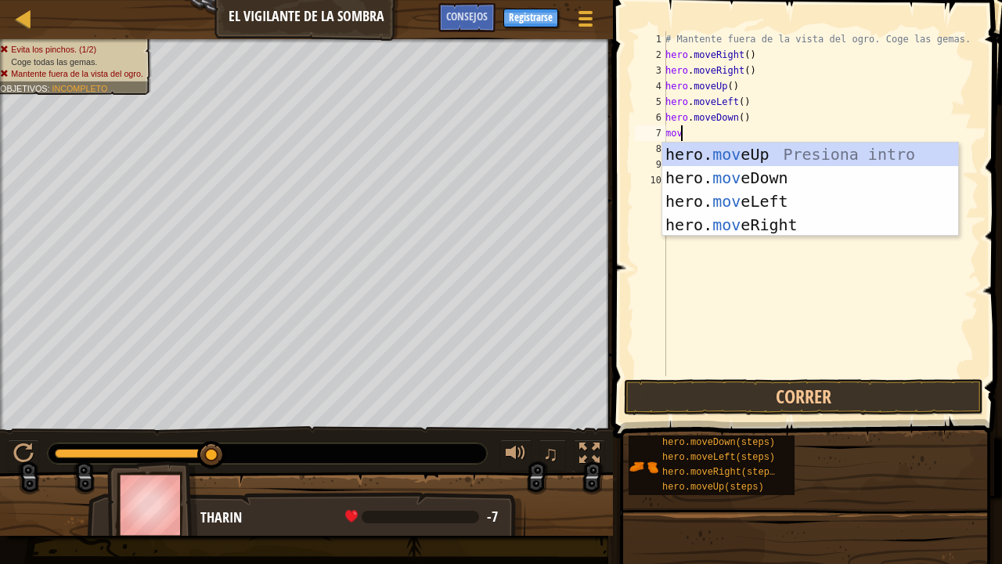
scroll to position [7, 1]
type textarea "mover"
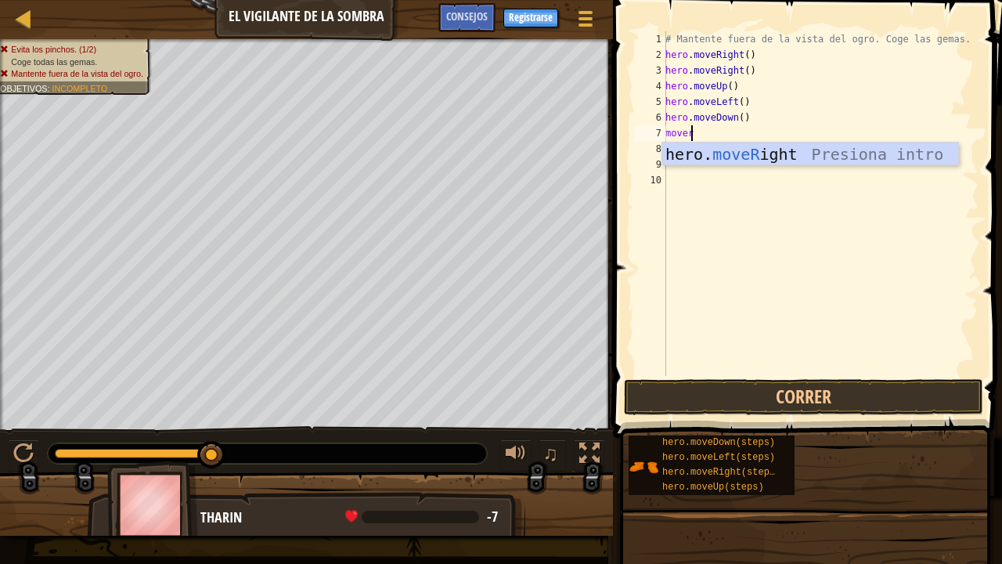
click at [725, 155] on div "hero. moveR ight Presiona intro" at bounding box center [810, 177] width 297 height 70
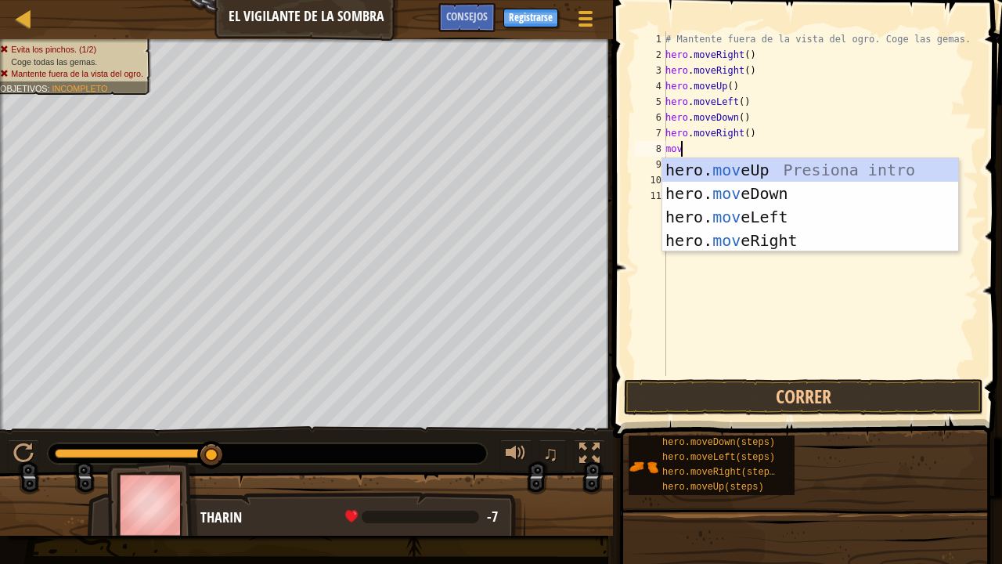
type textarea "move"
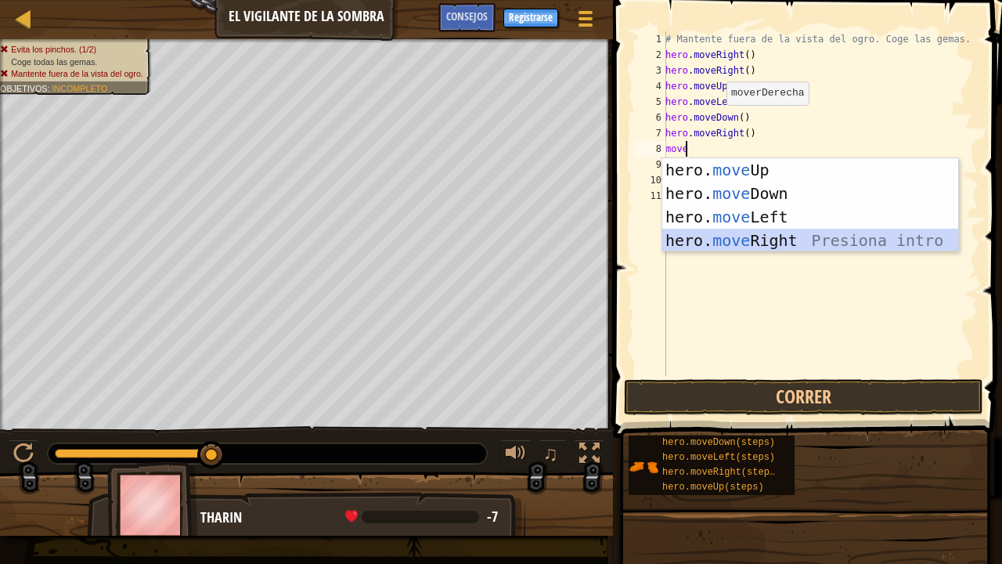
click at [744, 236] on div "hero. move Up Presiona intro hero. move Down Presiona intro hero. move Left Pre…" at bounding box center [810, 228] width 297 height 141
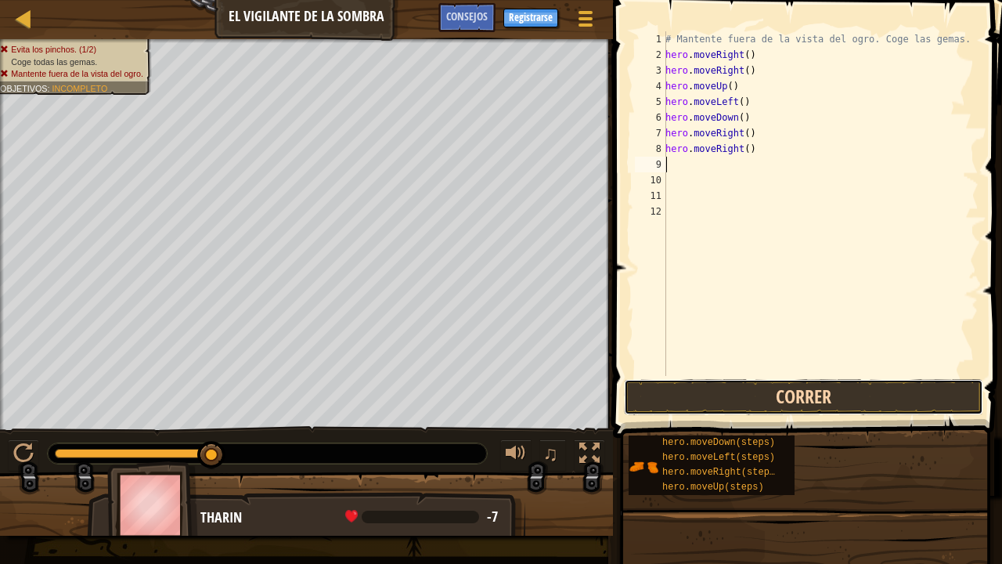
click at [775, 394] on button "Correr" at bounding box center [803, 397] width 359 height 36
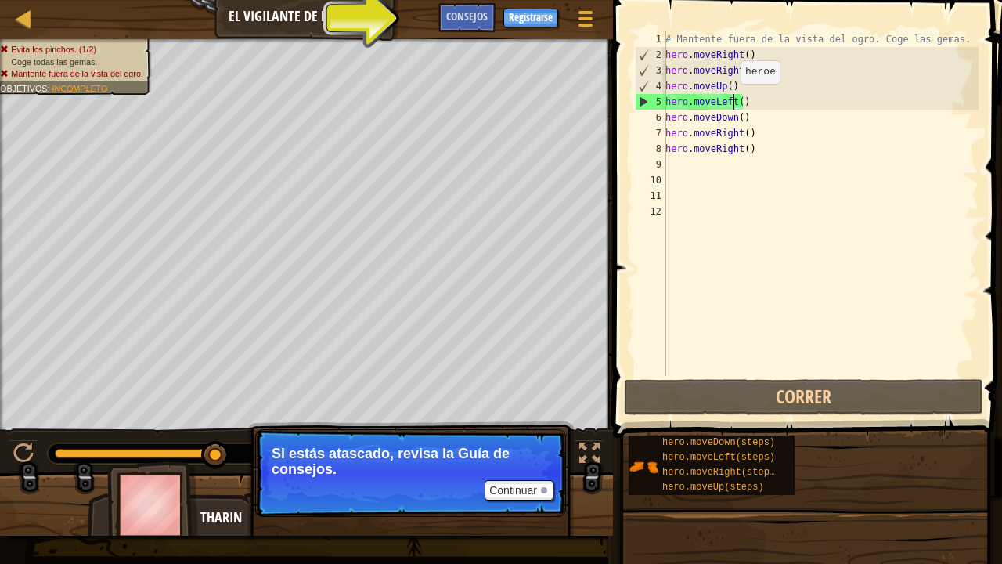
click at [732, 99] on div "# Mantente fuera de la vista del ogro. Coge las gemas. hero . moveRight ( ) her…" at bounding box center [820, 219] width 316 height 376
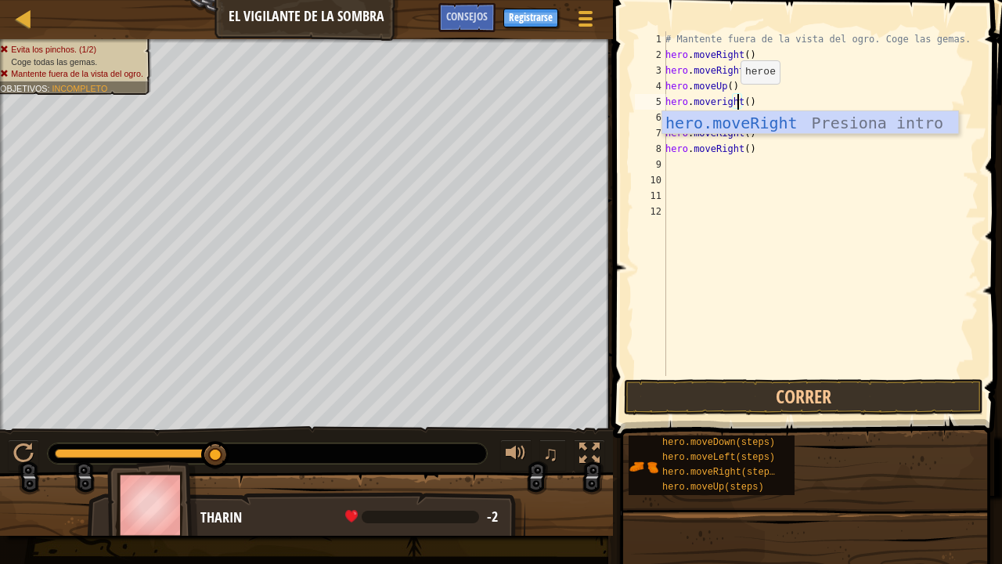
scroll to position [7, 6]
click at [764, 128] on div "hero.moveRight Presiona intro" at bounding box center [810, 146] width 297 height 70
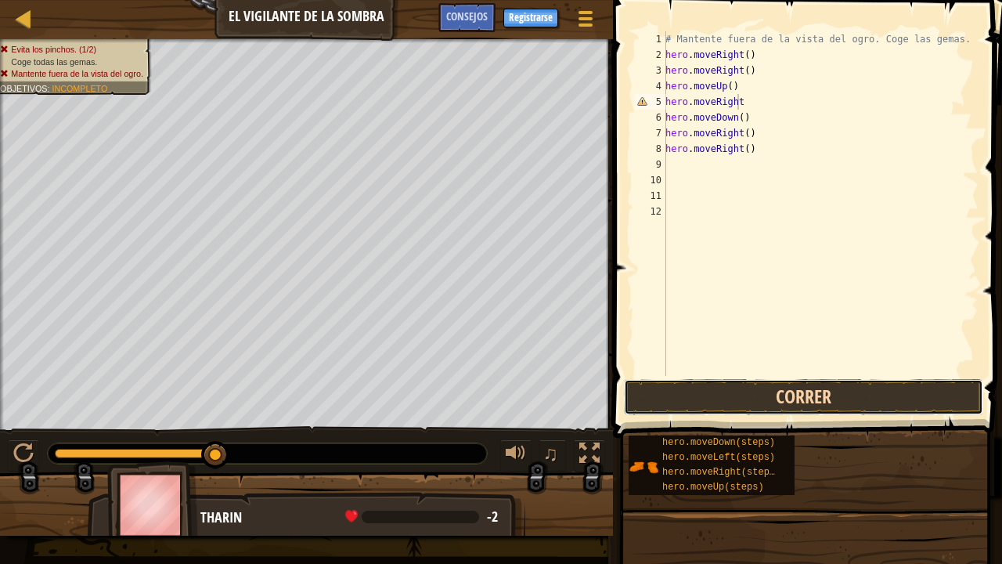
click at [758, 388] on button "Correr" at bounding box center [803, 397] width 359 height 36
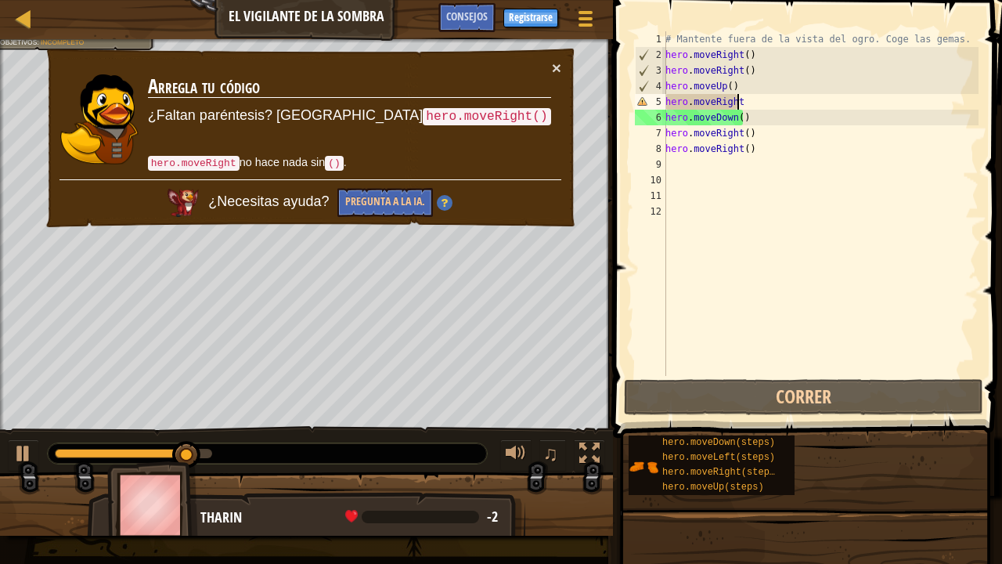
click at [452, 202] on img at bounding box center [445, 203] width 16 height 16
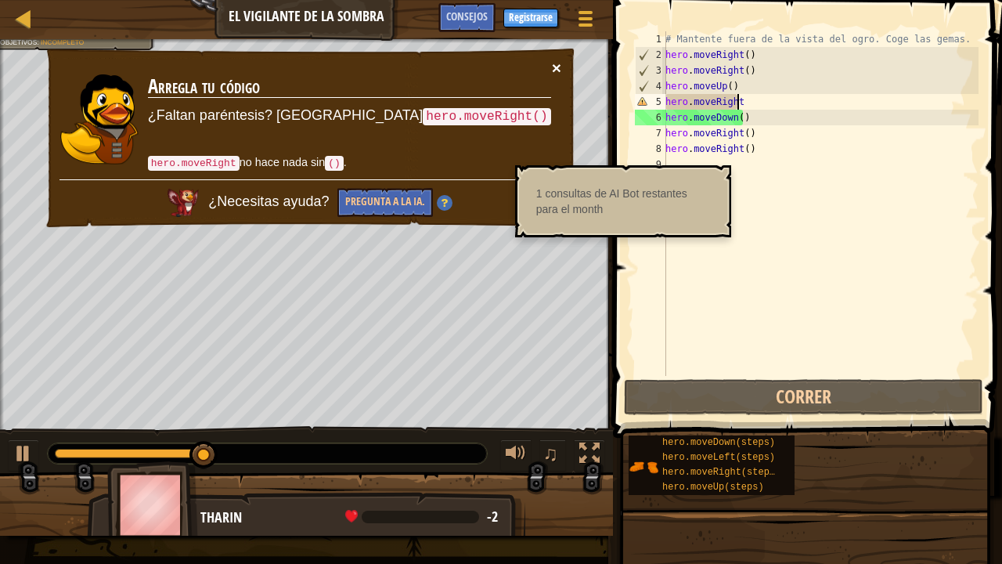
click at [555, 62] on button "×" at bounding box center [556, 67] width 9 height 16
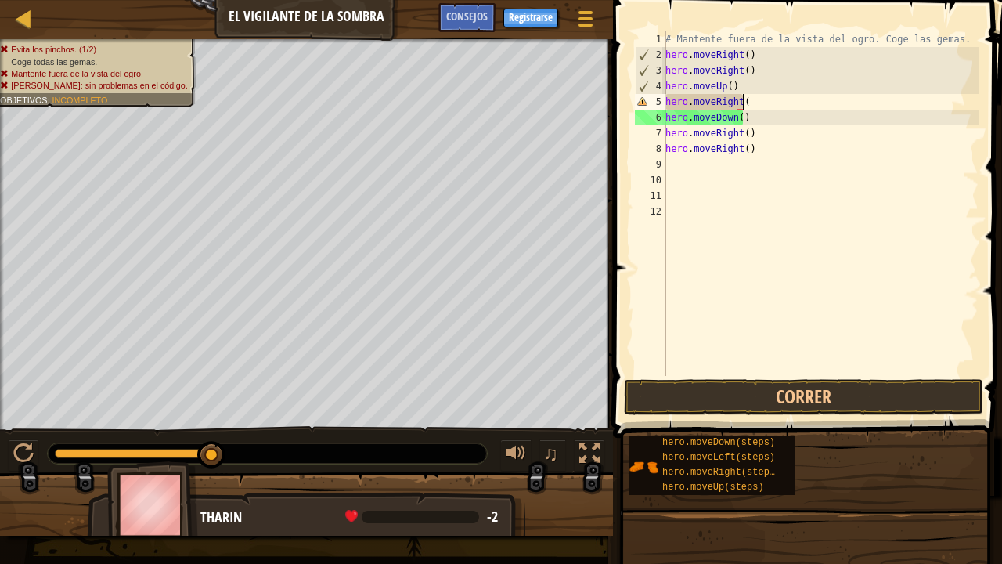
scroll to position [7, 5]
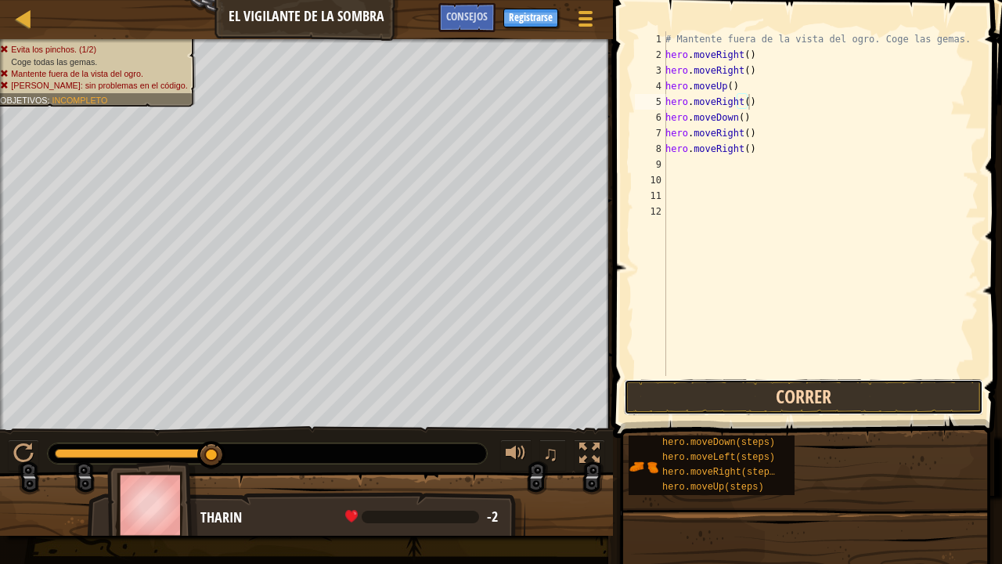
click at [803, 401] on button "Correr" at bounding box center [803, 397] width 359 height 36
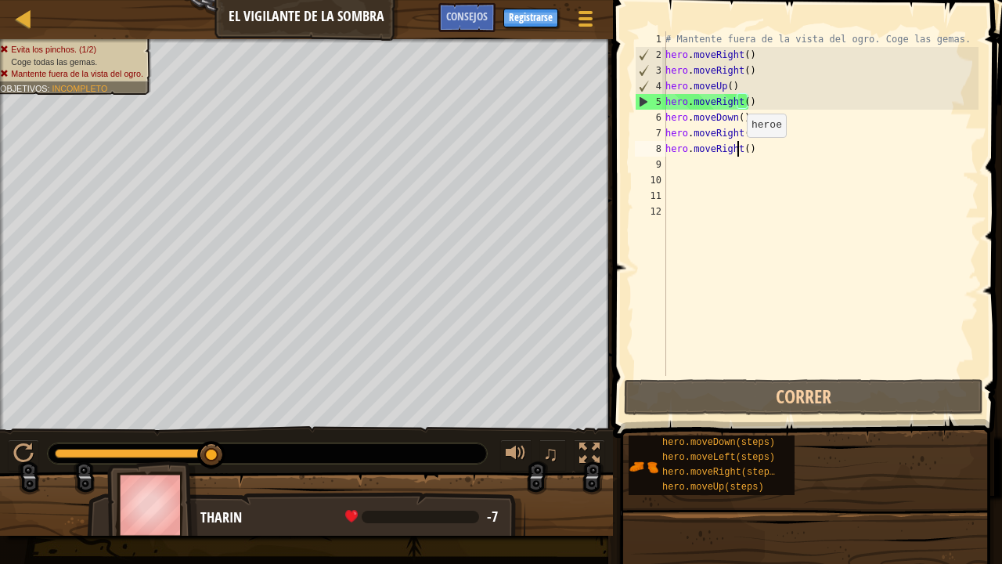
click at [737, 152] on div "# Mantente fuera de la vista del ogro. Coge las gemas. hero . moveRight ( ) her…" at bounding box center [820, 219] width 316 height 376
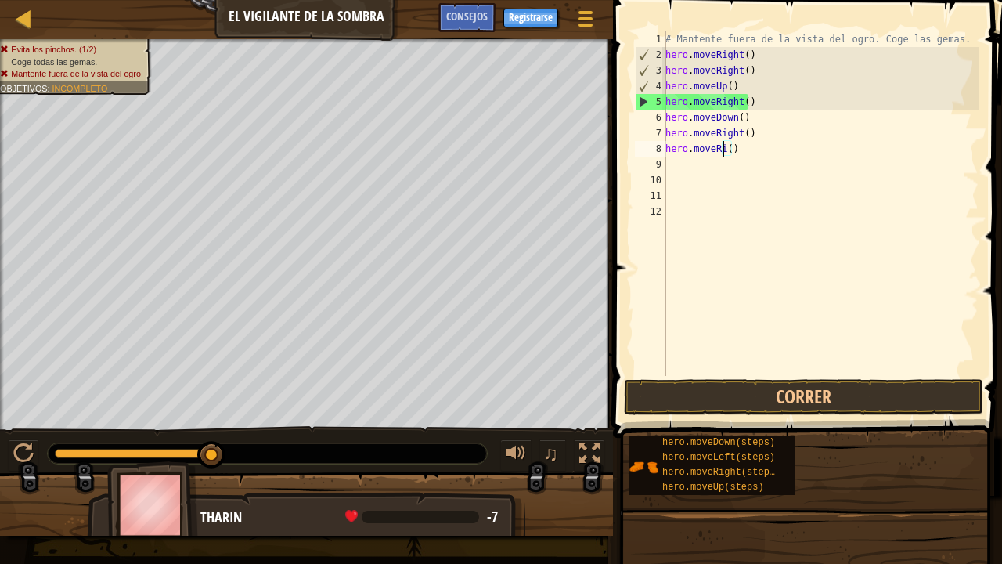
scroll to position [7, 4]
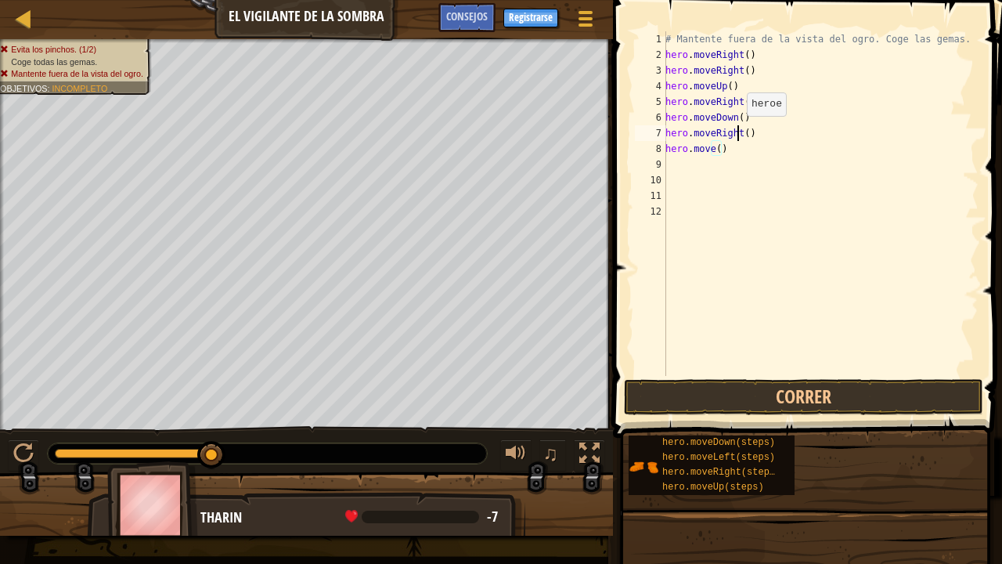
click at [737, 131] on div "# Mantente fuera de la vista del ogro. Coge las gemas. hero . moveRight ( ) her…" at bounding box center [820, 219] width 316 height 376
click at [735, 109] on div "# Mantente fuera de la vista del ogro. Coge las gemas. hero . moveRight ( ) her…" at bounding box center [820, 219] width 316 height 376
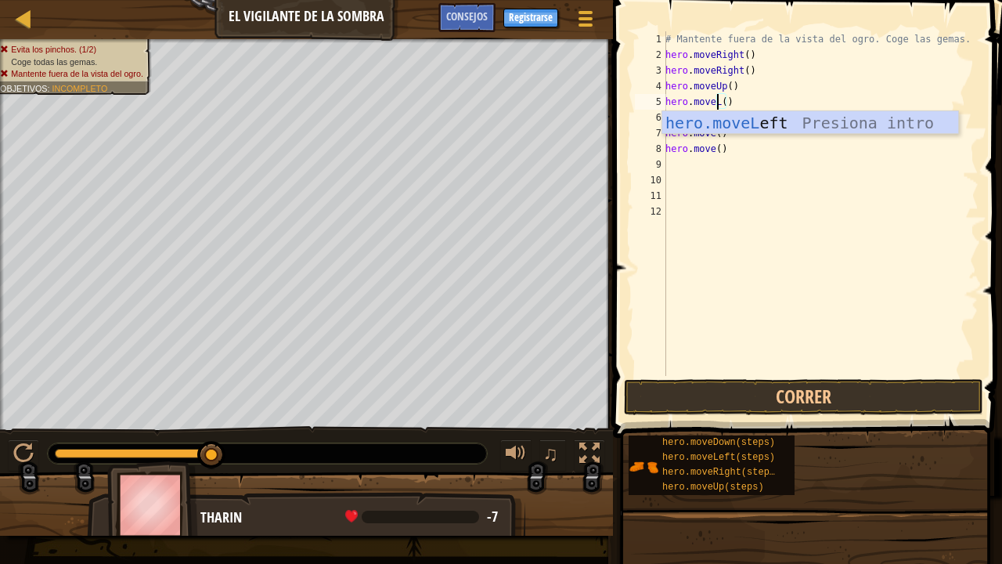
scroll to position [7, 5]
click at [747, 120] on div "hero.moveLef t Presiona intro" at bounding box center [810, 146] width 297 height 70
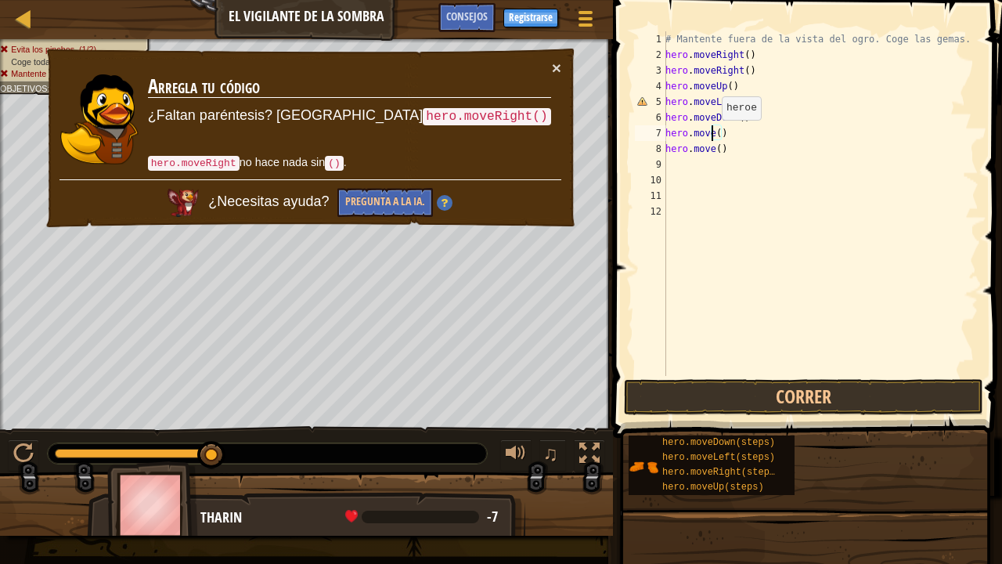
click at [713, 135] on div "# Mantente fuera de la vista del ogro. Coge las gemas. hero . moveRight ( ) her…" at bounding box center [820, 219] width 316 height 376
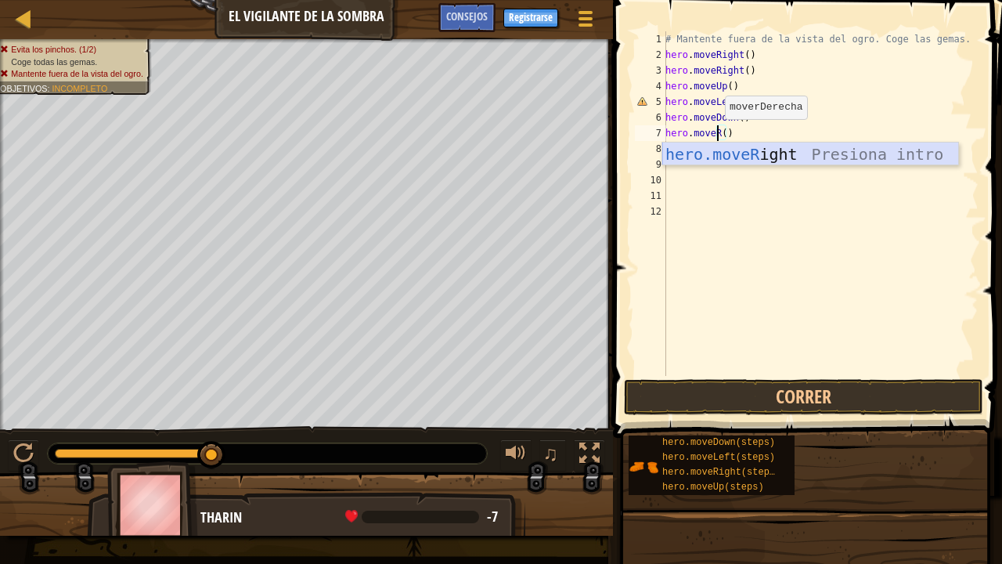
click at [770, 152] on div "hero.moveR ight Presiona intro" at bounding box center [810, 177] width 297 height 70
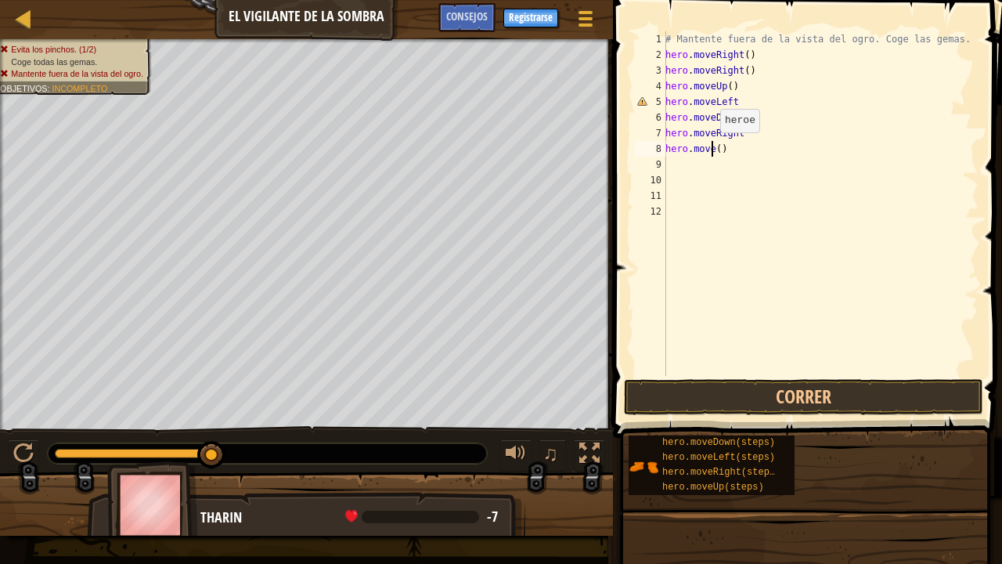
click at [711, 147] on div "# Mantente fuera de la vista del ogro. Coge las gemas. hero . moveRight ( ) her…" at bounding box center [820, 219] width 316 height 376
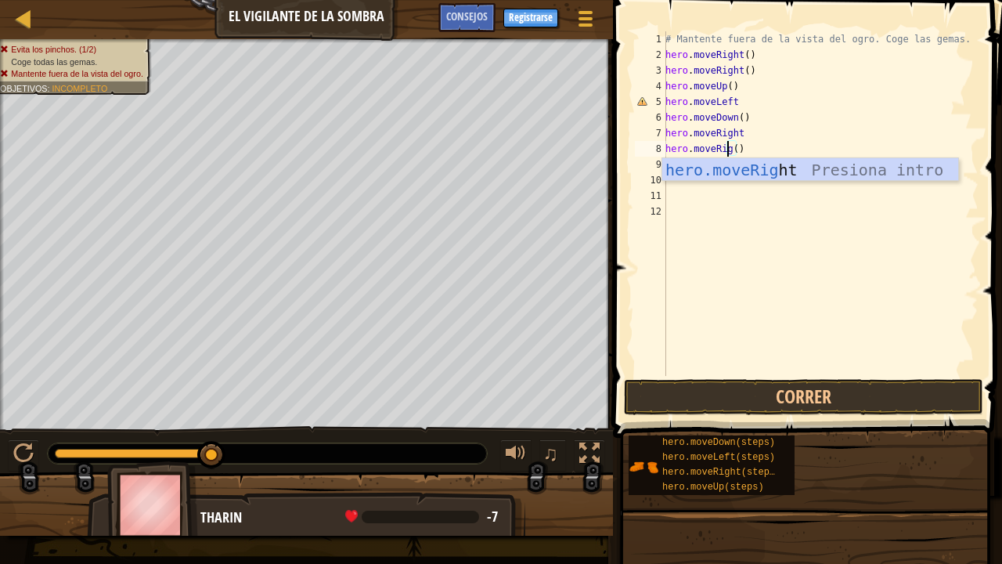
scroll to position [7, 5]
click at [762, 158] on div "hero.moveRigh t Presiona intro" at bounding box center [810, 193] width 297 height 70
type textarea "hero.moveRight"
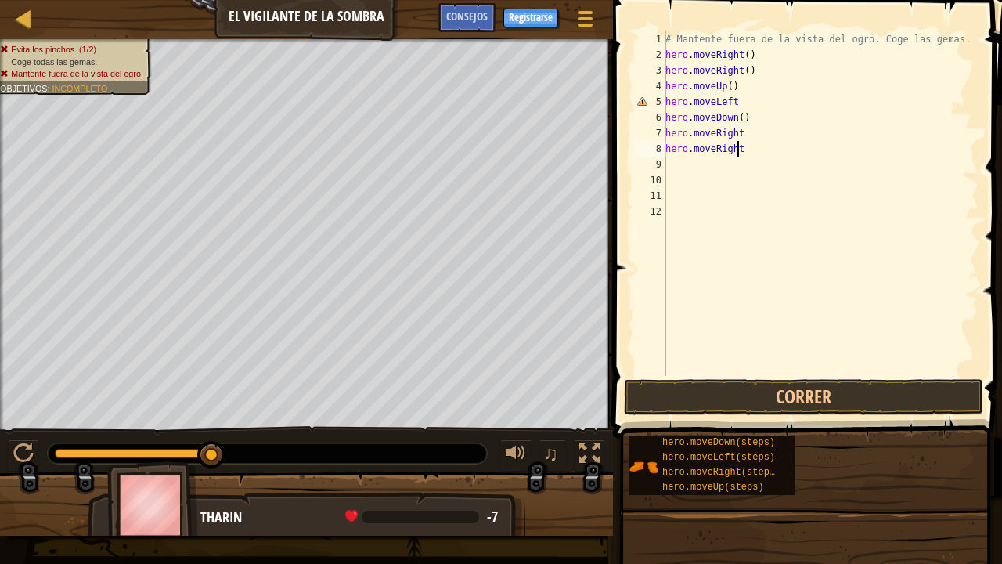
click at [693, 161] on div "# Mantente fuera de la vista del ogro. Coge las gemas. hero . moveRight ( ) her…" at bounding box center [820, 219] width 316 height 376
type textarea "he"
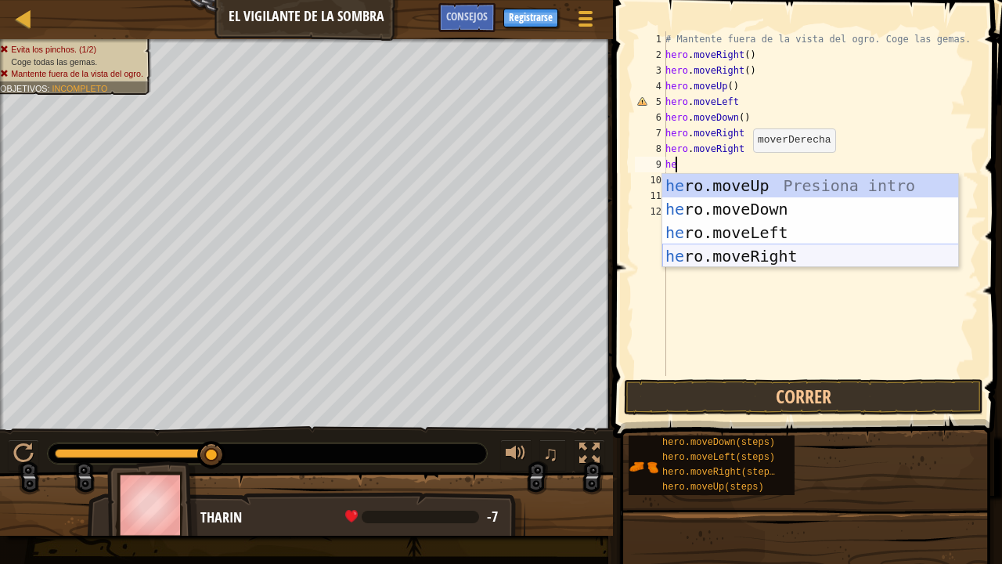
click at [747, 252] on div "he ro.moveUp Presiona intro he ro.moveDown Presiona intro he ro.moveLeft Presio…" at bounding box center [810, 244] width 297 height 141
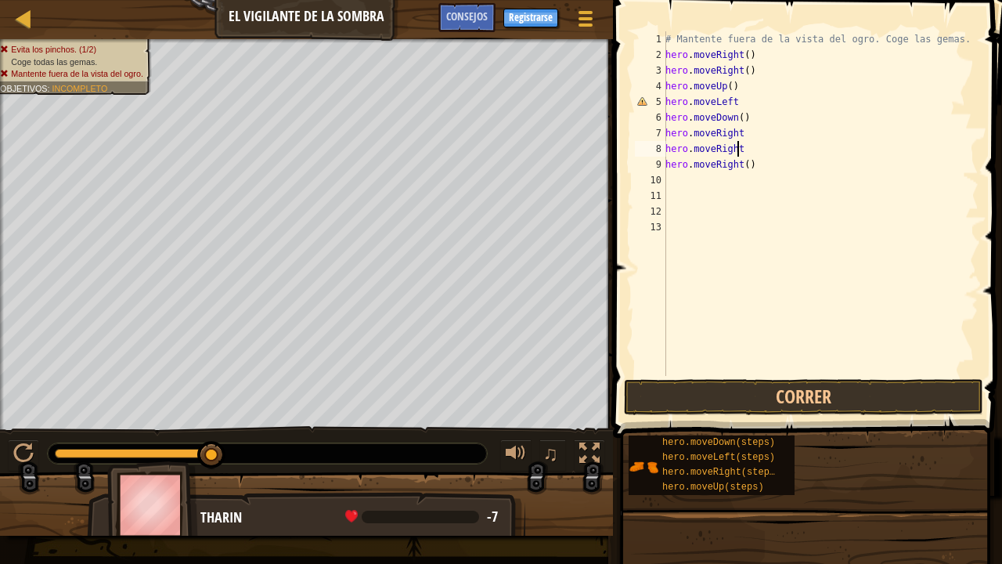
click at [742, 151] on div "# Mantente fuera de la vista del ogro. Coge las gemas. hero . moveRight ( ) her…" at bounding box center [820, 219] width 316 height 376
click at [738, 134] on div "# Mantente fuera de la vista del ogro. Coge las gemas. hero . moveRight ( ) her…" at bounding box center [820, 219] width 316 height 376
click at [737, 106] on div "# Mantente fuera de la vista del ogro. Coge las gemas. hero . moveRight ( ) her…" at bounding box center [820, 219] width 316 height 376
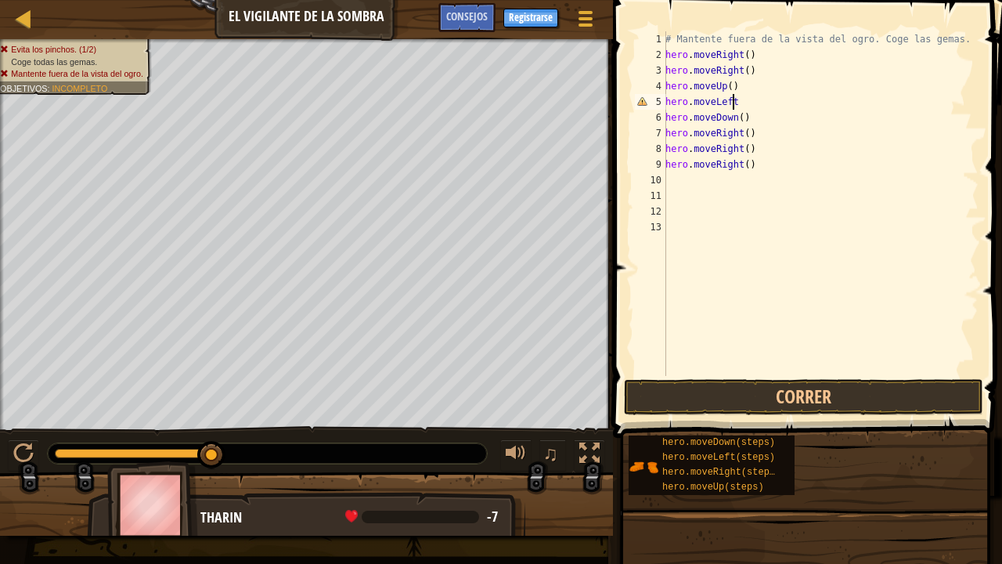
type textarea "hero.moveLeft()"
click at [773, 200] on div "# Mantente fuera de la vista del ogro. Coge las gemas. hero . moveRight ( ) her…" at bounding box center [820, 219] width 316 height 376
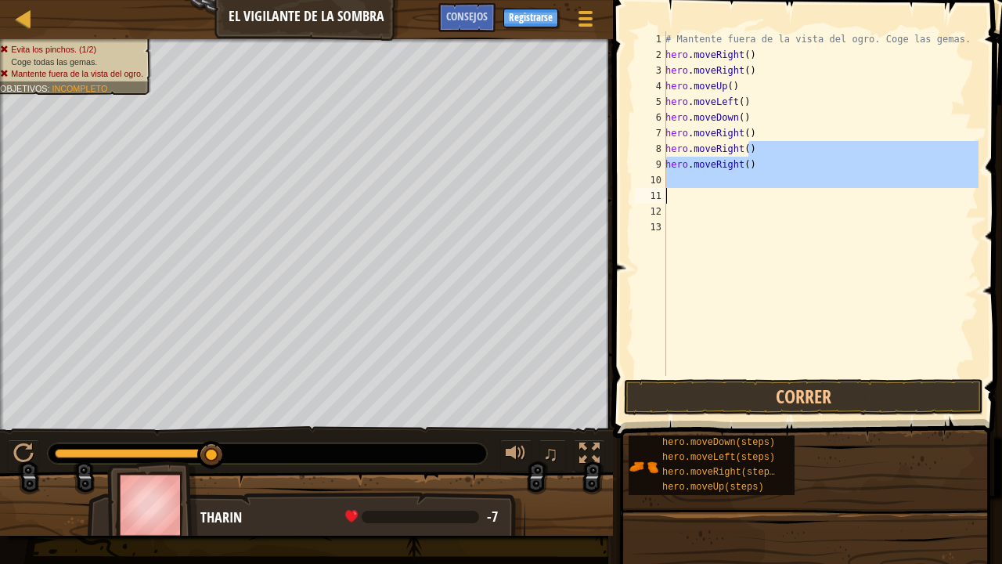
scroll to position [7, 0]
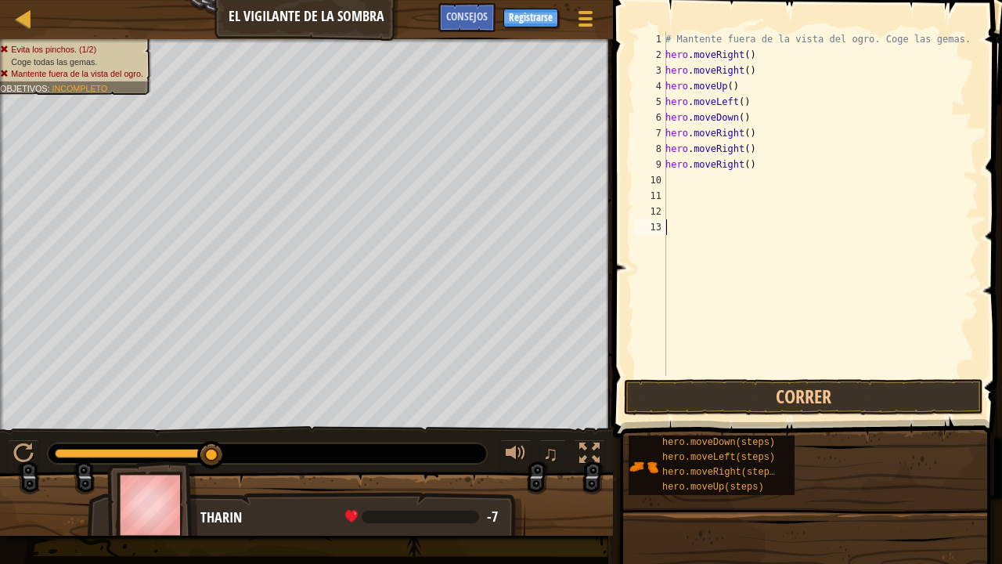
click at [787, 257] on div "# Mantente fuera de la vista del ogro. Coge las gemas. hero . moveRight ( ) her…" at bounding box center [820, 219] width 316 height 376
click at [822, 394] on button "Correr" at bounding box center [803, 397] width 359 height 36
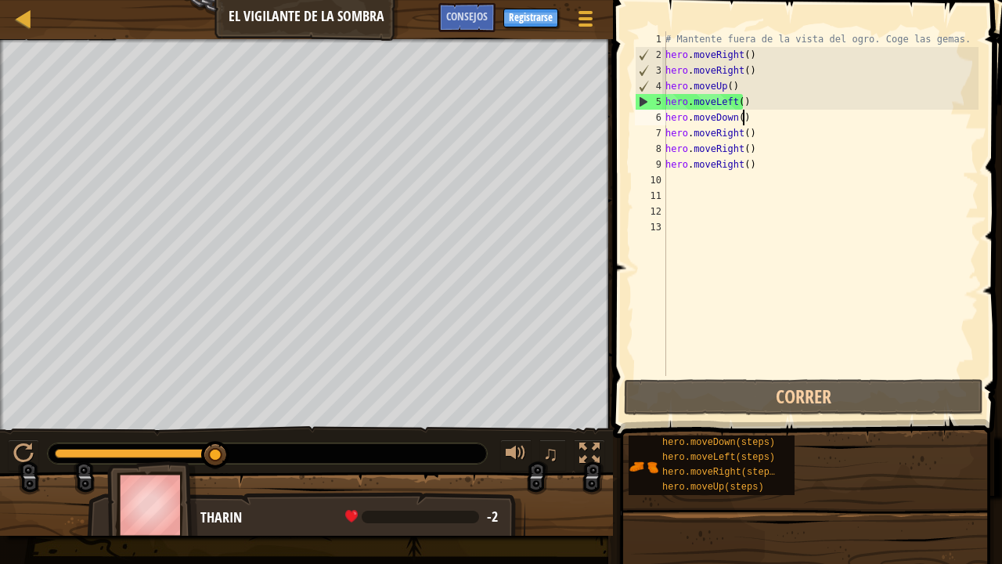
click at [770, 113] on div "# Mantente fuera de la vista del ogro. Coge las gemas. hero . moveRight ( ) her…" at bounding box center [820, 219] width 316 height 376
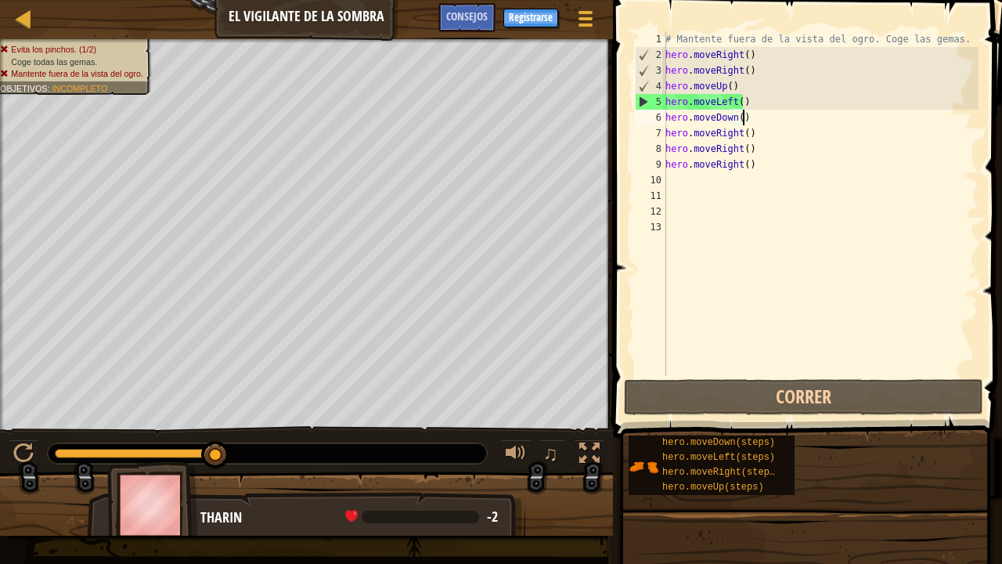
click at [745, 103] on div "# Mantente fuera de la vista del ogro. Coge las gemas. hero . moveRight ( ) her…" at bounding box center [820, 219] width 316 height 376
type textarea "hero.moveLeft()"
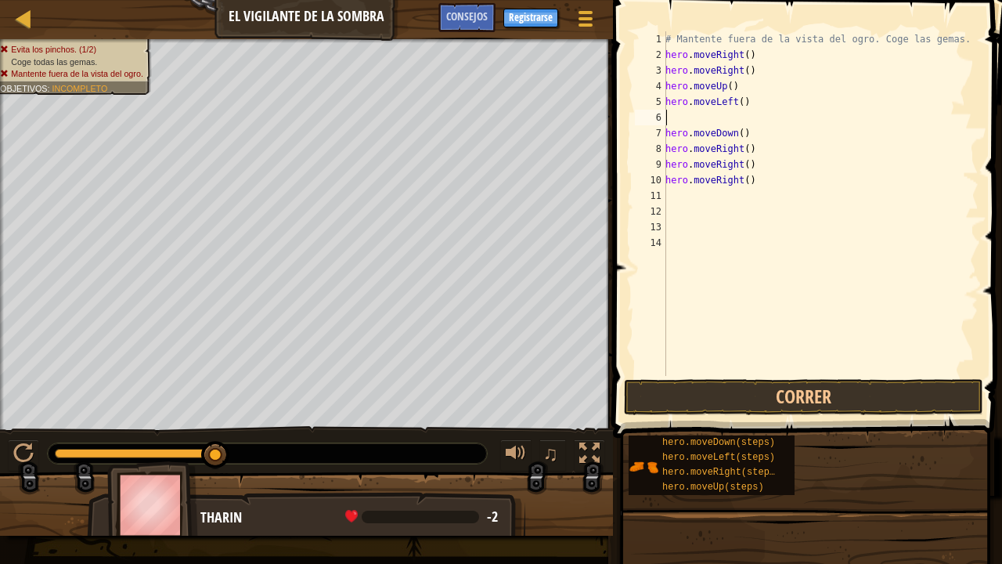
type textarea "m"
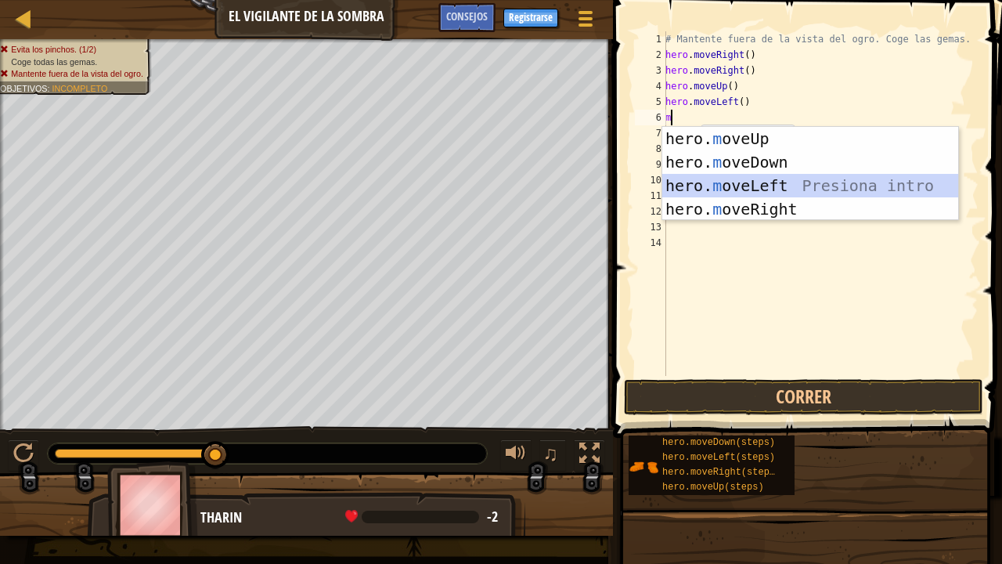
click at [772, 178] on div "hero. m oveUp Presiona intro hero. m oveDown Presiona intro hero. m oveLeft Pre…" at bounding box center [810, 197] width 297 height 141
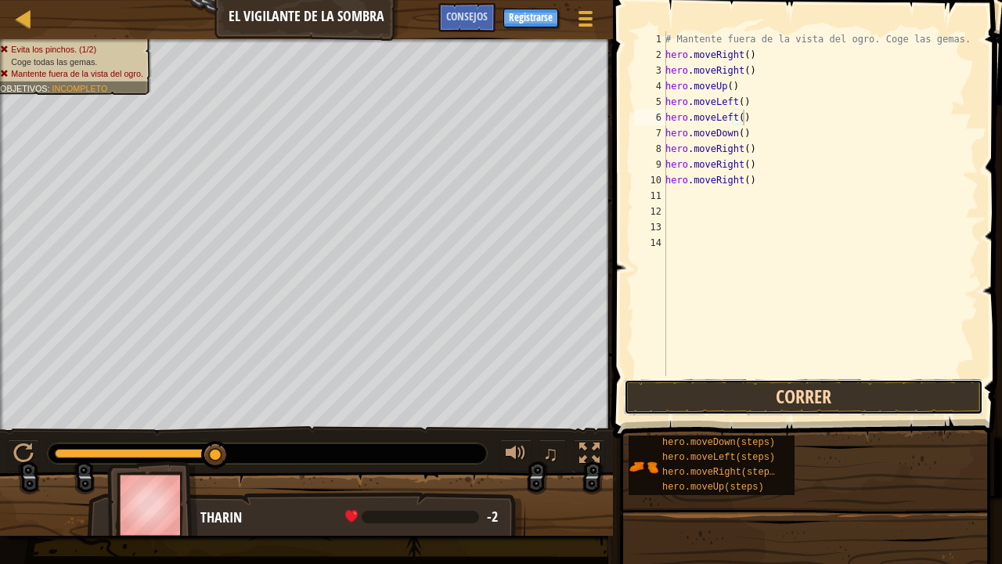
click at [807, 394] on button "Correr" at bounding box center [803, 397] width 359 height 36
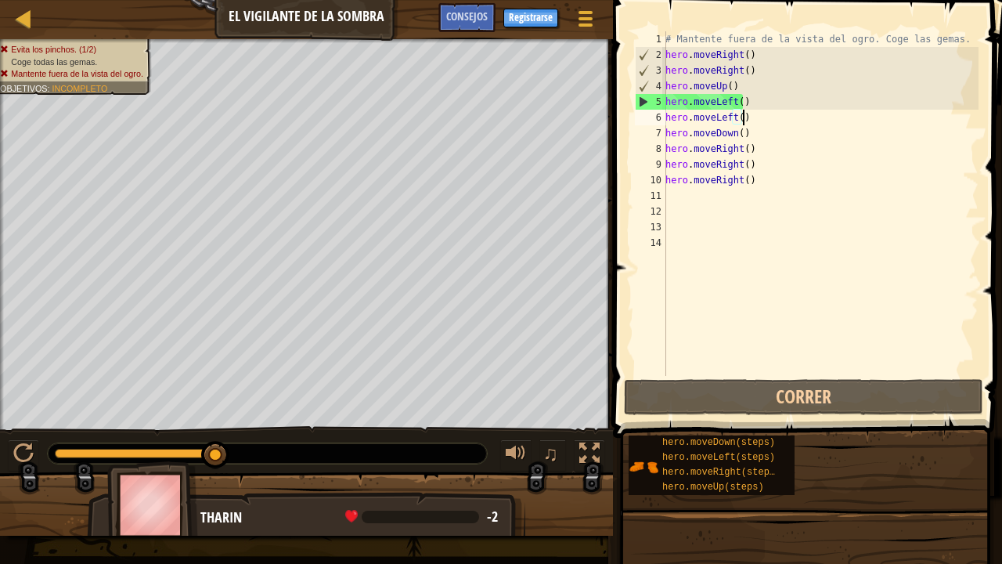
click at [770, 173] on div "# Mantente fuera de la vista del ogro. Coge las gemas. hero . moveRight ( ) her…" at bounding box center [820, 219] width 316 height 376
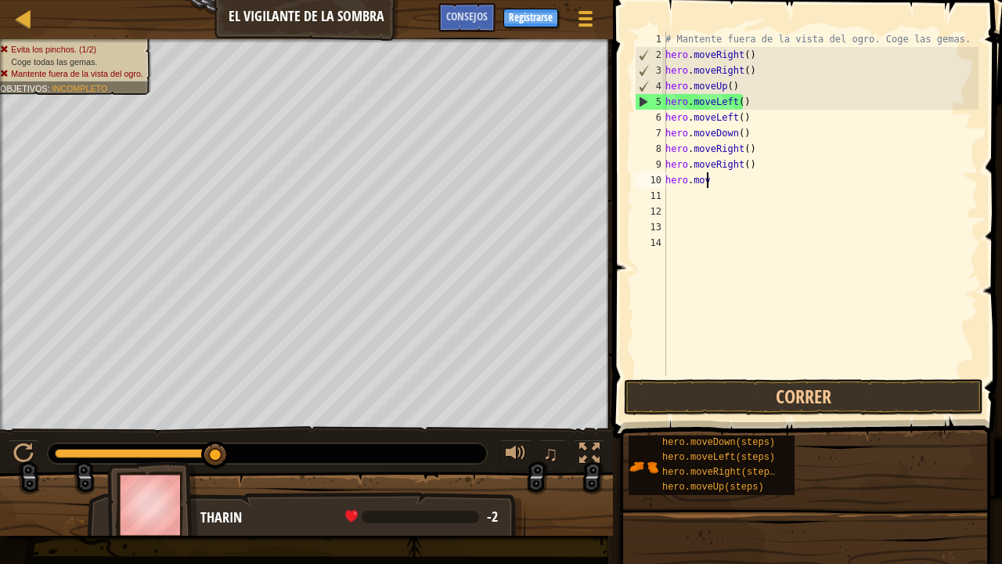
type textarea "h"
click at [763, 169] on div "# Mantente fuera de la vista del ogro. Coge las gemas. hero . moveRight ( ) her…" at bounding box center [820, 219] width 316 height 376
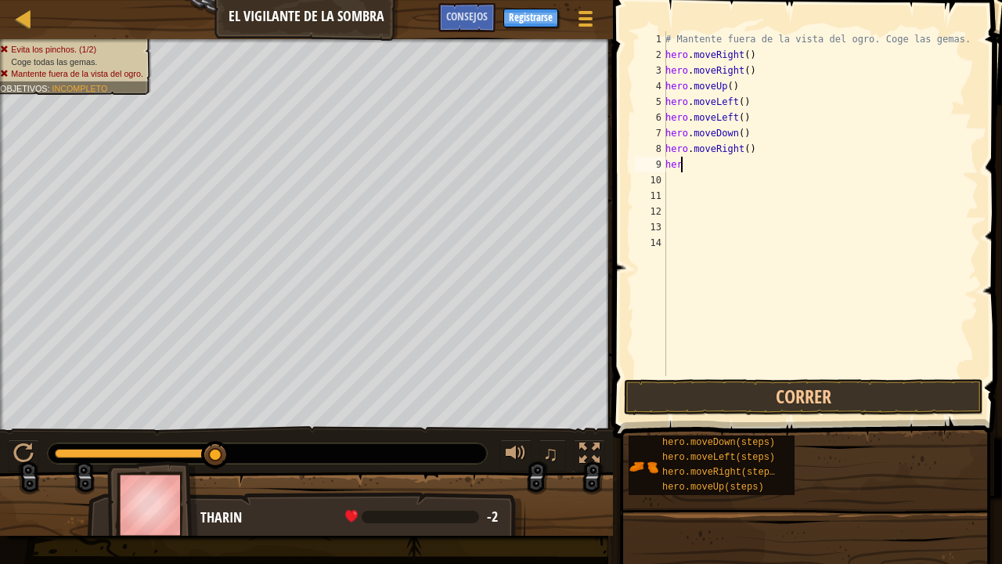
type textarea "h"
click at [794, 133] on div "# Mantente fuera de la vista del ogro. Coge las gemas. hero . moveRight ( ) her…" at bounding box center [820, 219] width 316 height 376
type textarea "hero.moveDown()"
click at [758, 160] on div "# Mantente fuera de la vista del ogro. Coge las gemas. hero . moveRight ( ) her…" at bounding box center [820, 219] width 316 height 376
click at [762, 155] on div "# Mantente fuera de la vista del ogro. Coge las gemas. hero . moveRight ( ) her…" at bounding box center [820, 219] width 316 height 376
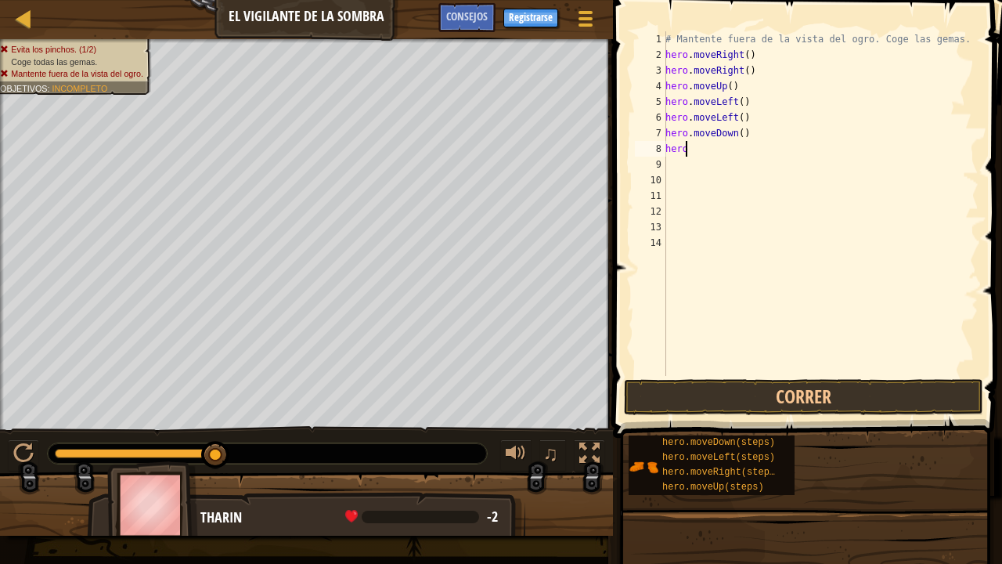
type textarea "h"
drag, startPoint x: 756, startPoint y: 54, endPoint x: 657, endPoint y: 50, distance: 99.5
click at [657, 50] on div "1 2 3 4 5 6 7 8 9 10 11 12 13 14 # Mantente fuera de la vista del [DEMOGRAPHIC_…" at bounding box center [805, 203] width 347 height 344
type textarea "hero.moveRight()"
click at [753, 114] on div "# Mantente fuera de la vista del ogro. Coge las gemas. hero . moveRight ( ) her…" at bounding box center [820, 219] width 316 height 376
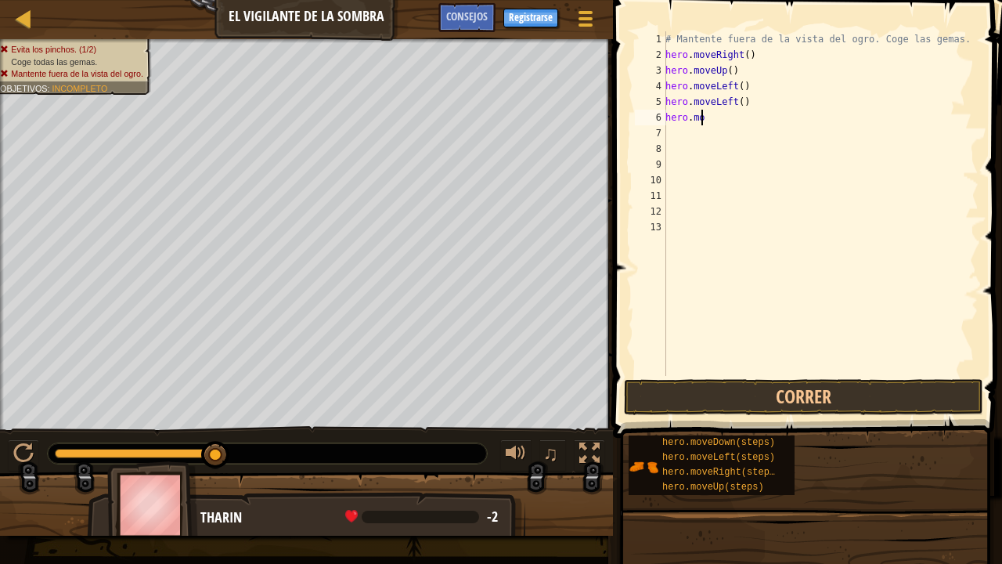
type textarea "h"
click at [750, 99] on div "# Mantente fuera de la vista del ogro. Coge las gemas. hero . moveRight ( ) her…" at bounding box center [820, 219] width 316 height 376
type textarea "h"
type textarea "hero.moveLeft()"
click at [775, 99] on div "# Mantente fuera de la vista del ogro. Coge las gemas. hero . moveRight ( ) her…" at bounding box center [820, 219] width 316 height 376
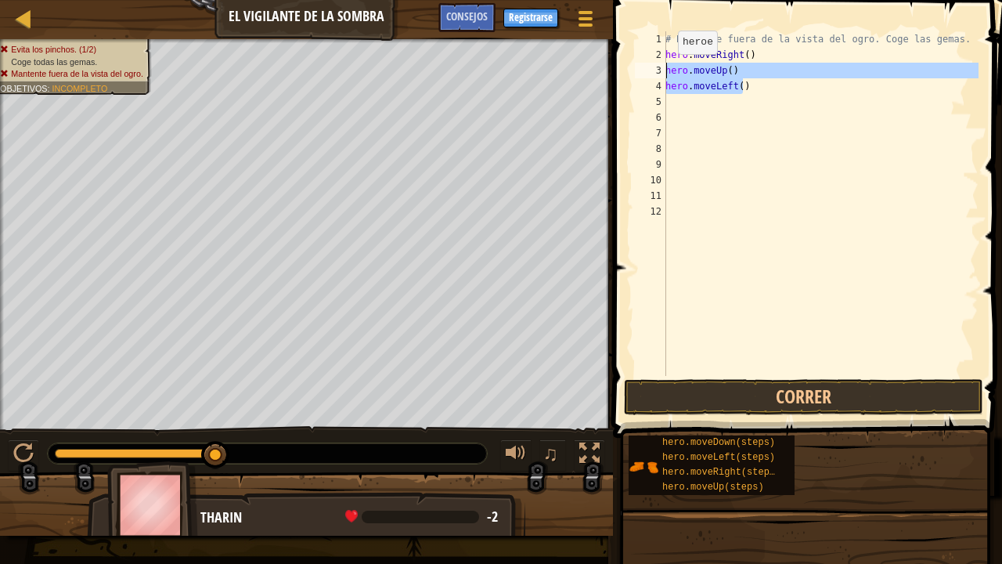
drag, startPoint x: 767, startPoint y: 92, endPoint x: 661, endPoint y: 72, distance: 108.4
click at [661, 72] on div "1 2 3 4 5 6 7 8 9 10 11 12 # Mantente fuera de la vista del ogro. Coge las gema…" at bounding box center [805, 203] width 347 height 344
type textarea "hero.moveUp() hero.moveLeft()"
click at [866, 130] on div "# Mantente fuera de la vista del ogro. Coge las gemas. hero . moveRight ( ) her…" at bounding box center [820, 219] width 316 height 376
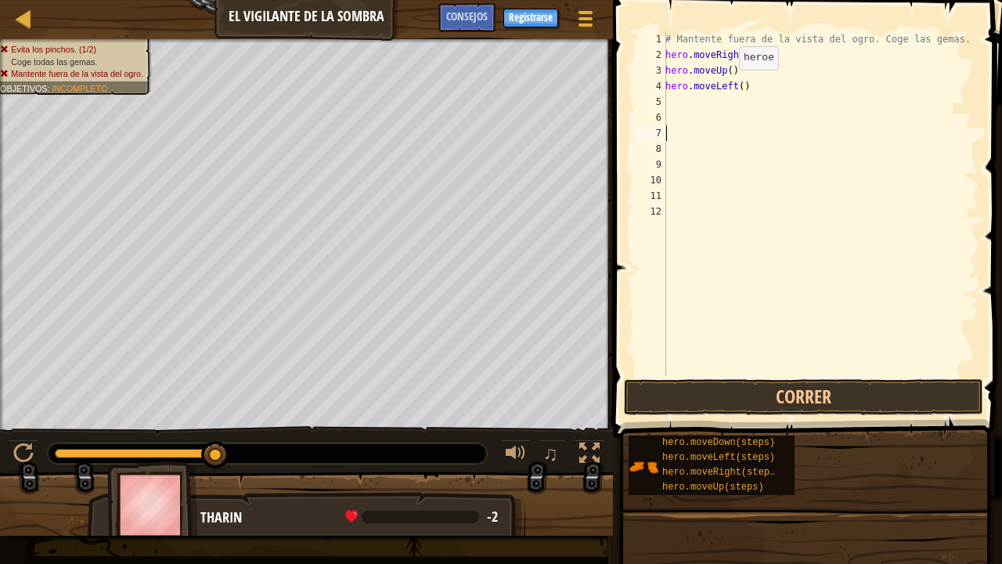
click at [729, 85] on div "# Mantente fuera de la vista del ogro. Coge las gemas. hero . moveRight ( ) her…" at bounding box center [820, 219] width 316 height 376
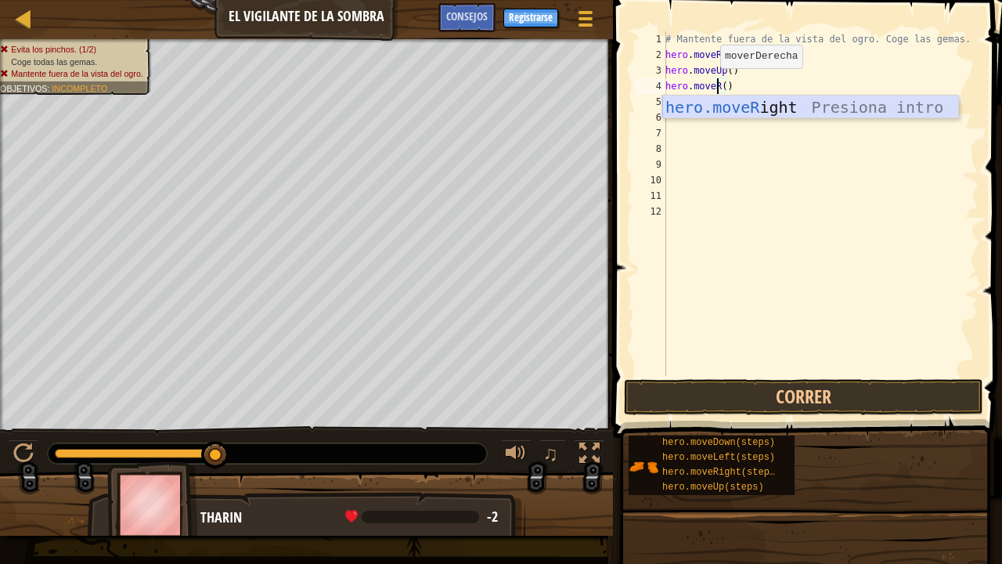
click at [729, 106] on div "hero.moveR ight Presiona intro" at bounding box center [810, 130] width 297 height 70
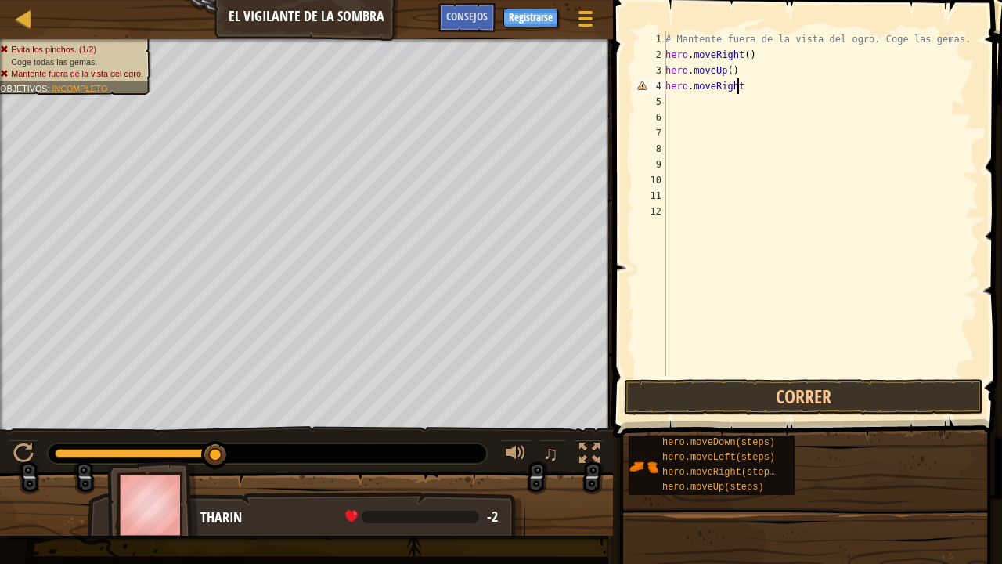
type textarea "hero.moveRight()"
drag, startPoint x: 754, startPoint y: 85, endPoint x: 656, endPoint y: 85, distance: 97.8
click at [656, 85] on div "hero.moveRight() 1 2 3 4 5 6 7 8 9 10 11 12 # Mantente fuera de la vista del og…" at bounding box center [805, 203] width 347 height 344
paste textarea
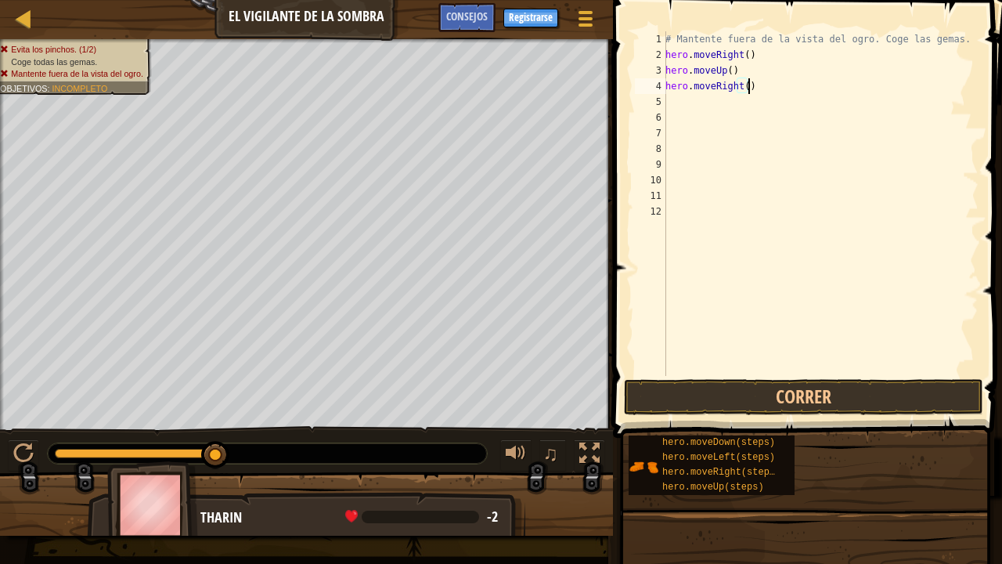
click at [739, 106] on div "# Mantente fuera de la vista del ogro. Coge las gemas. hero . moveRight ( ) her…" at bounding box center [820, 219] width 316 height 376
paste textarea "hero.moveRight()"
type textarea "hero.moveRight()"
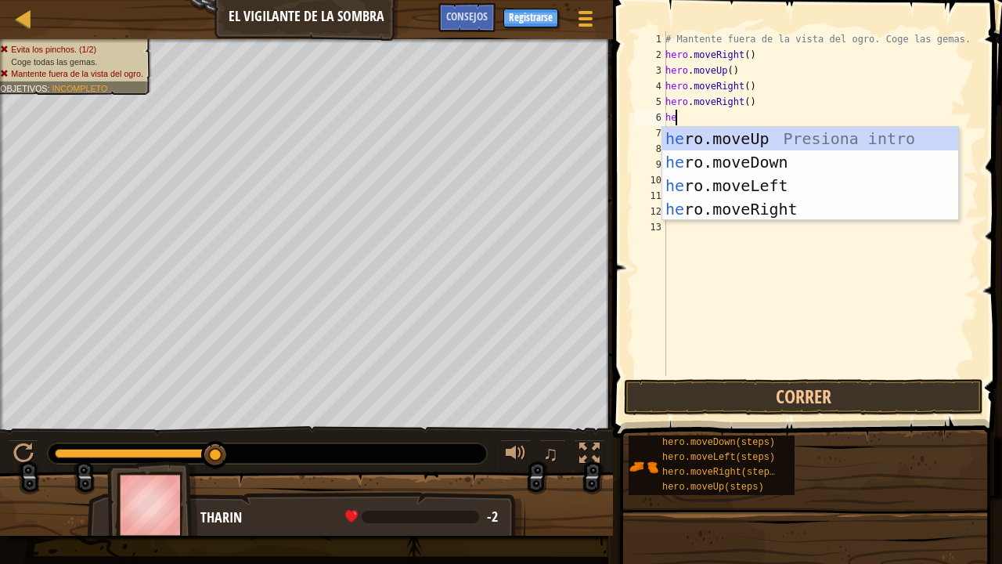
type textarea "hero"
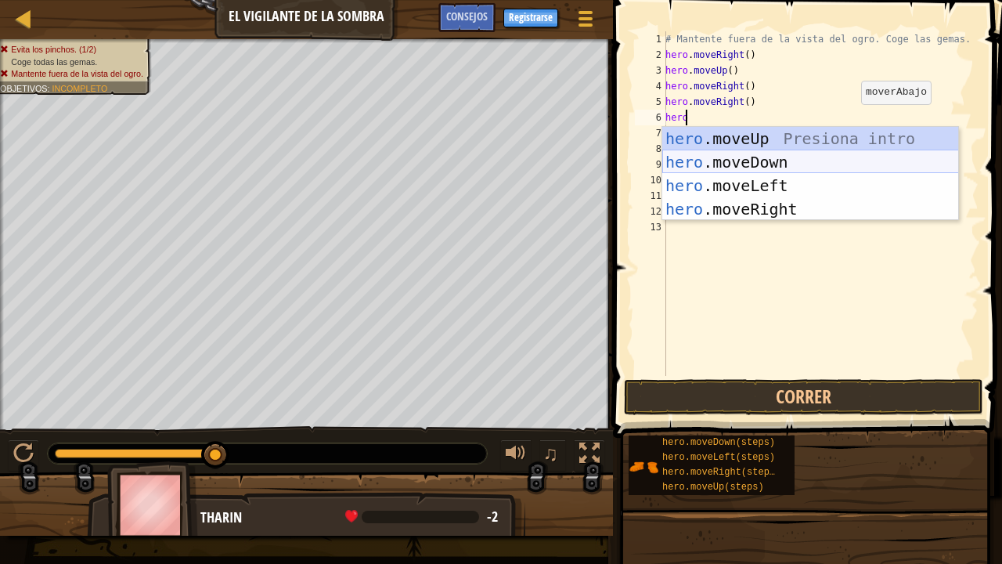
click at [773, 163] on div "hero .moveUp Presiona intro hero .moveDown Presiona intro hero .moveLeft Presio…" at bounding box center [810, 197] width 297 height 141
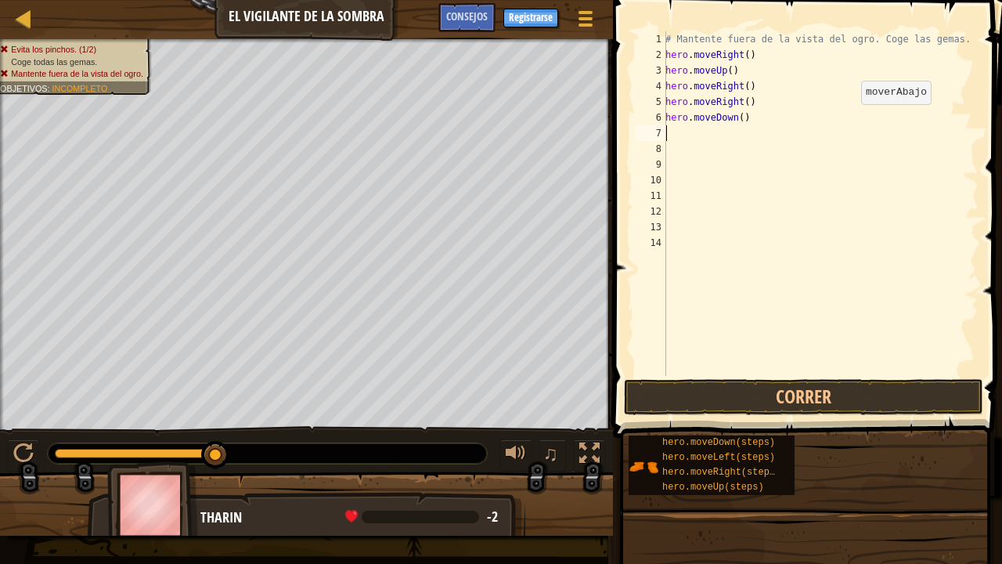
scroll to position [7, 0]
click at [749, 121] on div "# Mantente fuera de la vista del ogro. Coge las gemas. hero . moveRight ( ) her…" at bounding box center [820, 219] width 316 height 376
type textarea "hero.moveDown()"
click at [717, 128] on div "# Mantente fuera de la vista del ogro. Coge las gemas. hero . moveRight ( ) her…" at bounding box center [820, 219] width 316 height 376
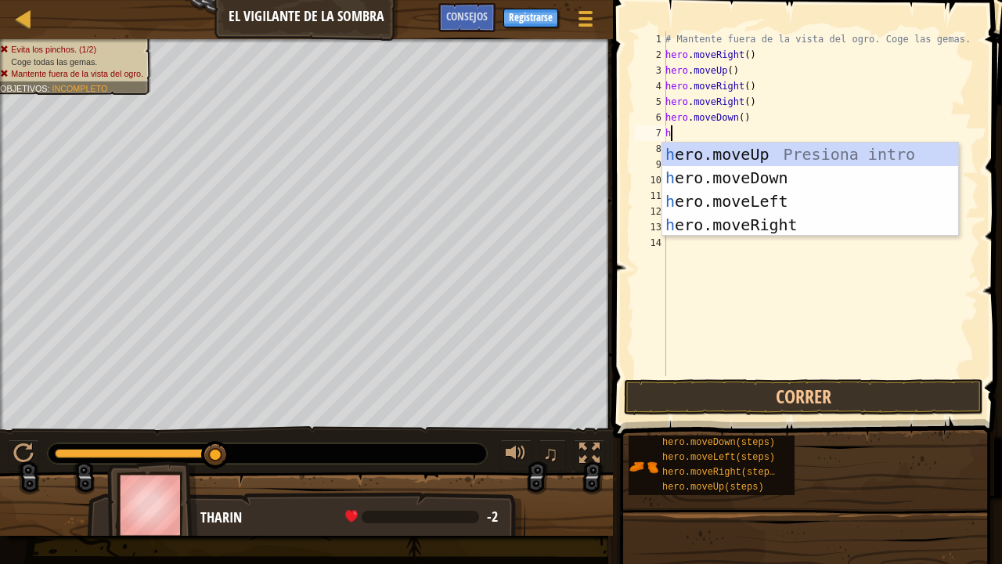
type textarea "hero"
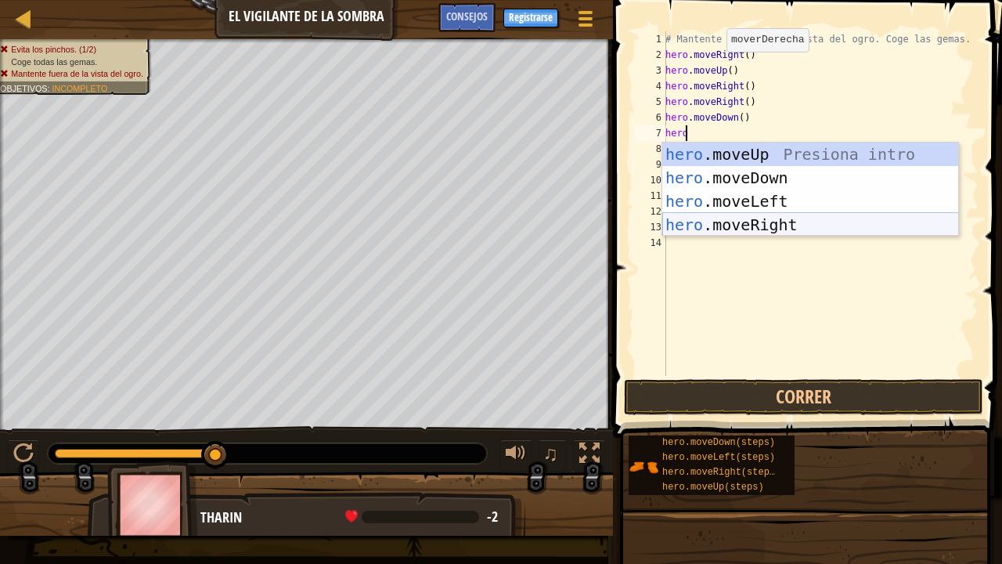
click at [729, 233] on div "hero .moveUp Presiona intro hero .moveDown Presiona intro hero .moveLeft Presio…" at bounding box center [810, 212] width 297 height 141
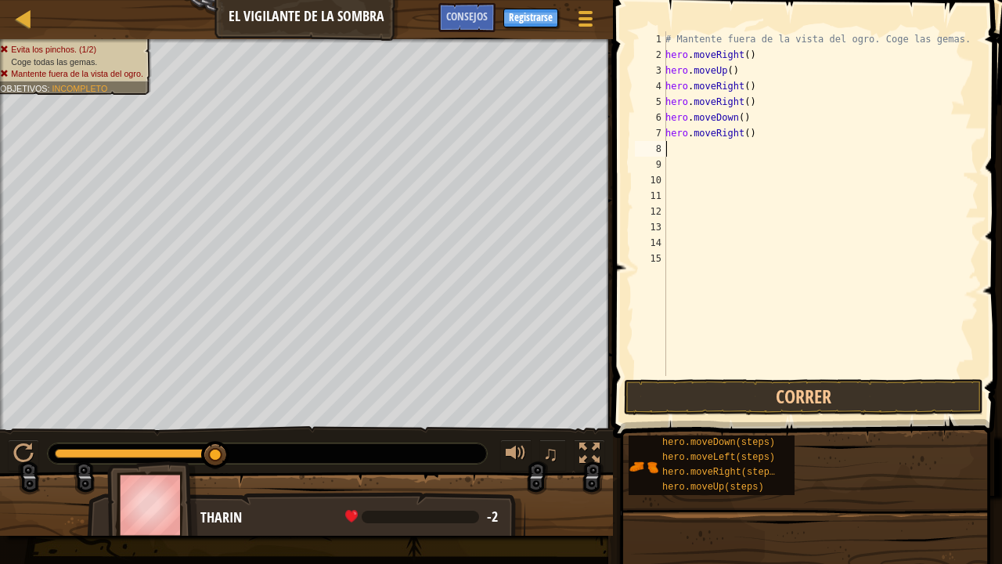
scroll to position [7, 0]
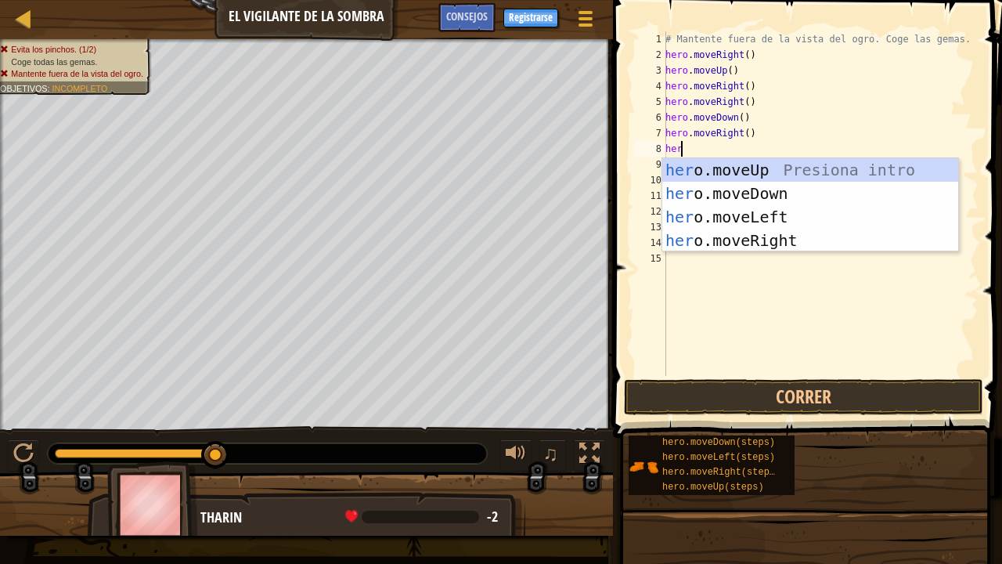
type textarea "hero"
click at [738, 239] on div "hero .moveUp Presiona intro hero .moveDown Presiona intro hero .moveLeft Presio…" at bounding box center [810, 228] width 297 height 141
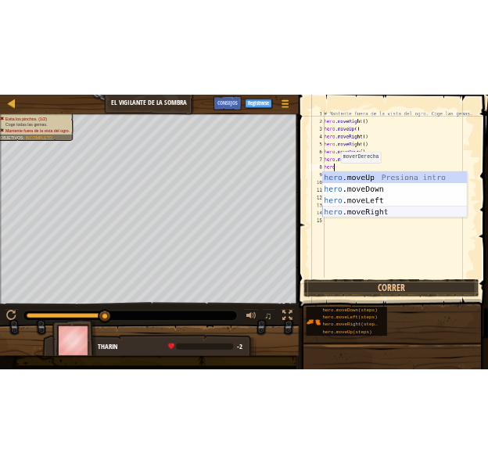
scroll to position [7, 0]
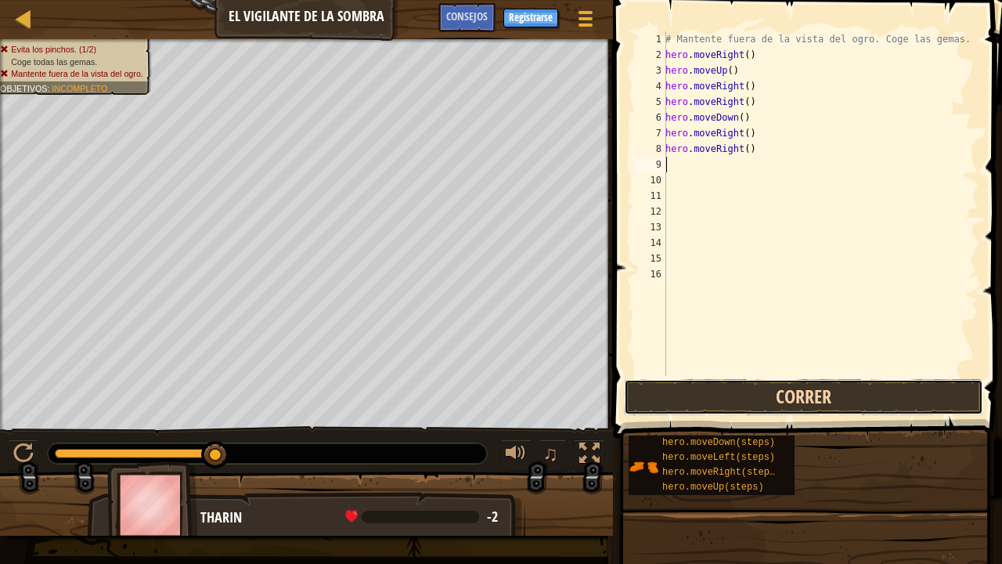
click at [782, 398] on button "Correr" at bounding box center [803, 397] width 359 height 36
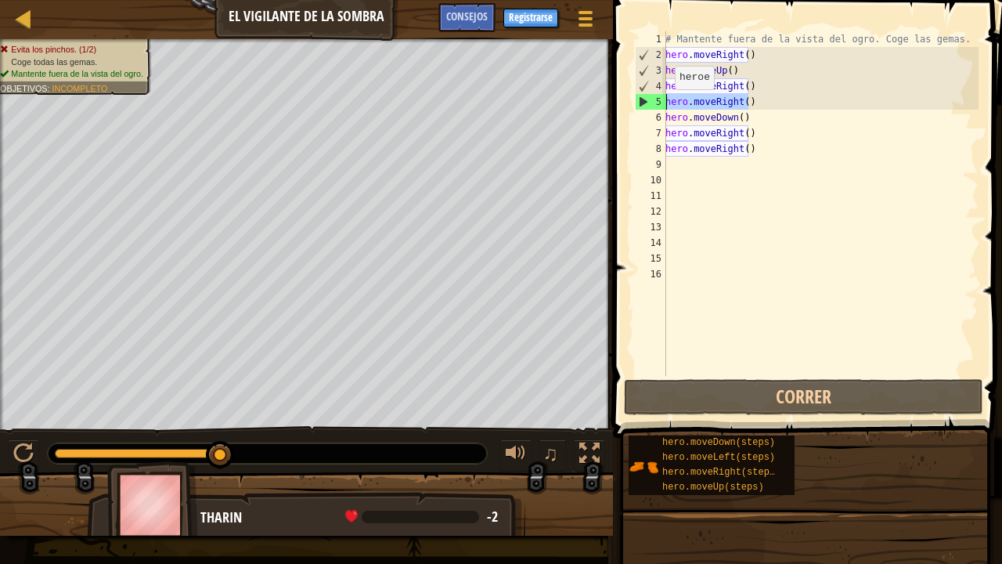
drag, startPoint x: 758, startPoint y: 105, endPoint x: 666, endPoint y: 105, distance: 91.6
click at [666, 105] on div "# Mantente fuera de la vista del ogro. Coge las gemas. hero . moveRight ( ) her…" at bounding box center [820, 219] width 316 height 376
click at [666, 105] on div "# Mantente fuera de la vista del ogro. Coge las gemas. hero . moveRight ( ) her…" at bounding box center [820, 203] width 316 height 344
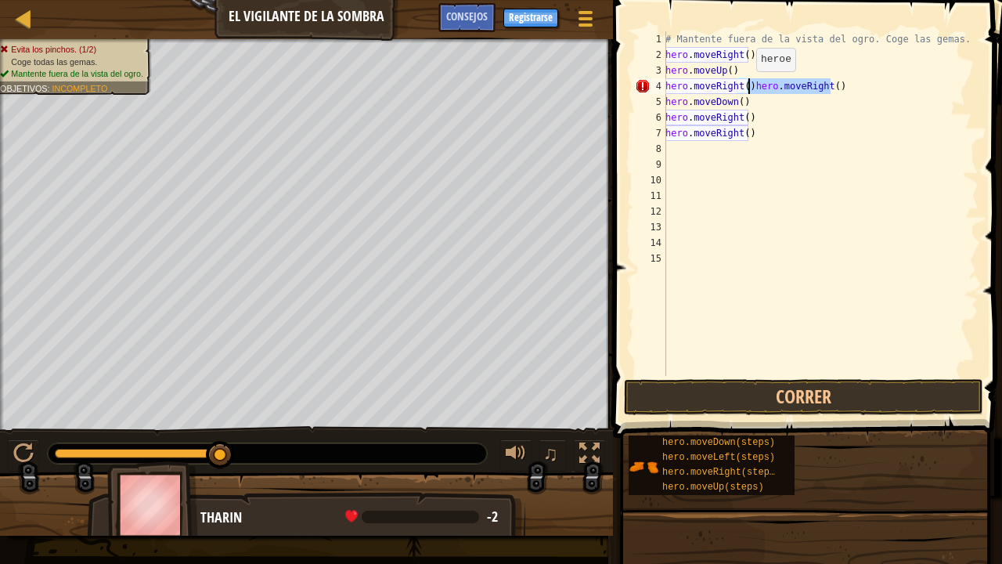
drag, startPoint x: 834, startPoint y: 90, endPoint x: 747, endPoint y: 87, distance: 86.9
click at [747, 87] on div "# Mantente fuera de la vista del ogro. Coge las gemas. hero . moveRight ( ) her…" at bounding box center [820, 219] width 316 height 376
type textarea "hero.moveRight()"
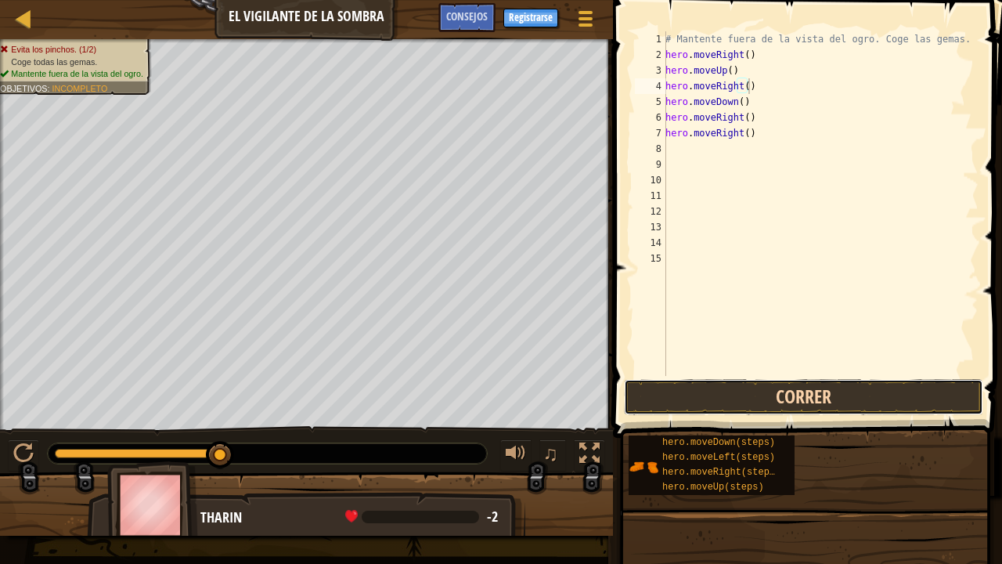
click at [755, 398] on button "Correr" at bounding box center [803, 397] width 359 height 36
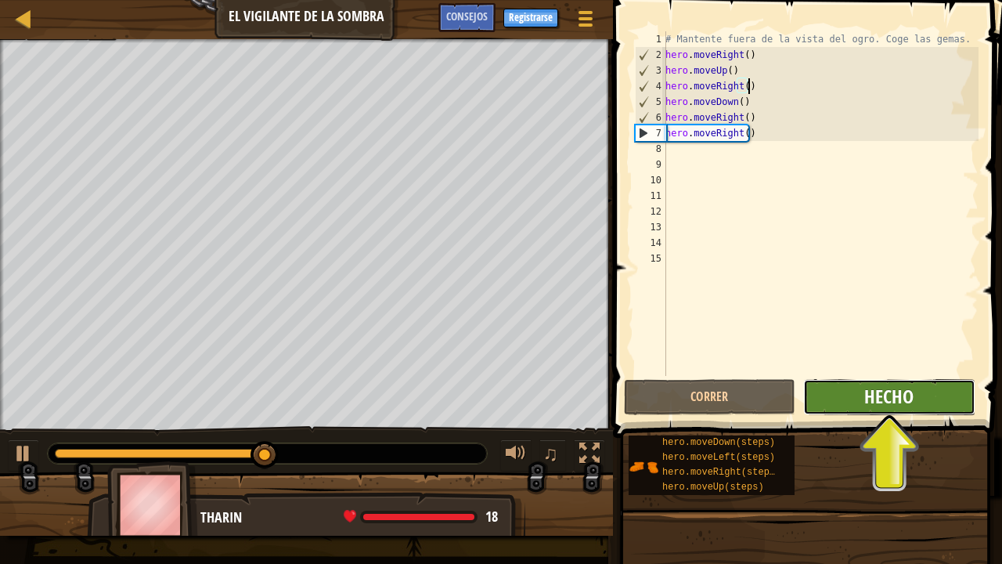
click at [905, 405] on span "Hecho" at bounding box center [888, 396] width 49 height 25
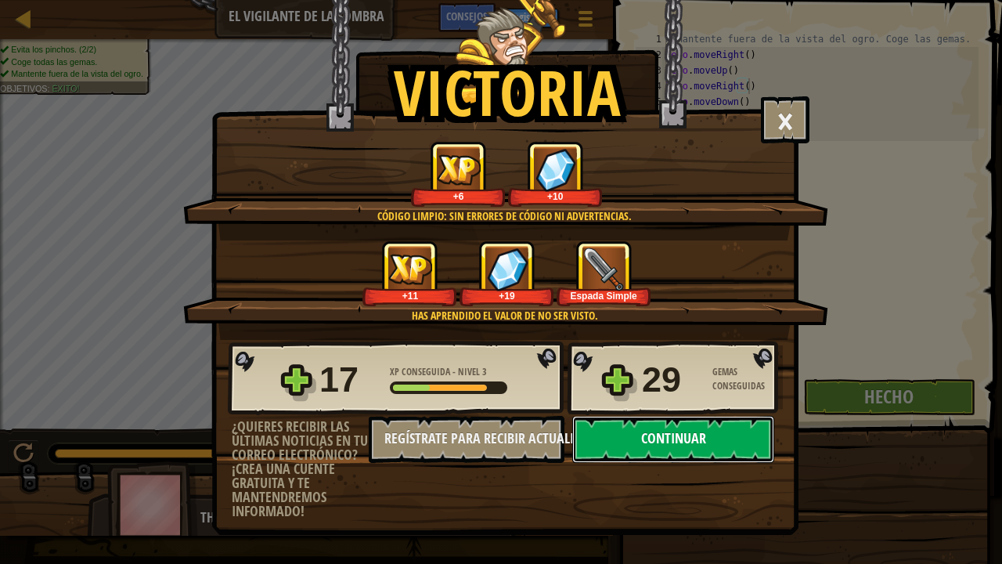
click at [698, 430] on button "Continuar" at bounding box center [673, 439] width 202 height 47
select select "es-ES"
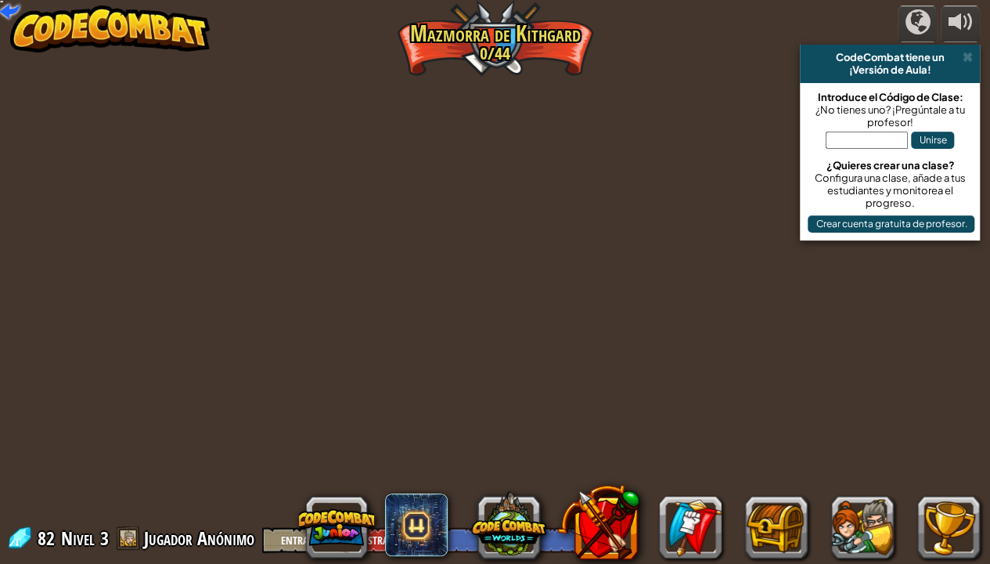
select select "es-ES"
